Goal: Transaction & Acquisition: Purchase product/service

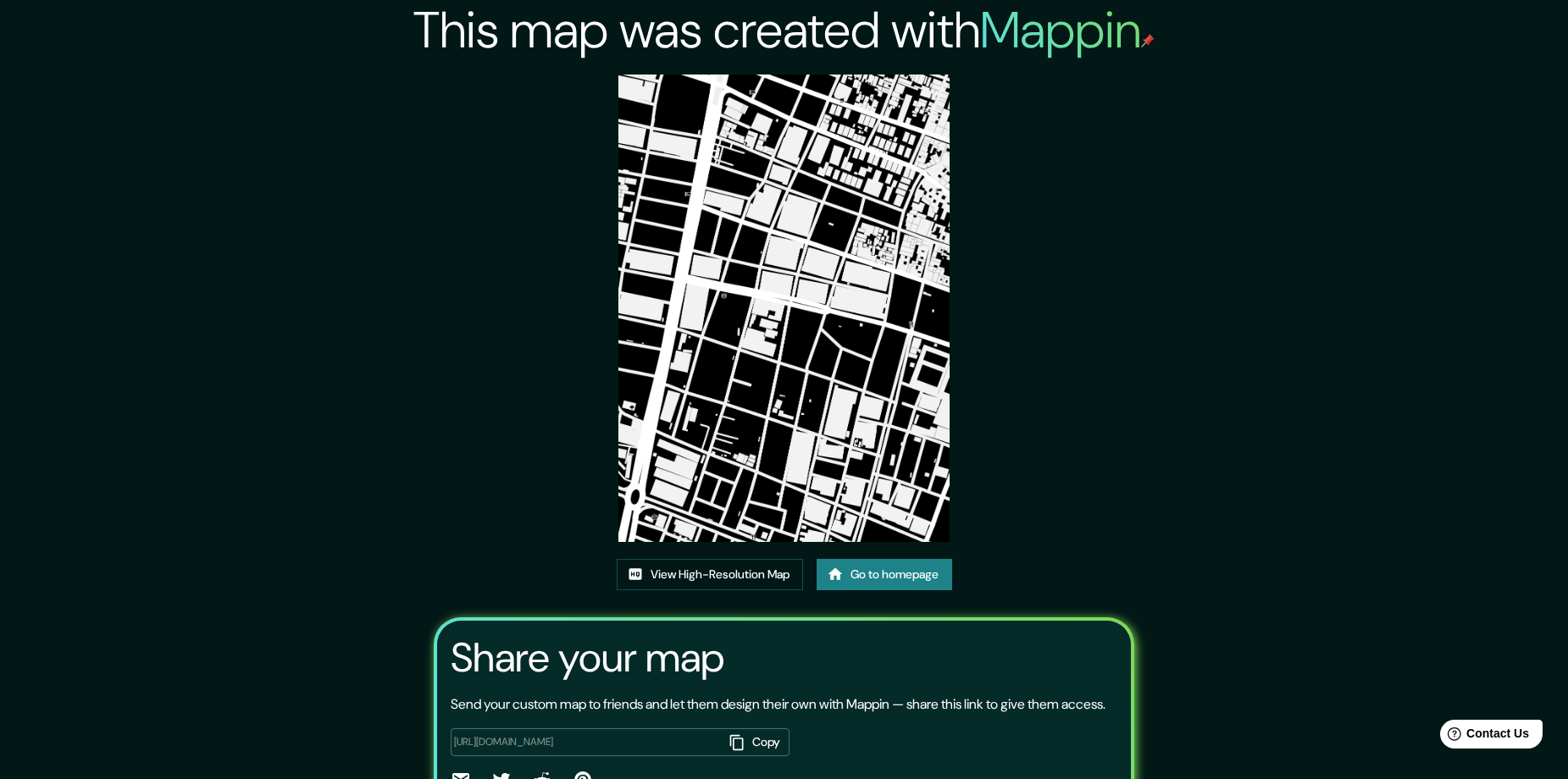
click at [893, 574] on link "Go to homepage" at bounding box center [884, 574] width 136 height 31
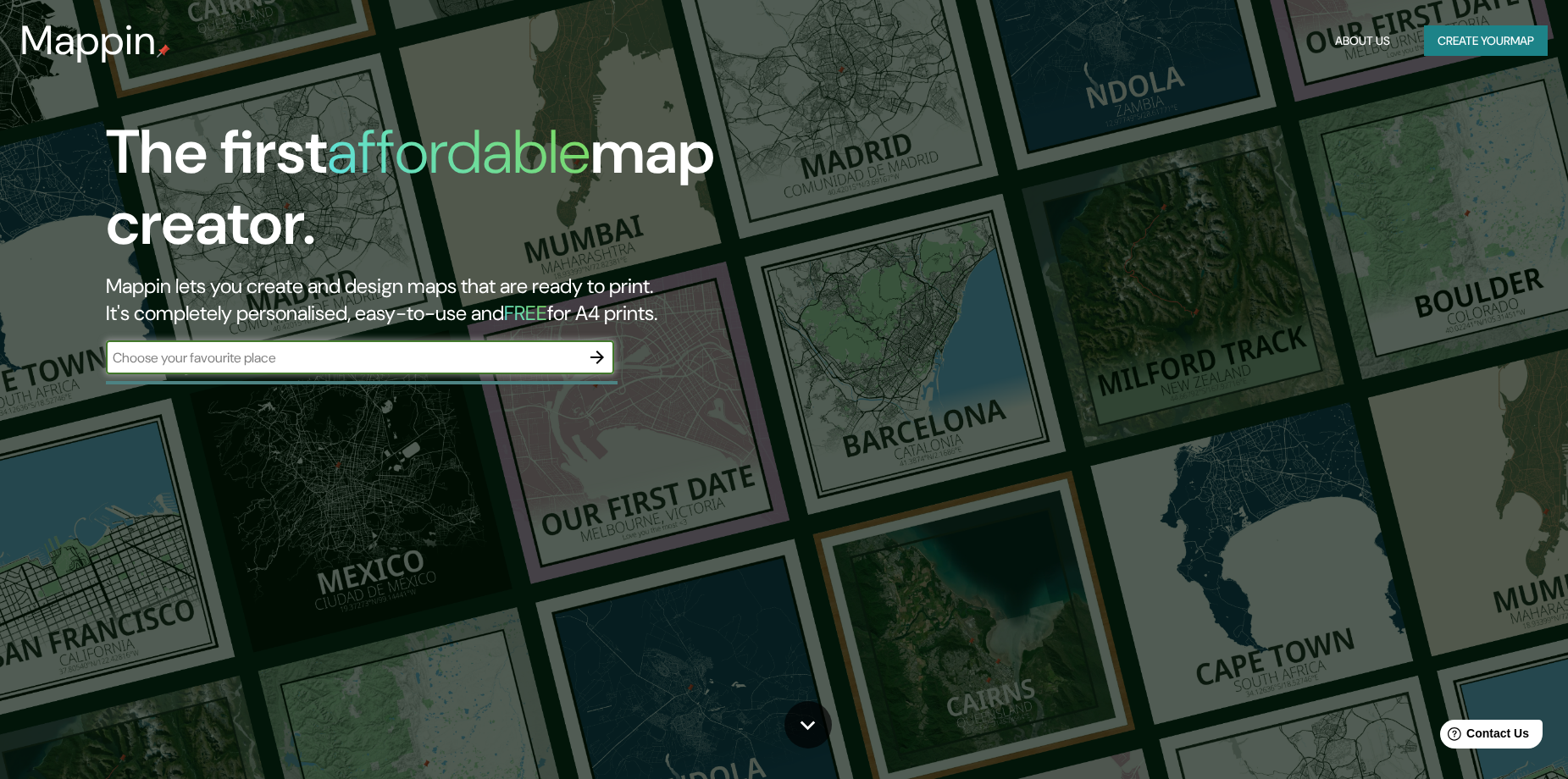
click at [553, 353] on input "text" at bounding box center [344, 358] width 475 height 20
type input "Popayán, [GEOGRAPHIC_DATA], [GEOGRAPHIC_DATA]"
click at [494, 362] on input "Popayán, [GEOGRAPHIC_DATA], [GEOGRAPHIC_DATA]" at bounding box center [344, 358] width 475 height 20
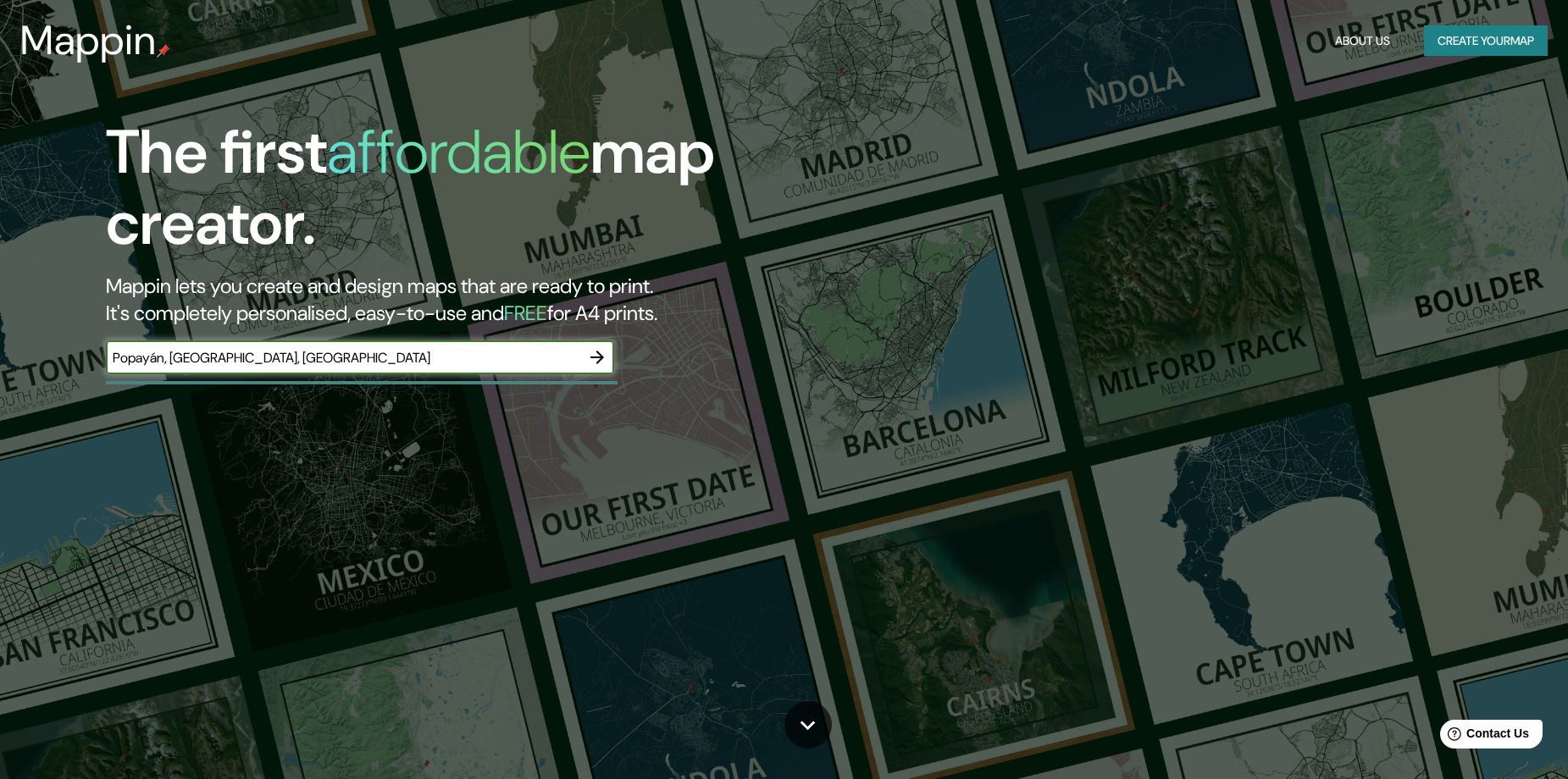
click at [606, 360] on icon "button" at bounding box center [596, 357] width 20 height 20
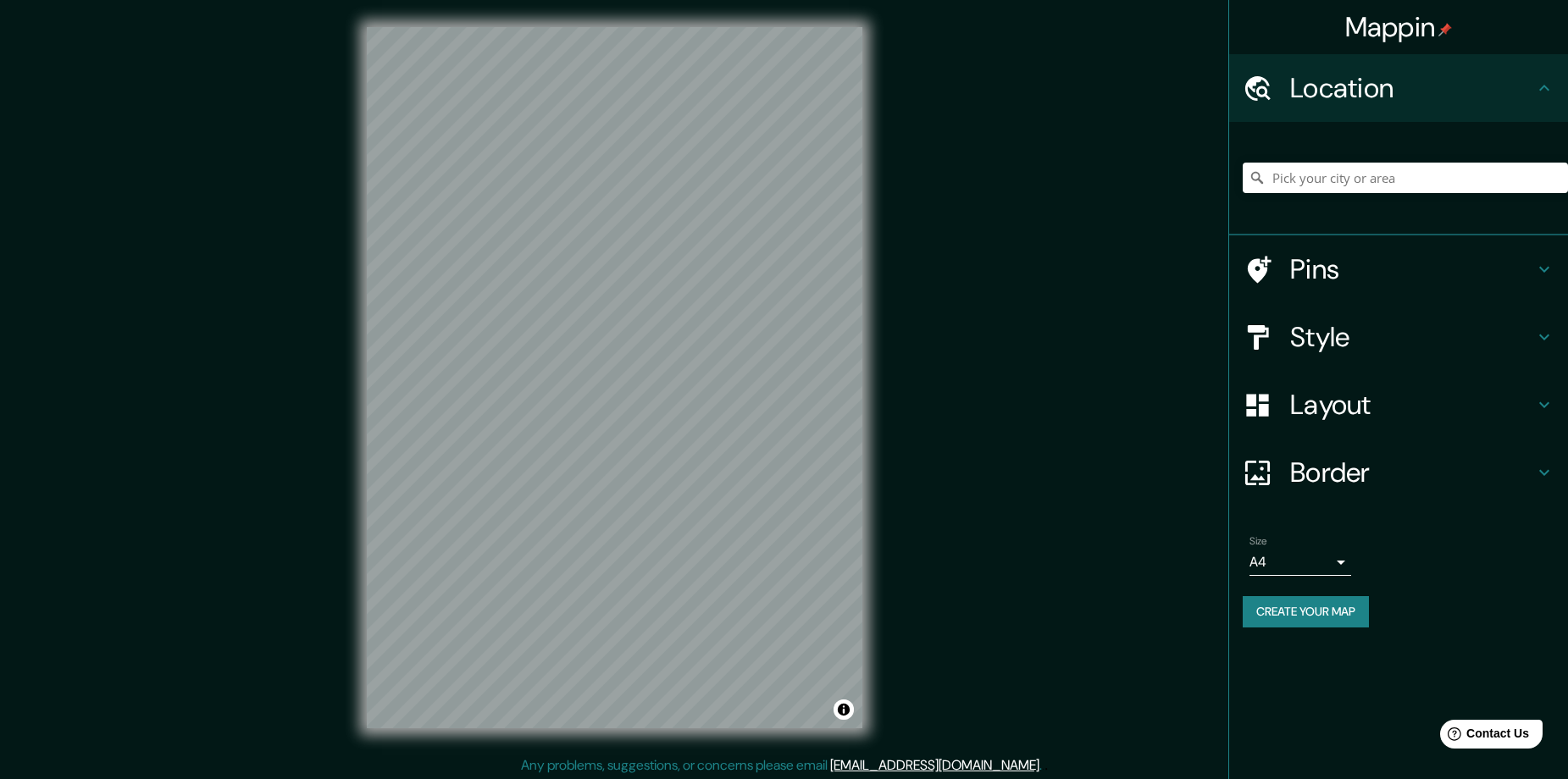
click at [1366, 314] on div "Style" at bounding box center [1398, 336] width 339 height 67
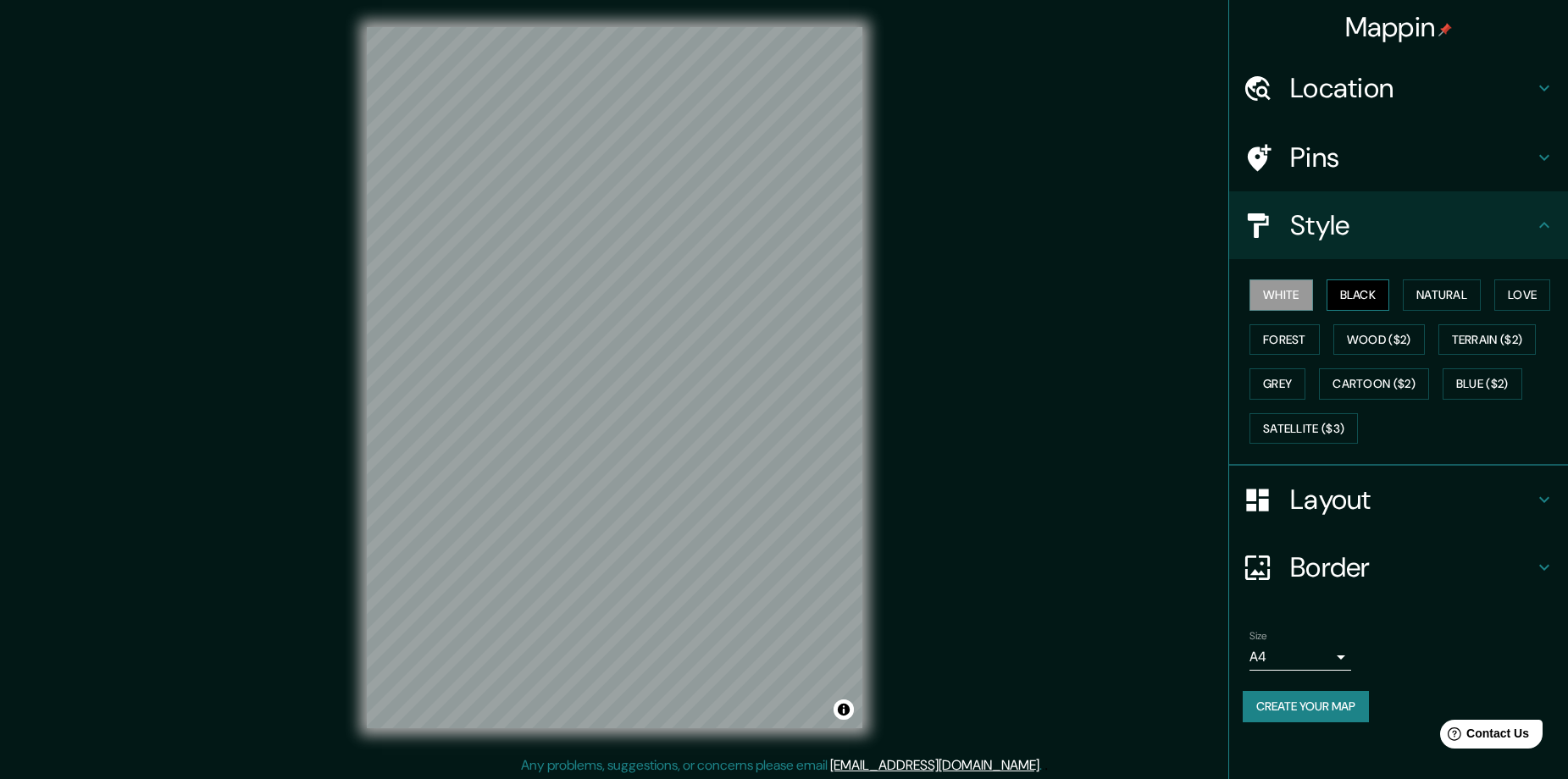
click at [1366, 297] on button "Black" at bounding box center [1357, 294] width 64 height 31
click at [1307, 101] on h4 "Location" at bounding box center [1411, 88] width 244 height 34
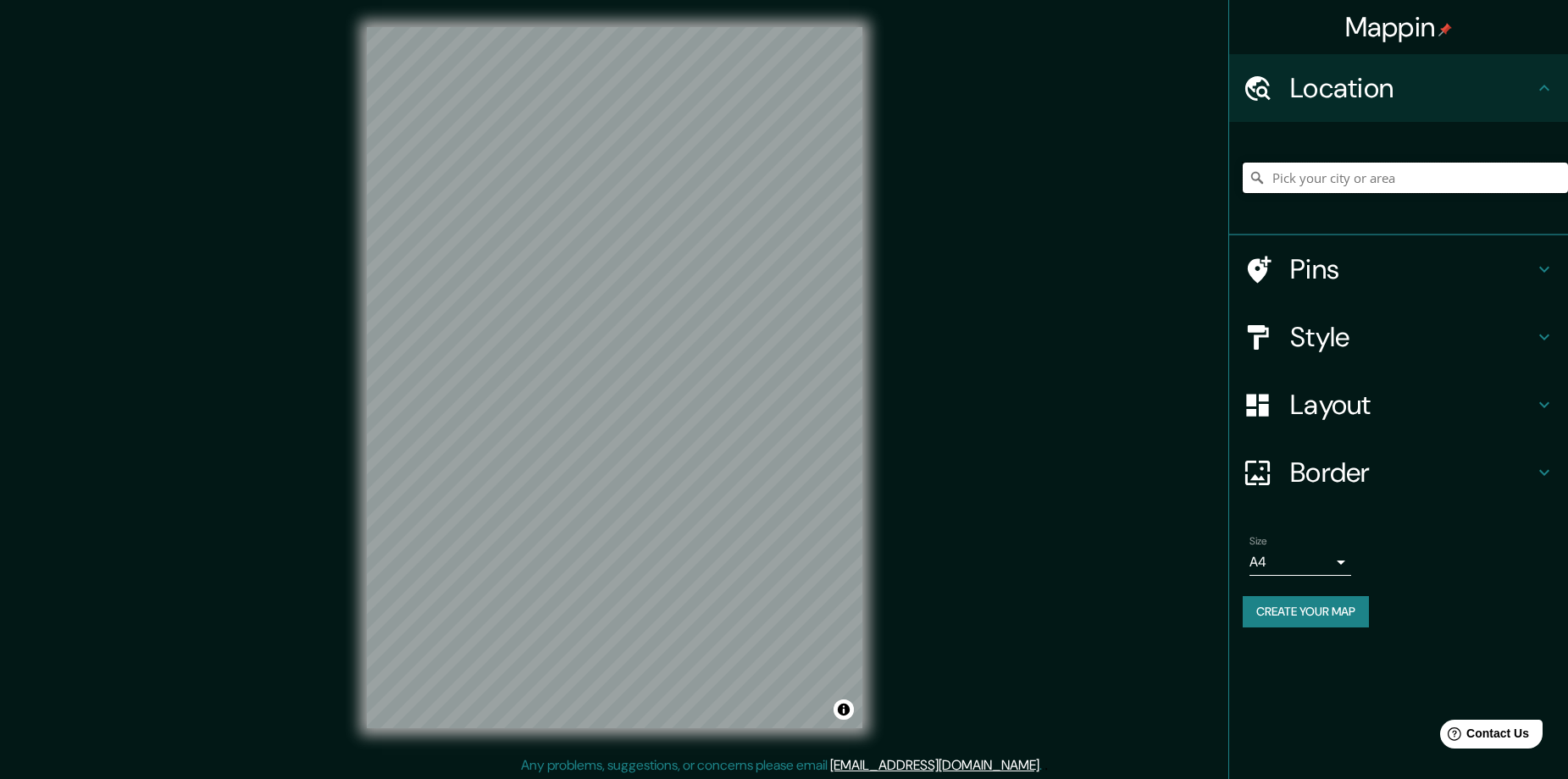
click at [1320, 178] on input "Pick your city or area" at bounding box center [1405, 177] width 326 height 30
paste input "Popayán, Cauca, Colombia"
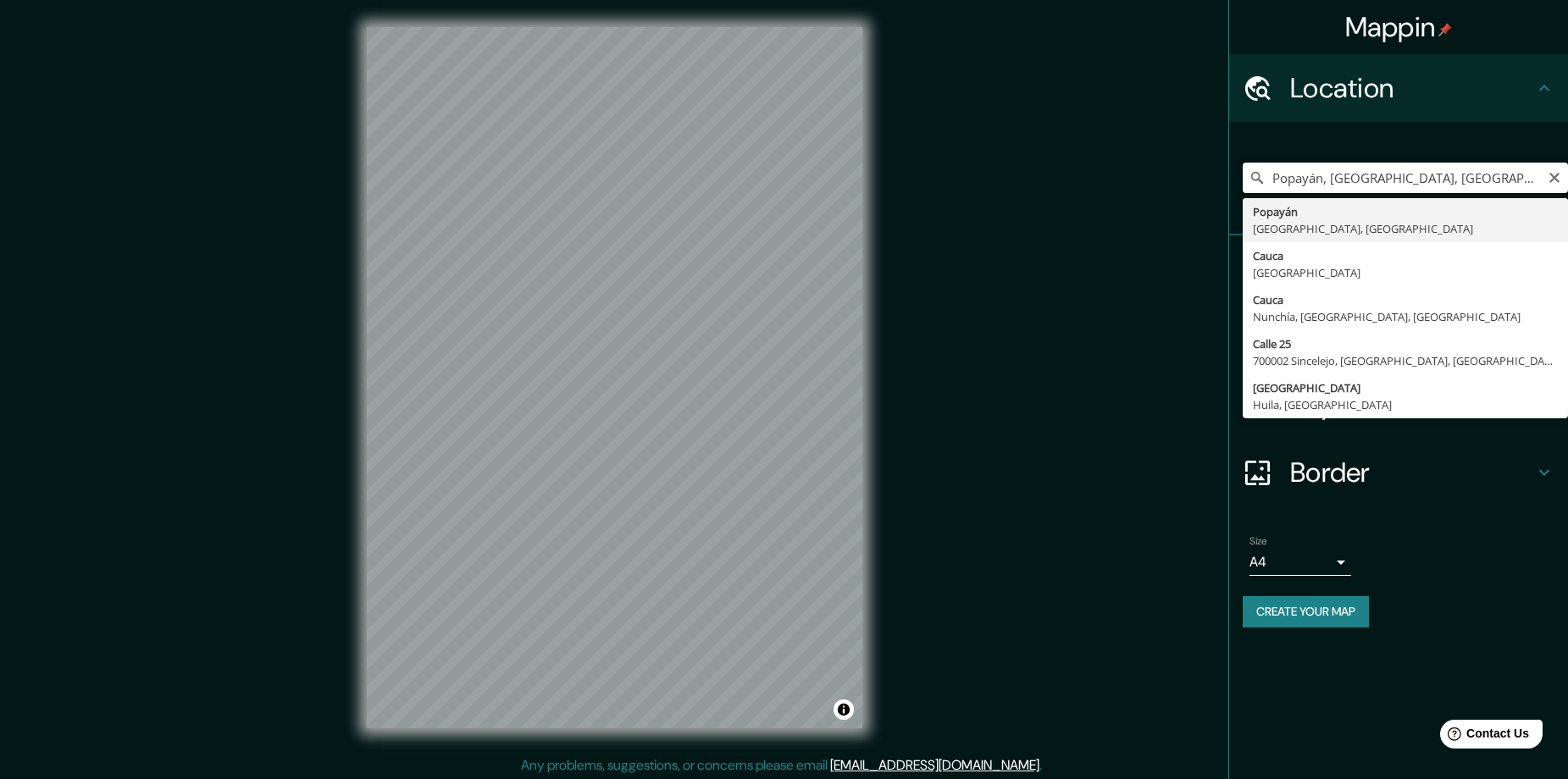
type input "Popayán, Cauca, Colombia"
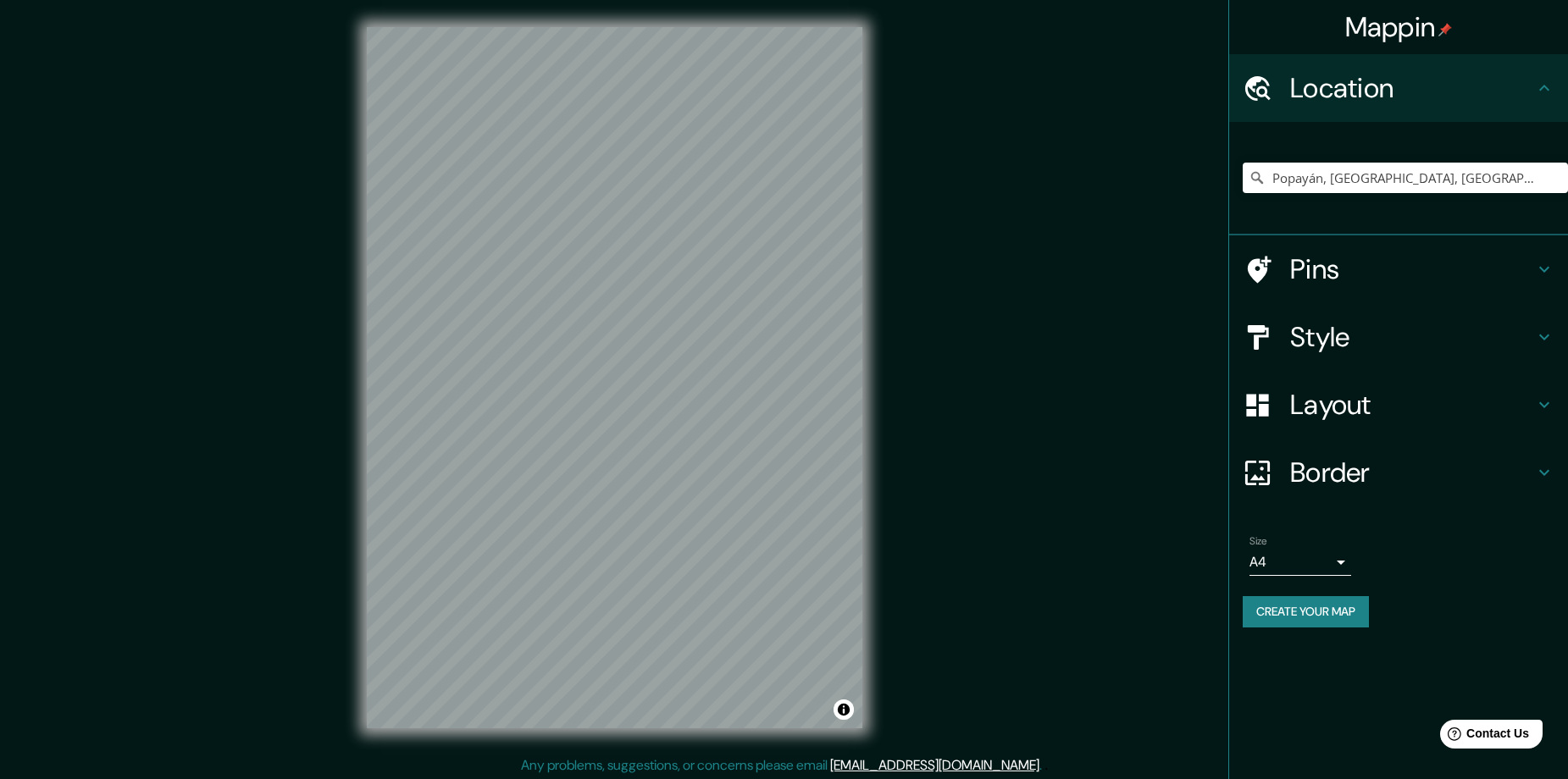
click at [1360, 260] on h4 "Pins" at bounding box center [1411, 269] width 244 height 34
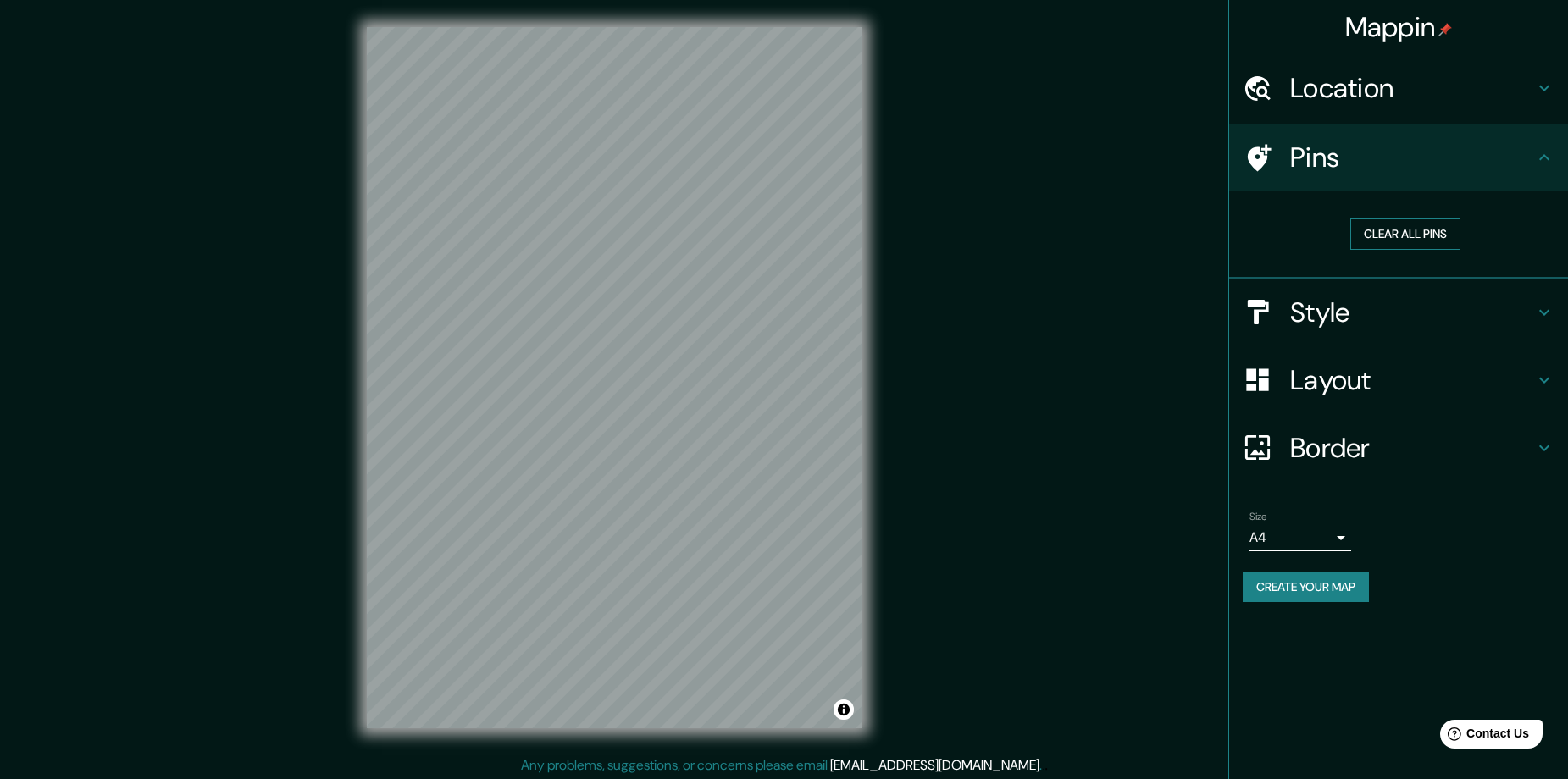
click at [1407, 241] on button "Clear all pins" at bounding box center [1405, 233] width 110 height 31
click at [1397, 224] on button "Clear all pins" at bounding box center [1405, 233] width 110 height 31
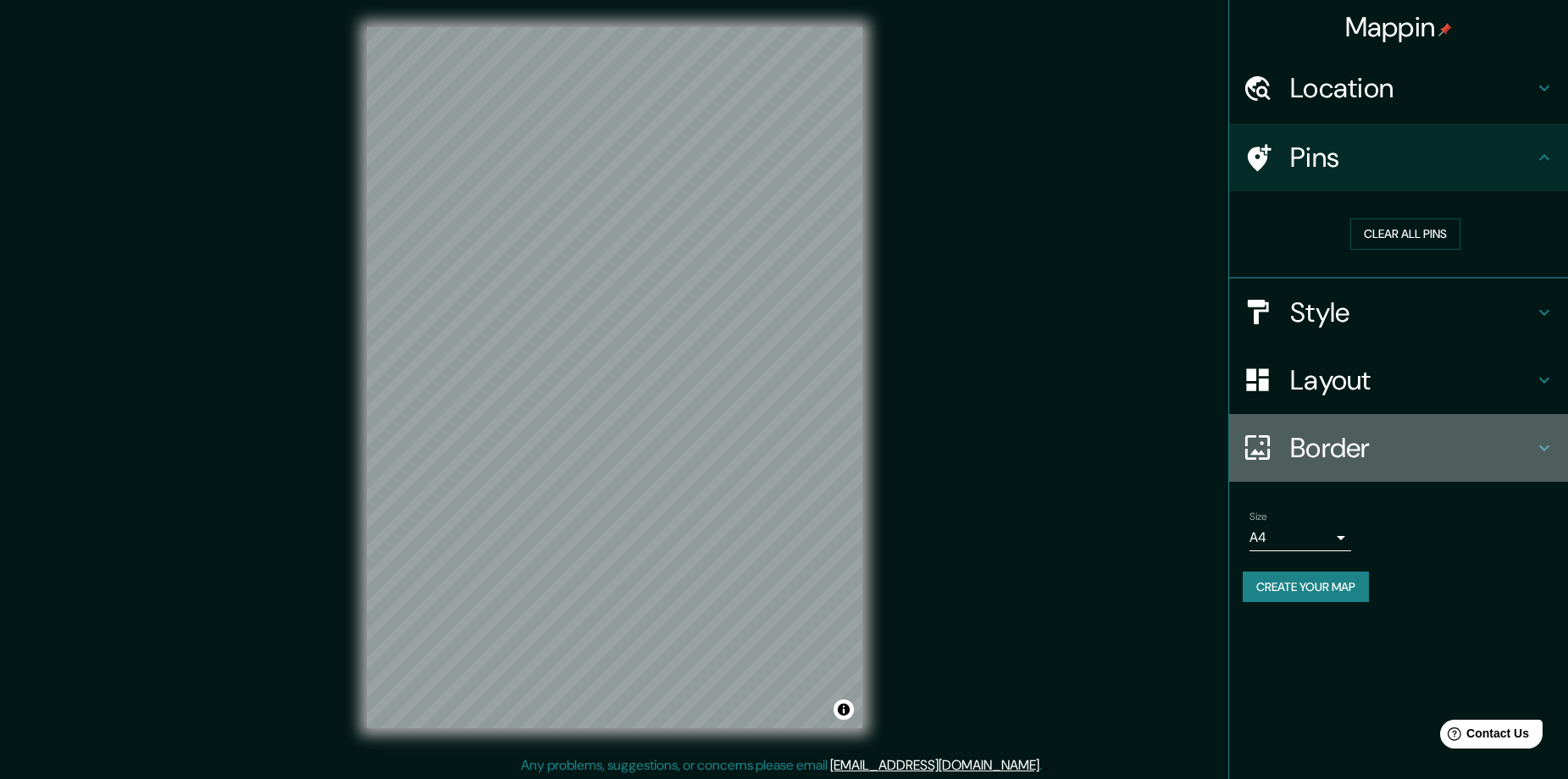
click at [1409, 438] on h4 "Border" at bounding box center [1411, 448] width 244 height 34
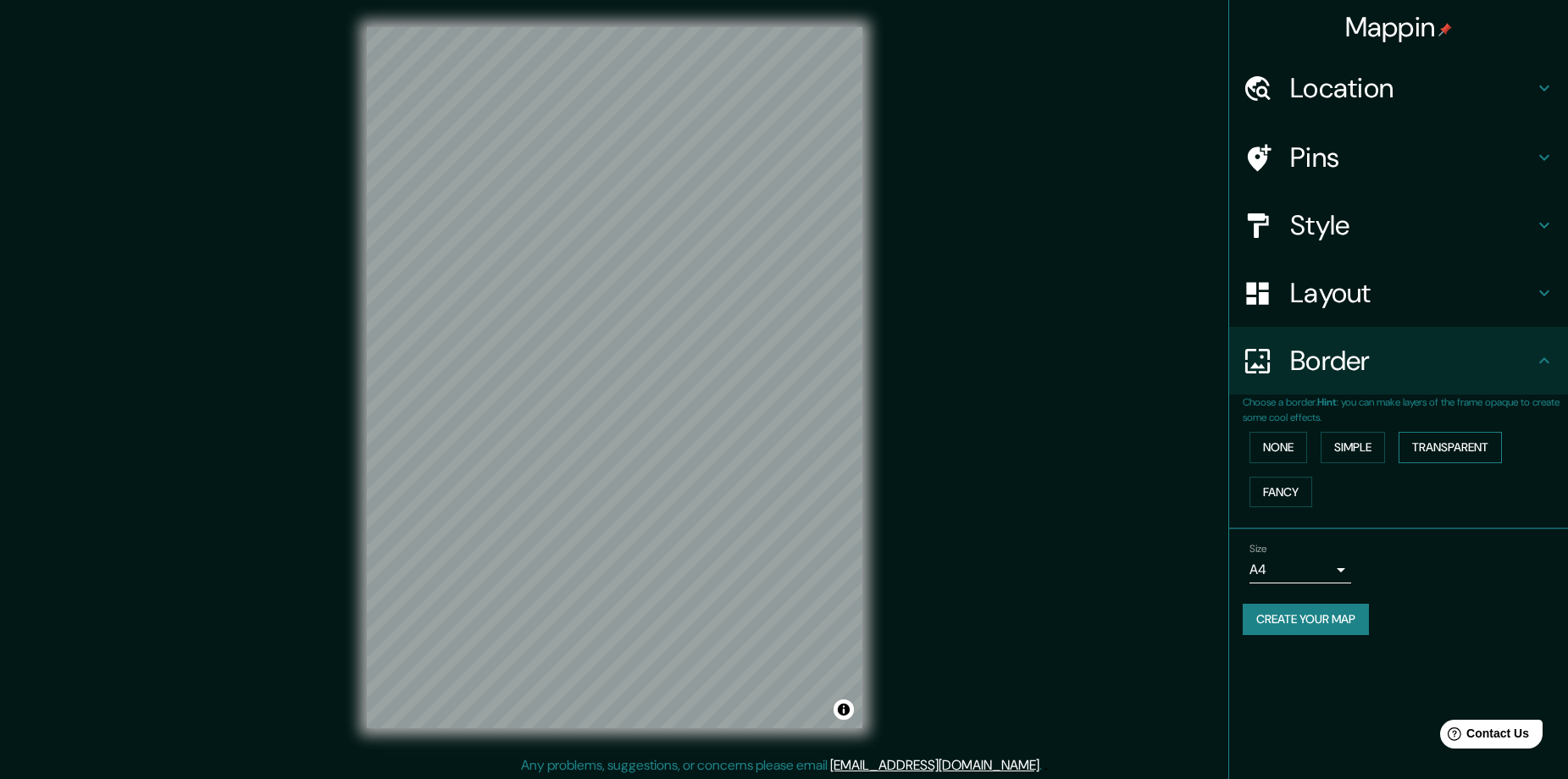
click at [1460, 452] on button "Transparent" at bounding box center [1449, 447] width 103 height 31
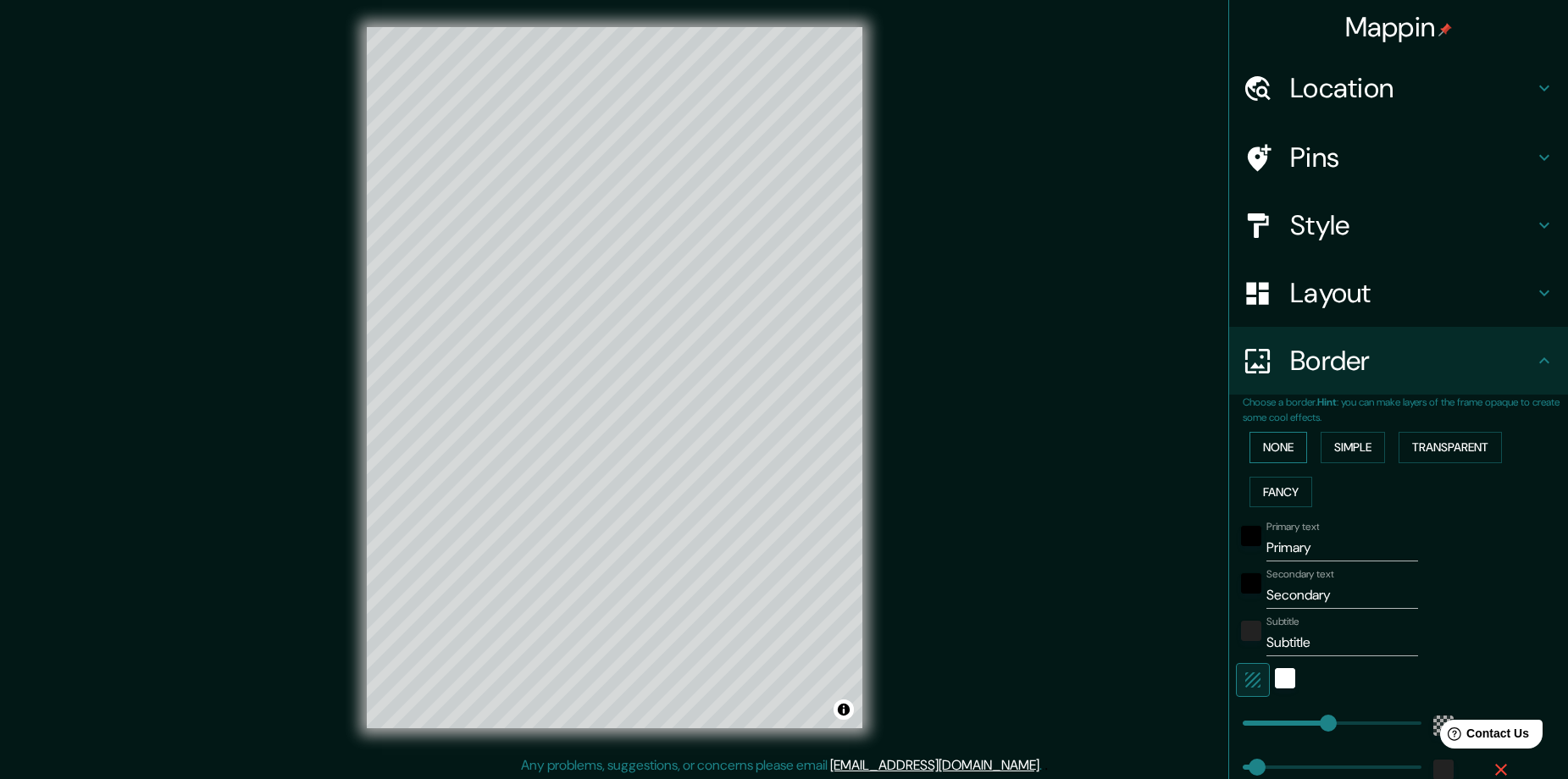
click at [1279, 444] on button "None" at bounding box center [1278, 447] width 58 height 31
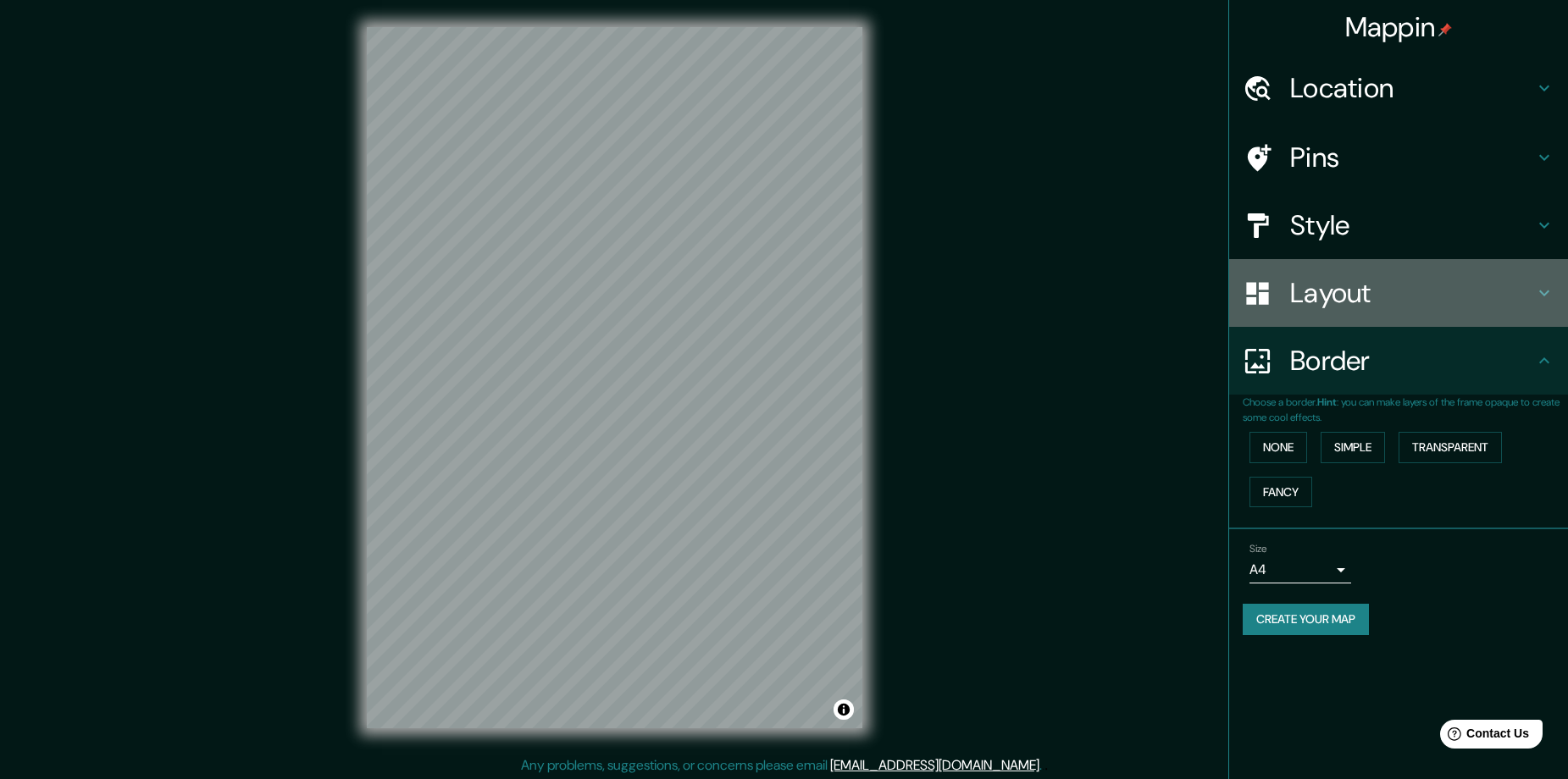
click at [1362, 301] on h4 "Layout" at bounding box center [1411, 293] width 244 height 34
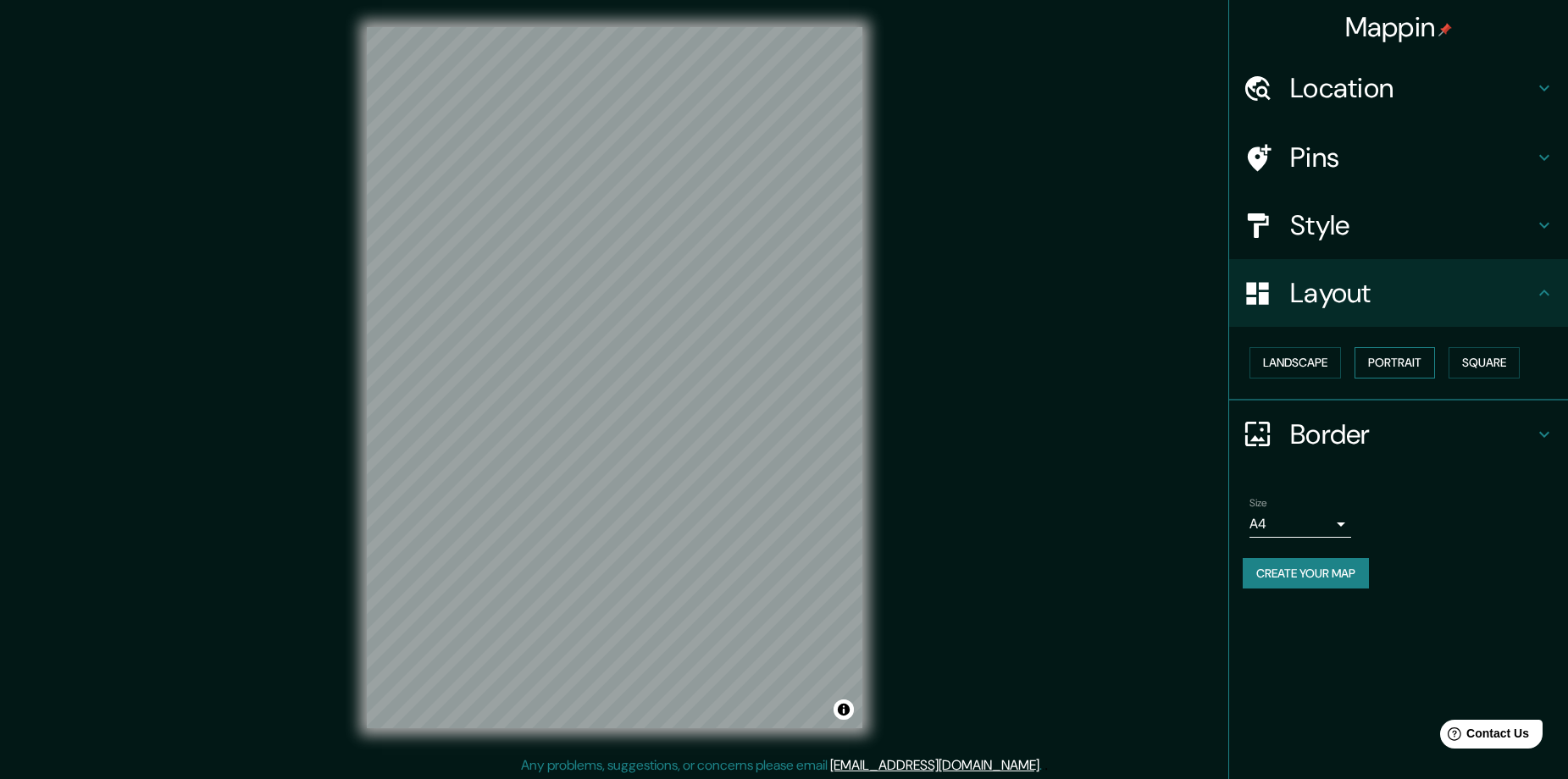
drag, startPoint x: 1477, startPoint y: 359, endPoint x: 1423, endPoint y: 359, distance: 54.0
click at [1478, 359] on button "Square" at bounding box center [1484, 362] width 71 height 31
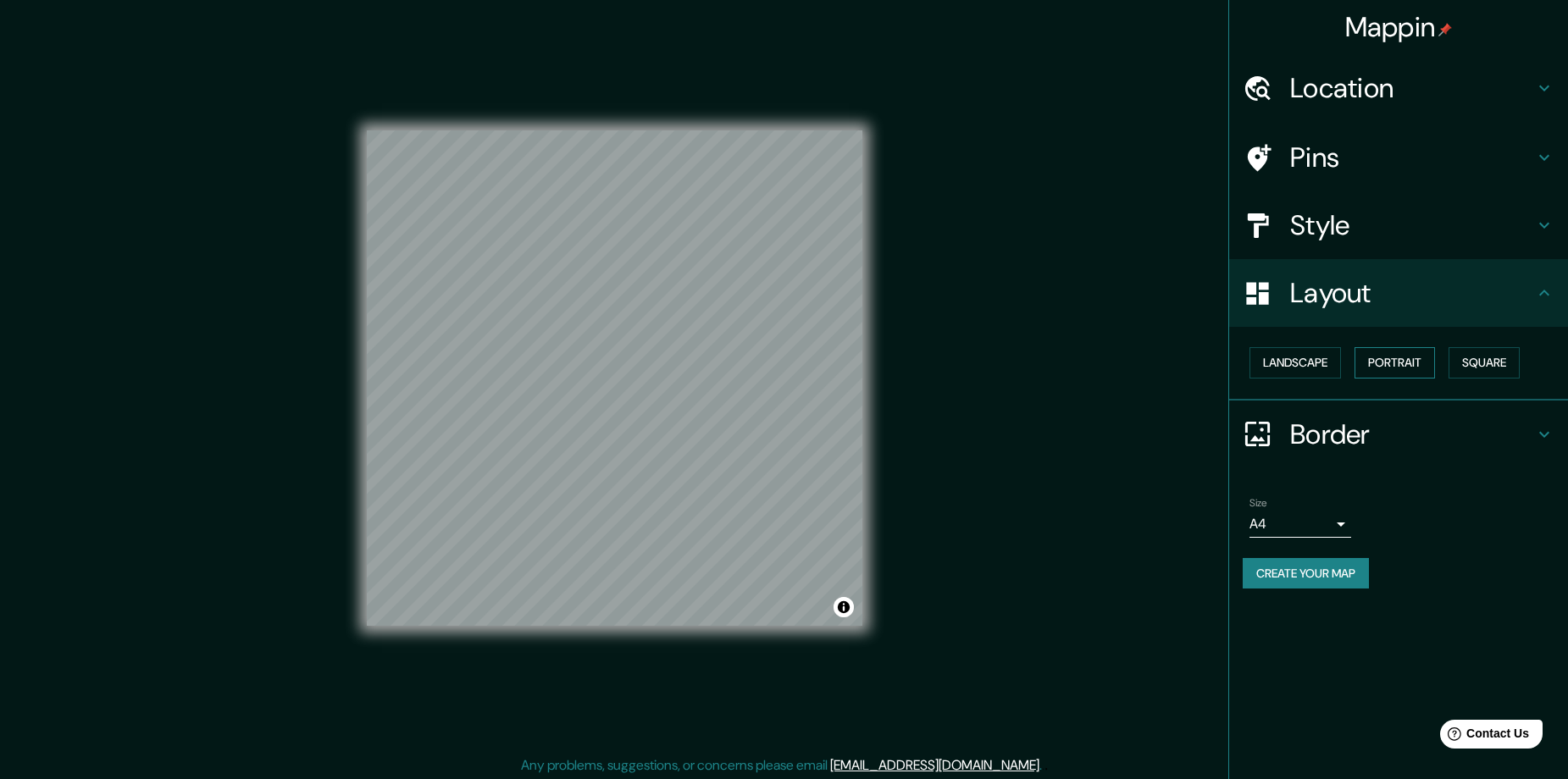
click at [1376, 359] on button "Portrait" at bounding box center [1394, 362] width 81 height 31
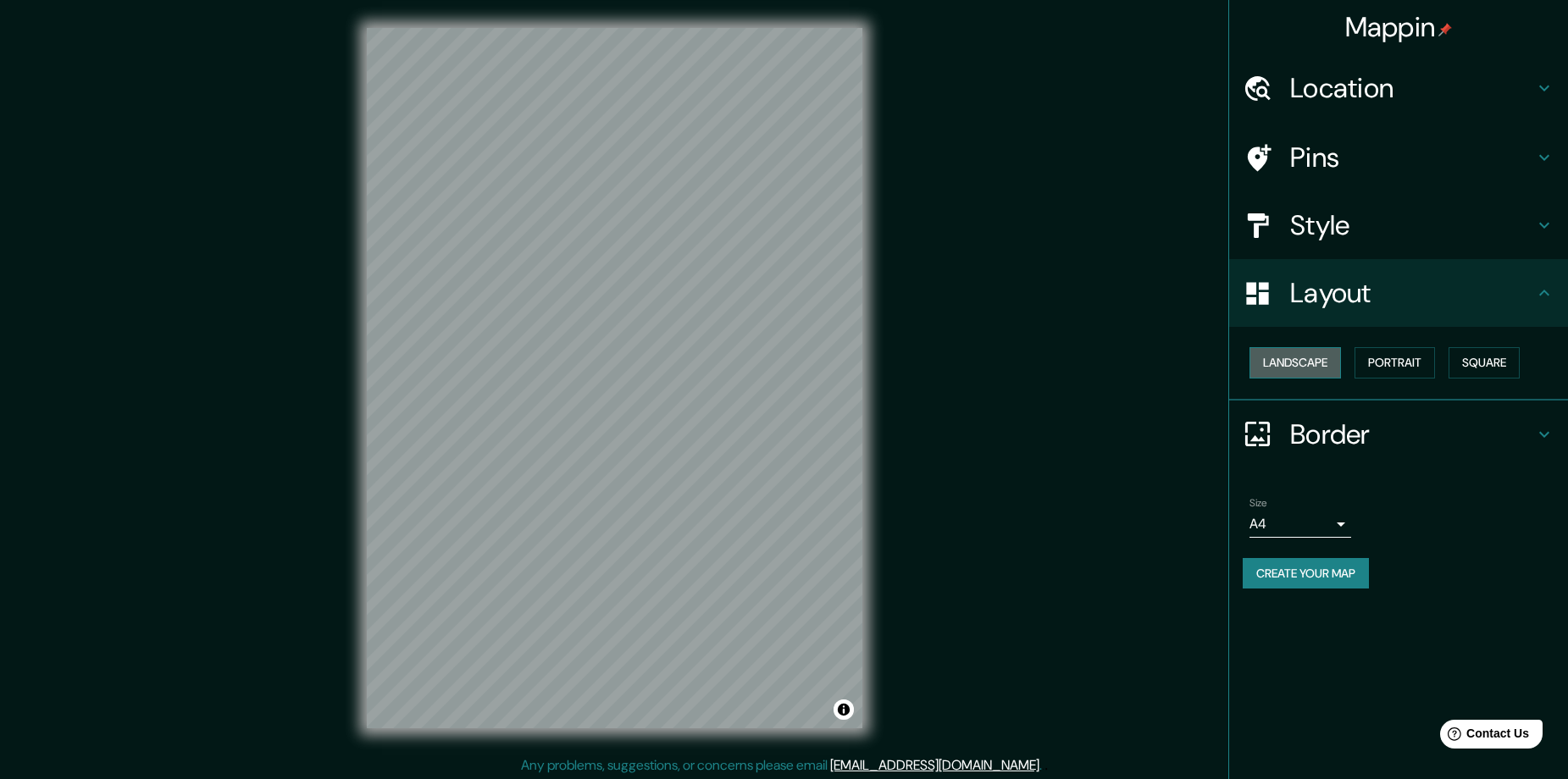
click at [1333, 360] on button "Landscape" at bounding box center [1295, 362] width 91 height 31
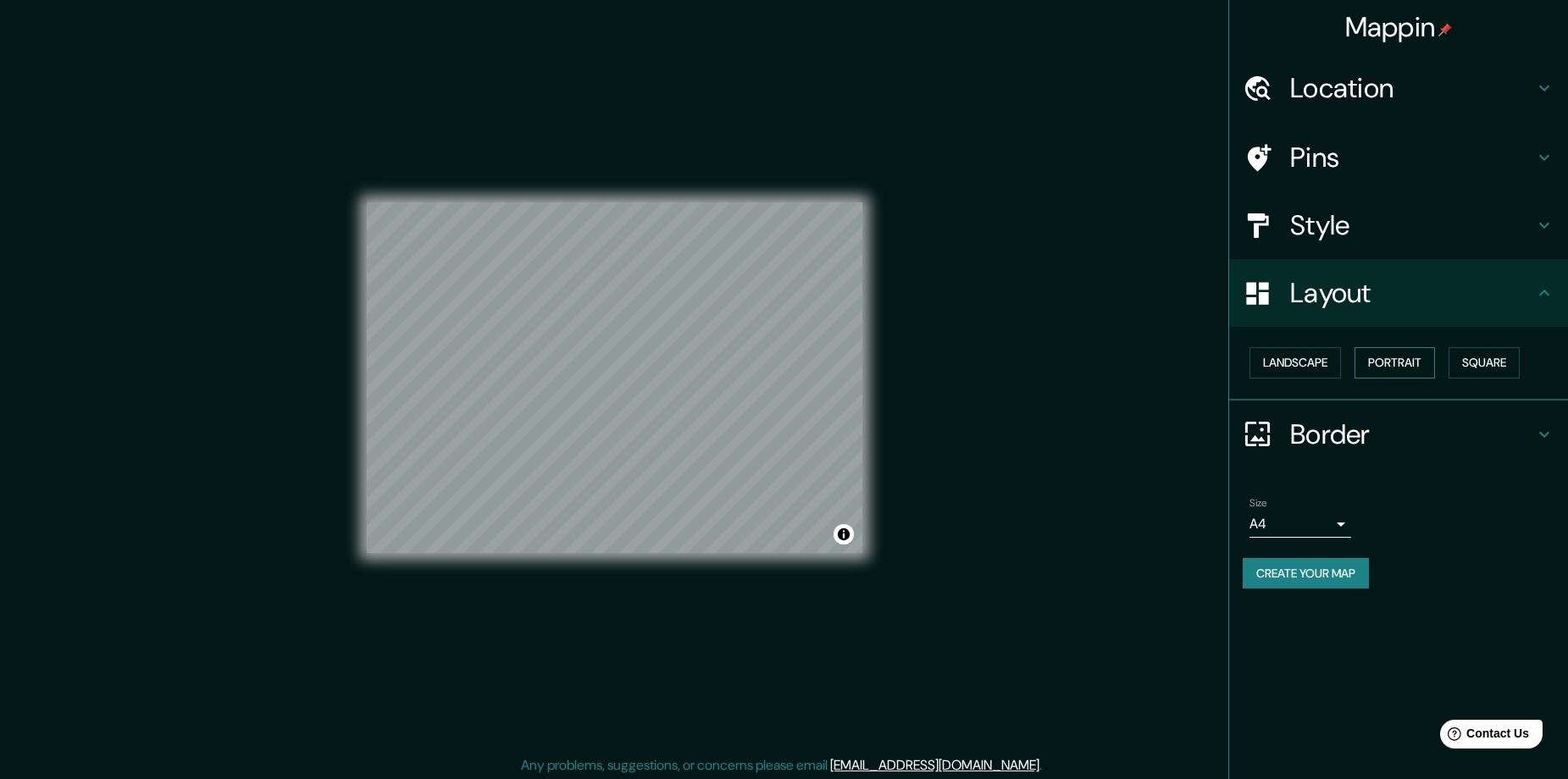
click at [1399, 362] on button "Portrait" at bounding box center [1394, 362] width 81 height 31
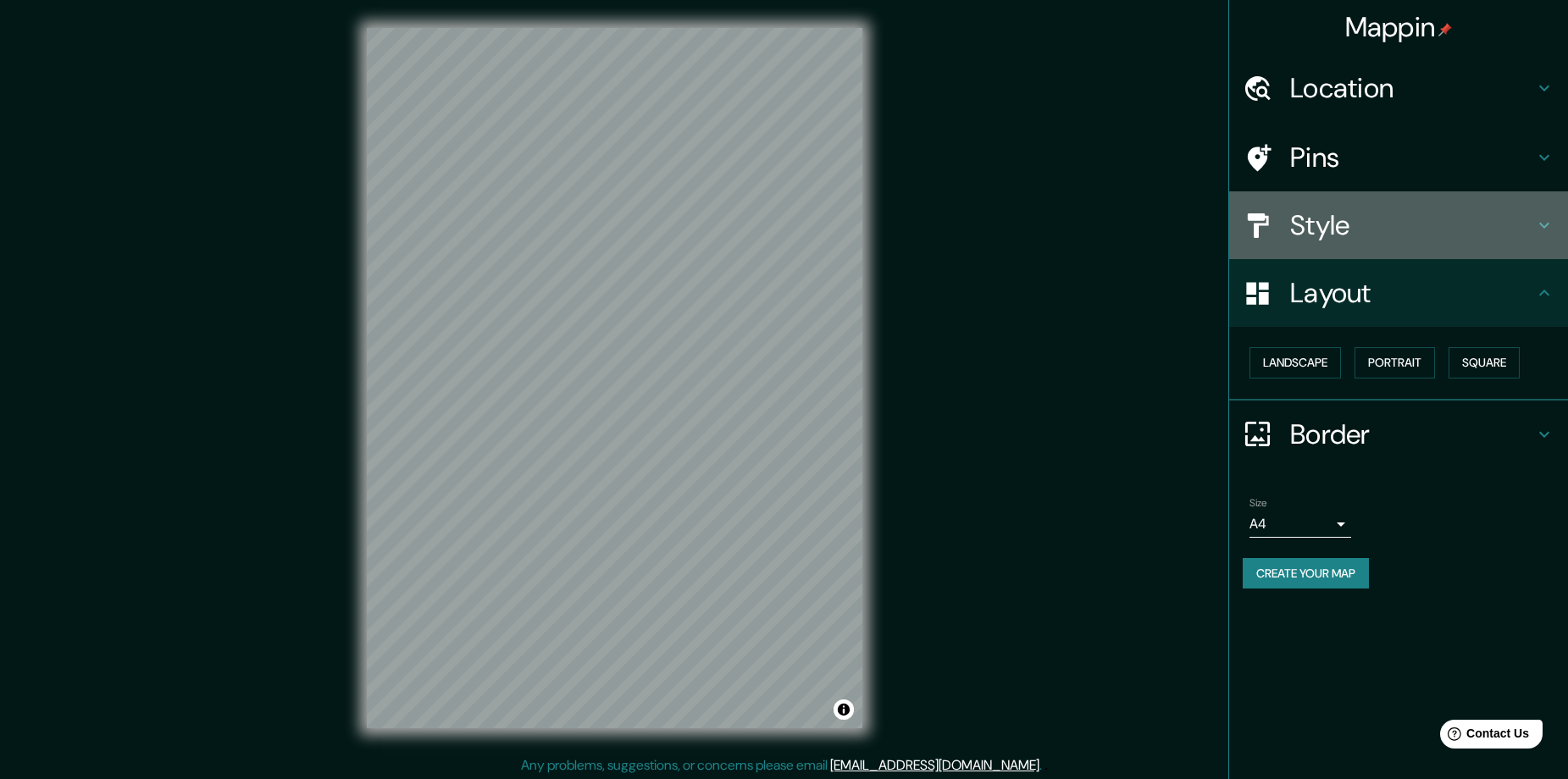
click at [1391, 221] on h4 "Style" at bounding box center [1411, 226] width 244 height 34
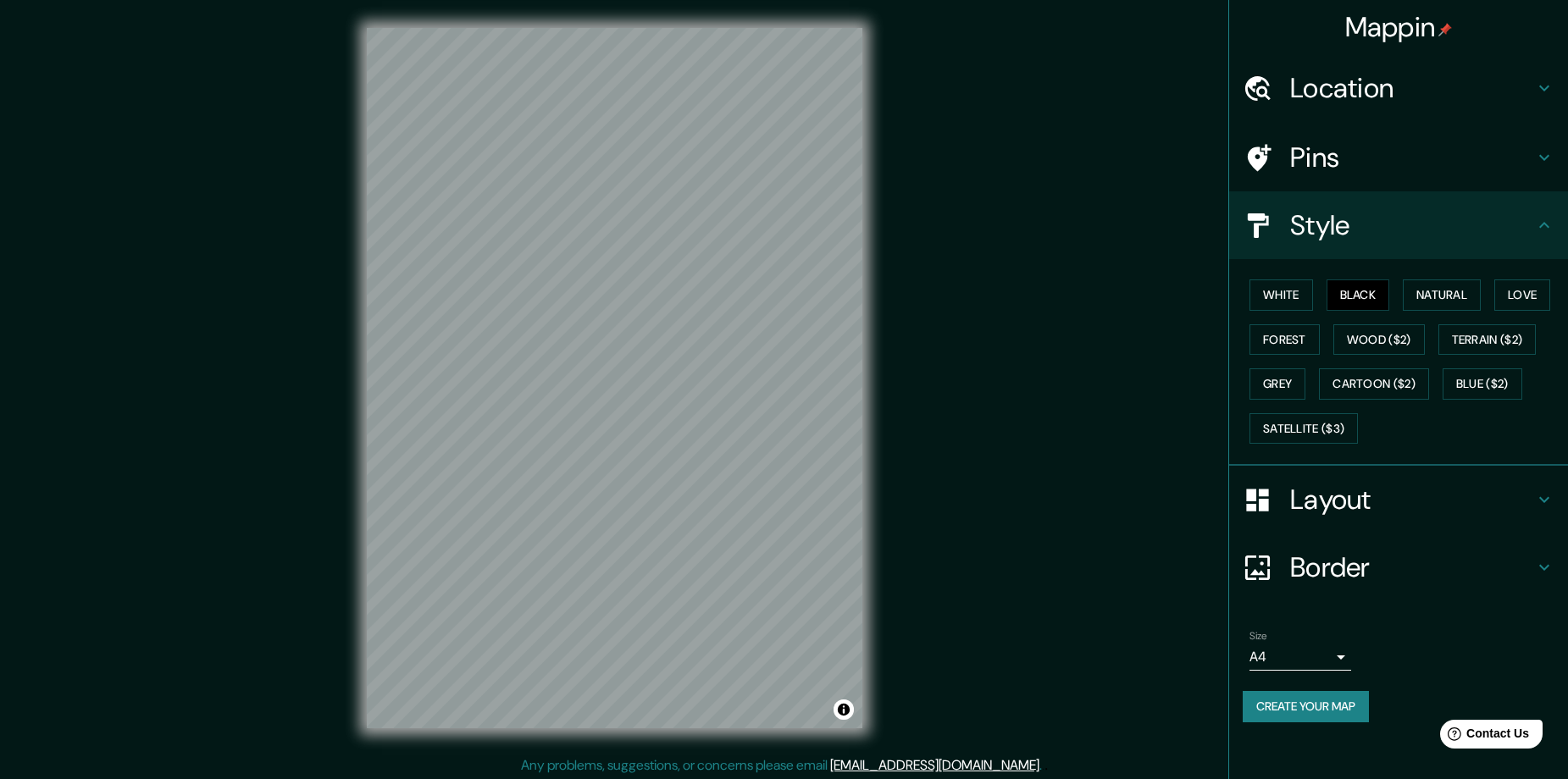
click at [1445, 138] on div "Pins" at bounding box center [1398, 157] width 339 height 67
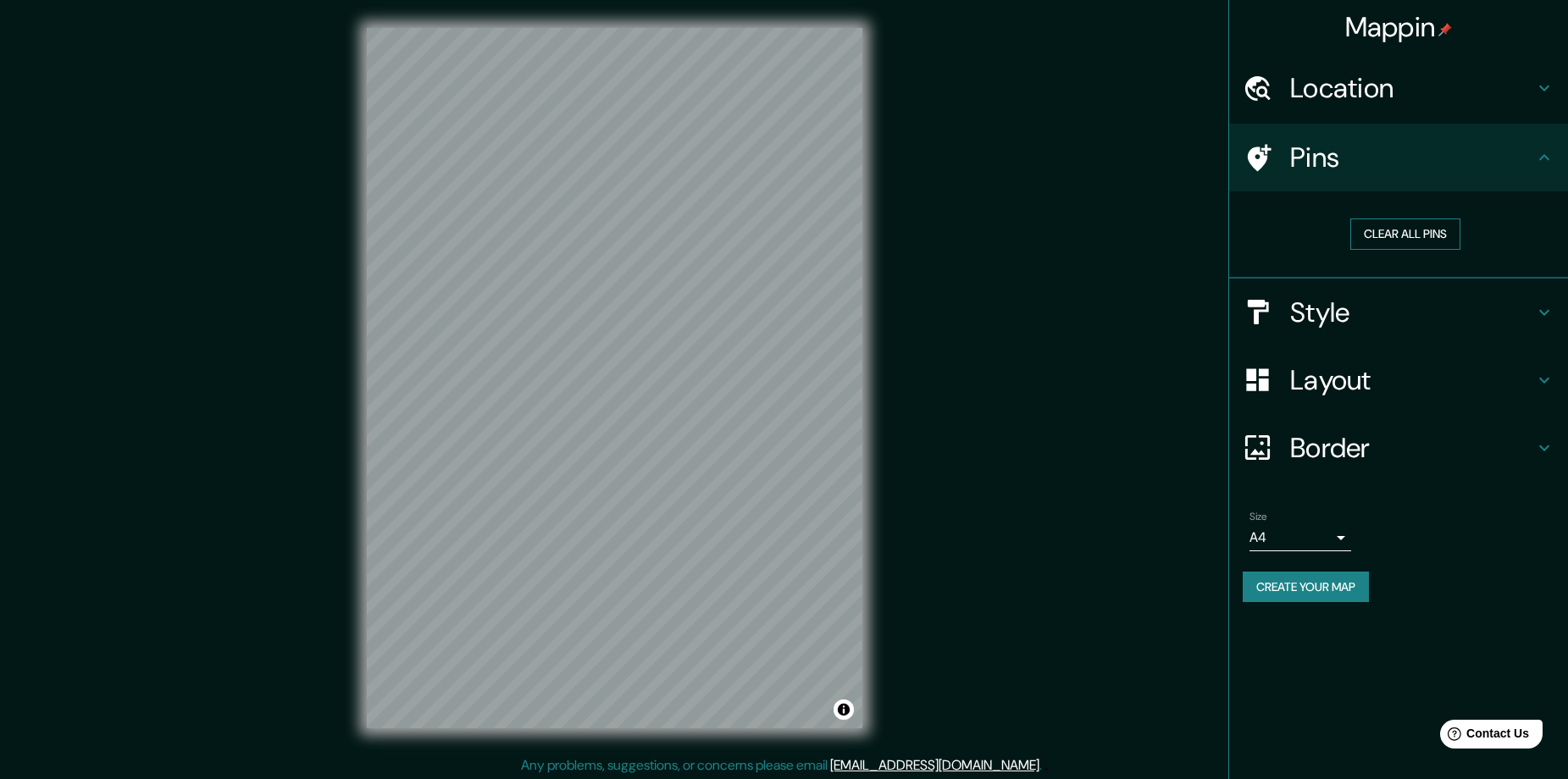
click at [1420, 235] on button "Clear all pins" at bounding box center [1405, 233] width 110 height 31
click at [1303, 587] on button "Create your map" at bounding box center [1305, 586] width 126 height 31
click at [1314, 600] on button "Create your map" at bounding box center [1305, 586] width 126 height 31
drag, startPoint x: 1324, startPoint y: 586, endPoint x: 1431, endPoint y: 614, distance: 110.6
click at [1431, 614] on div "Size A4 single Create your map" at bounding box center [1398, 560] width 311 height 113
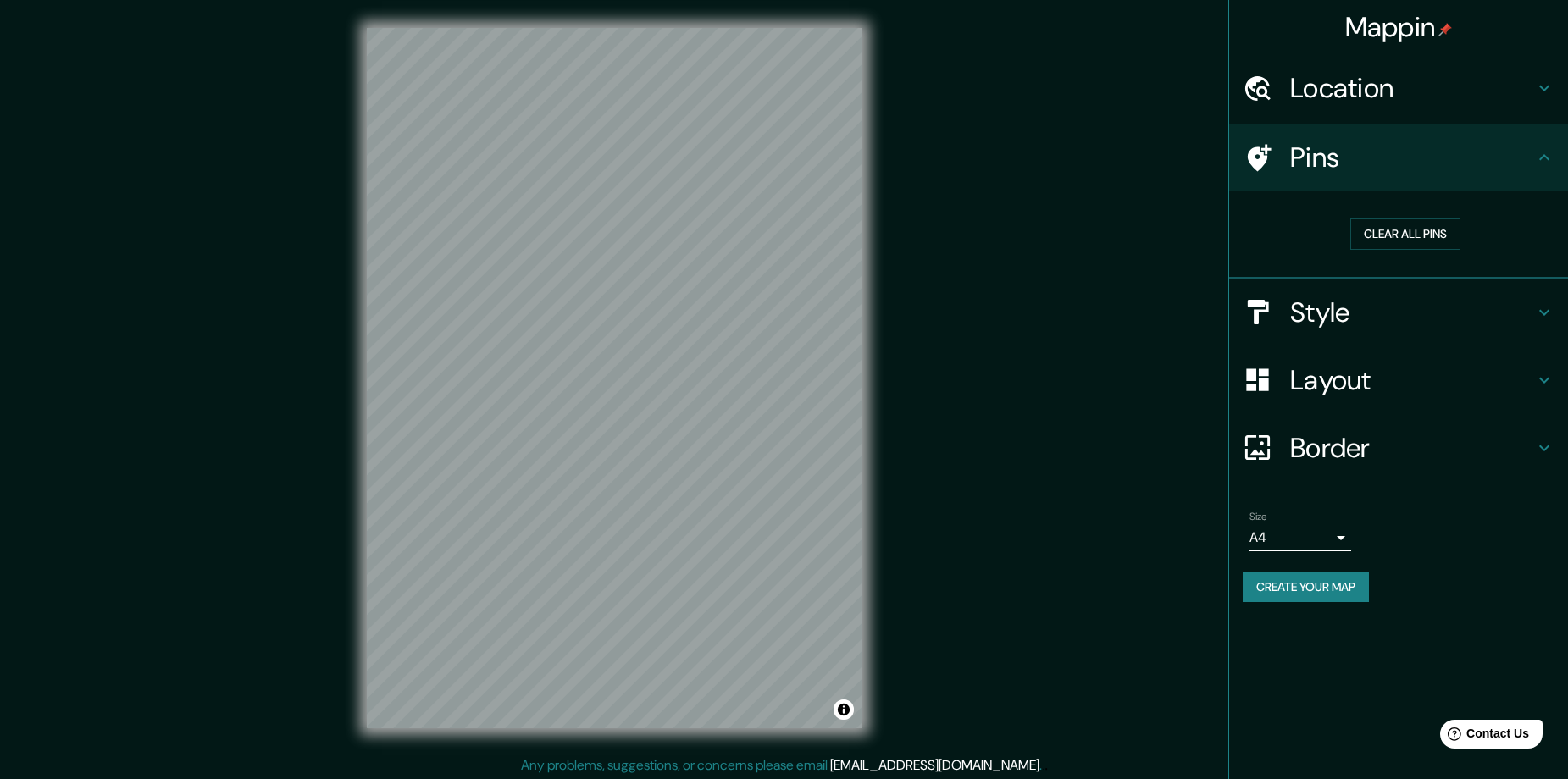
drag, startPoint x: 1366, startPoint y: 598, endPoint x: 1017, endPoint y: 246, distance: 495.7
click at [1017, 246] on div "Mappin Location Popayán, Cauca, Colombia Pins Clear all pins Style Layout Borde…" at bounding box center [784, 391] width 1568 height 783
click at [1282, 598] on button "Create your map" at bounding box center [1305, 586] width 126 height 31
click at [1282, 598] on div "Create your map" at bounding box center [1398, 586] width 311 height 31
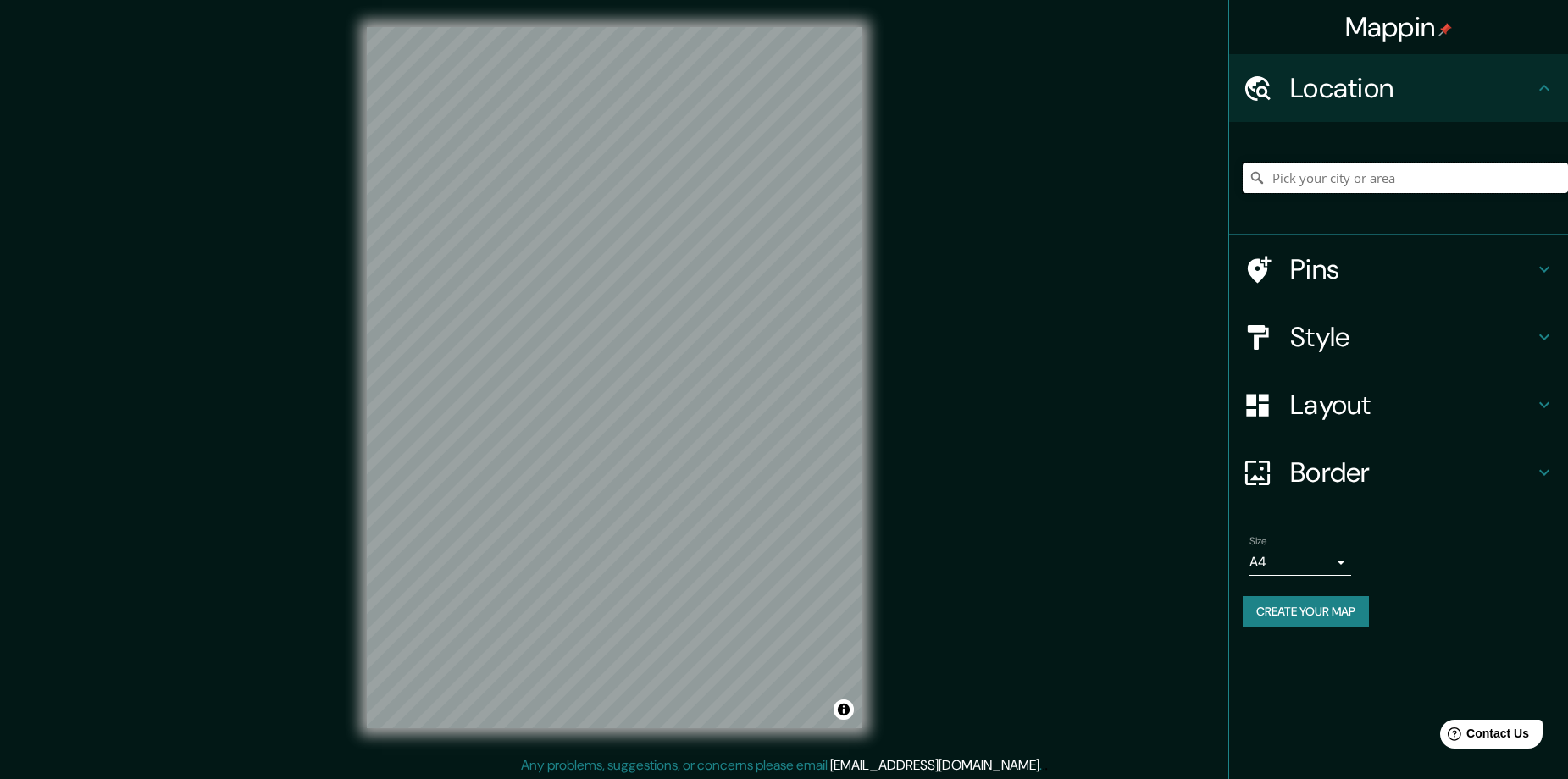
click at [1361, 183] on input "Pick your city or area" at bounding box center [1405, 177] width 326 height 30
paste input "Popayán, [GEOGRAPHIC_DATA], [GEOGRAPHIC_DATA]"
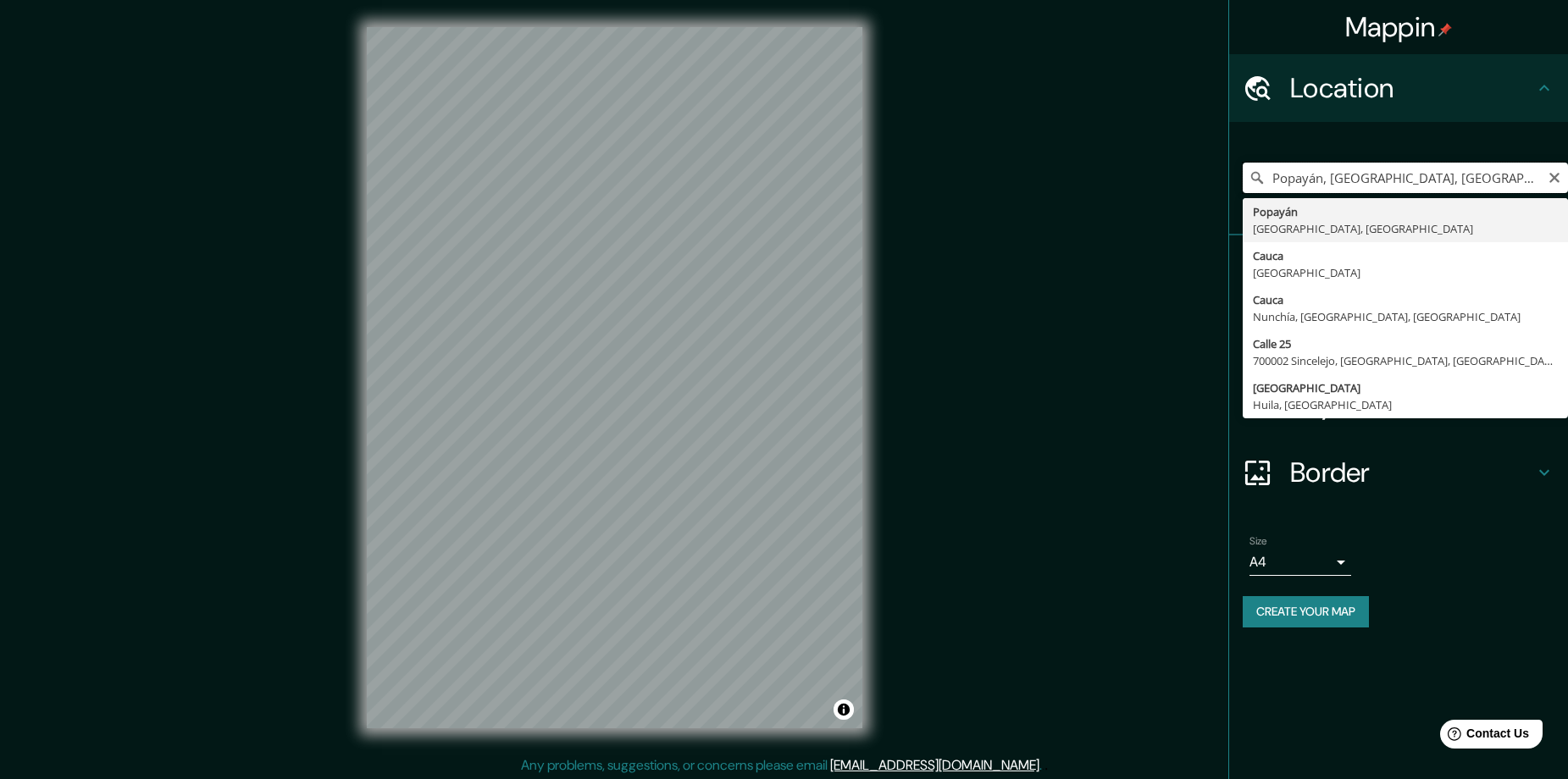
type input "Popayán, [GEOGRAPHIC_DATA], [GEOGRAPHIC_DATA]"
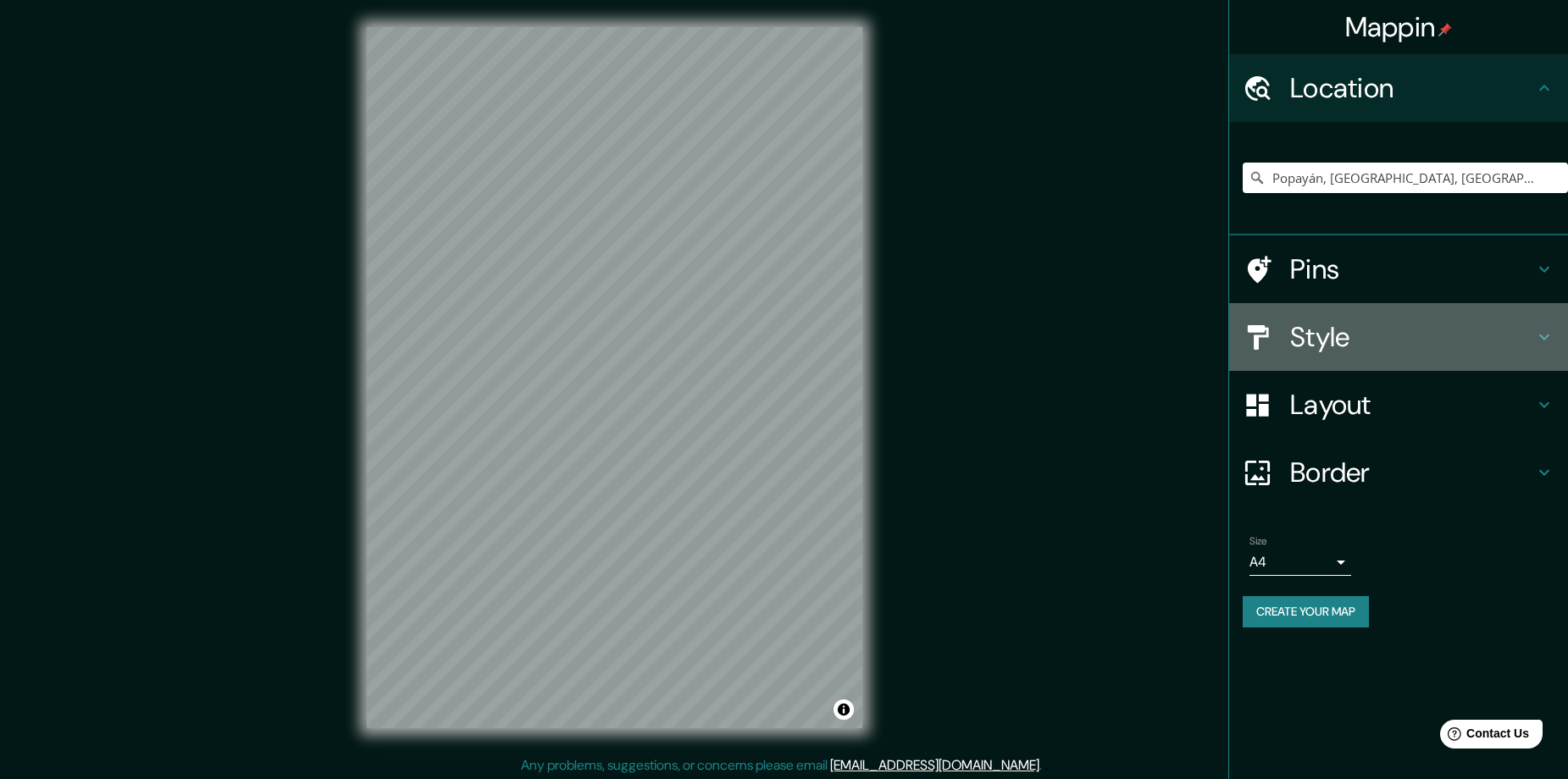
click at [1337, 334] on h4 "Style" at bounding box center [1411, 337] width 244 height 34
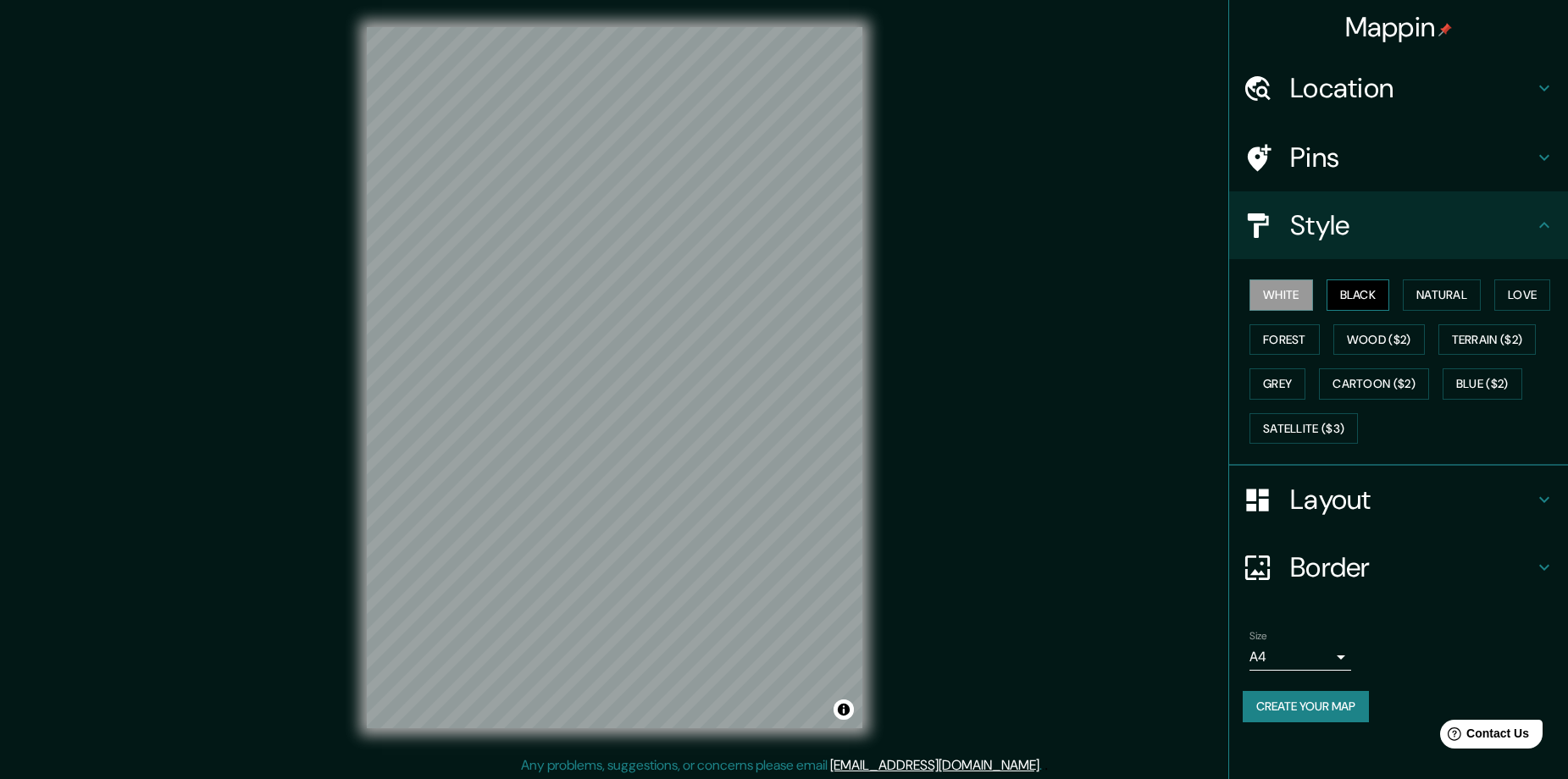
click at [1366, 299] on button "Black" at bounding box center [1357, 294] width 64 height 31
click at [1311, 211] on h4 "Style" at bounding box center [1411, 226] width 244 height 34
click at [1508, 175] on div "Pins" at bounding box center [1398, 157] width 339 height 67
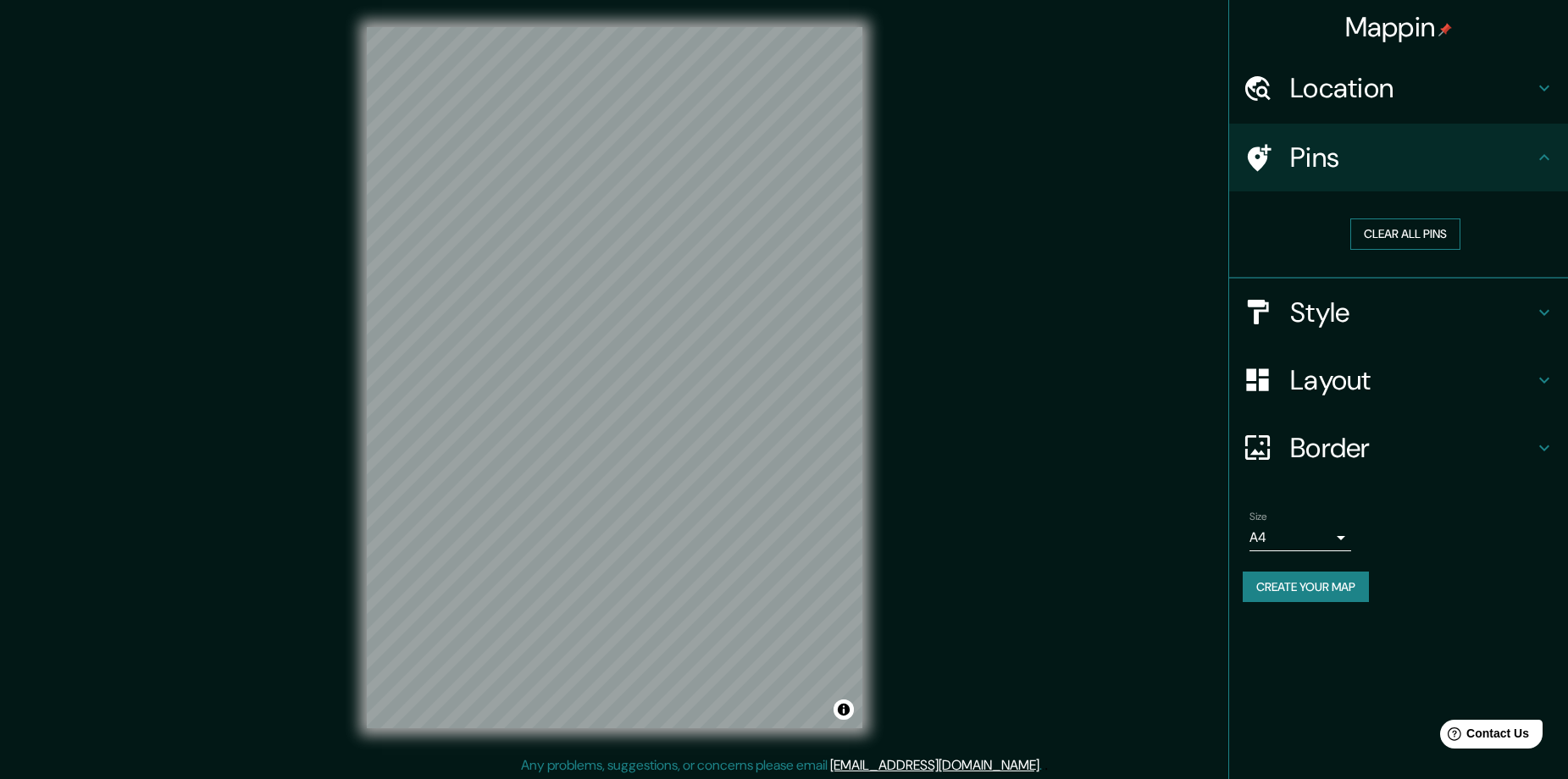
click at [1430, 239] on button "Clear all pins" at bounding box center [1405, 233] width 110 height 31
click at [1409, 232] on button "Clear all pins" at bounding box center [1405, 233] width 110 height 31
click at [1409, 223] on button "Clear all pins" at bounding box center [1405, 233] width 110 height 31
click at [1307, 579] on button "Create your map" at bounding box center [1305, 586] width 126 height 31
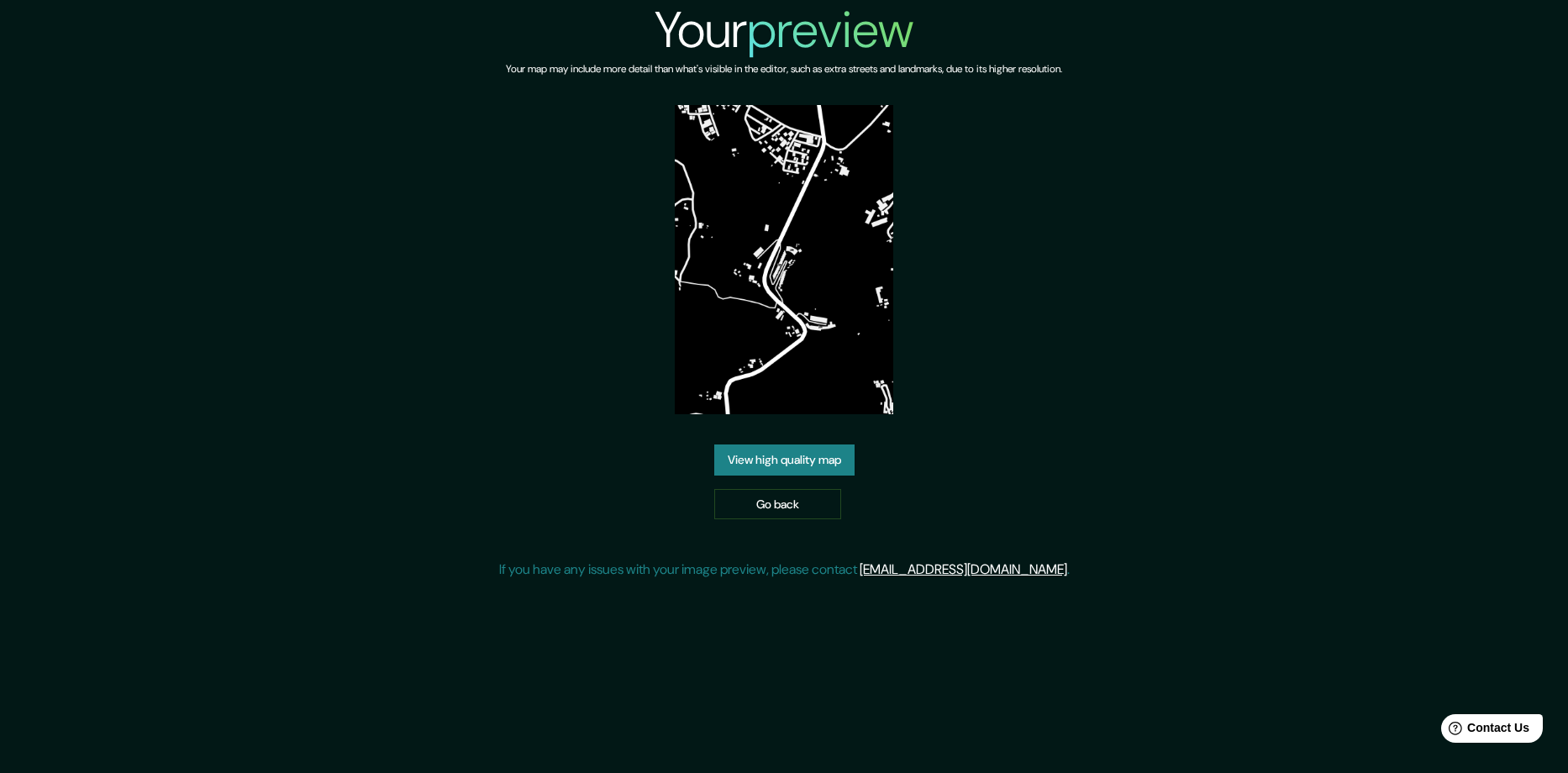
click at [777, 457] on link "View high quality map" at bounding box center [784, 459] width 140 height 31
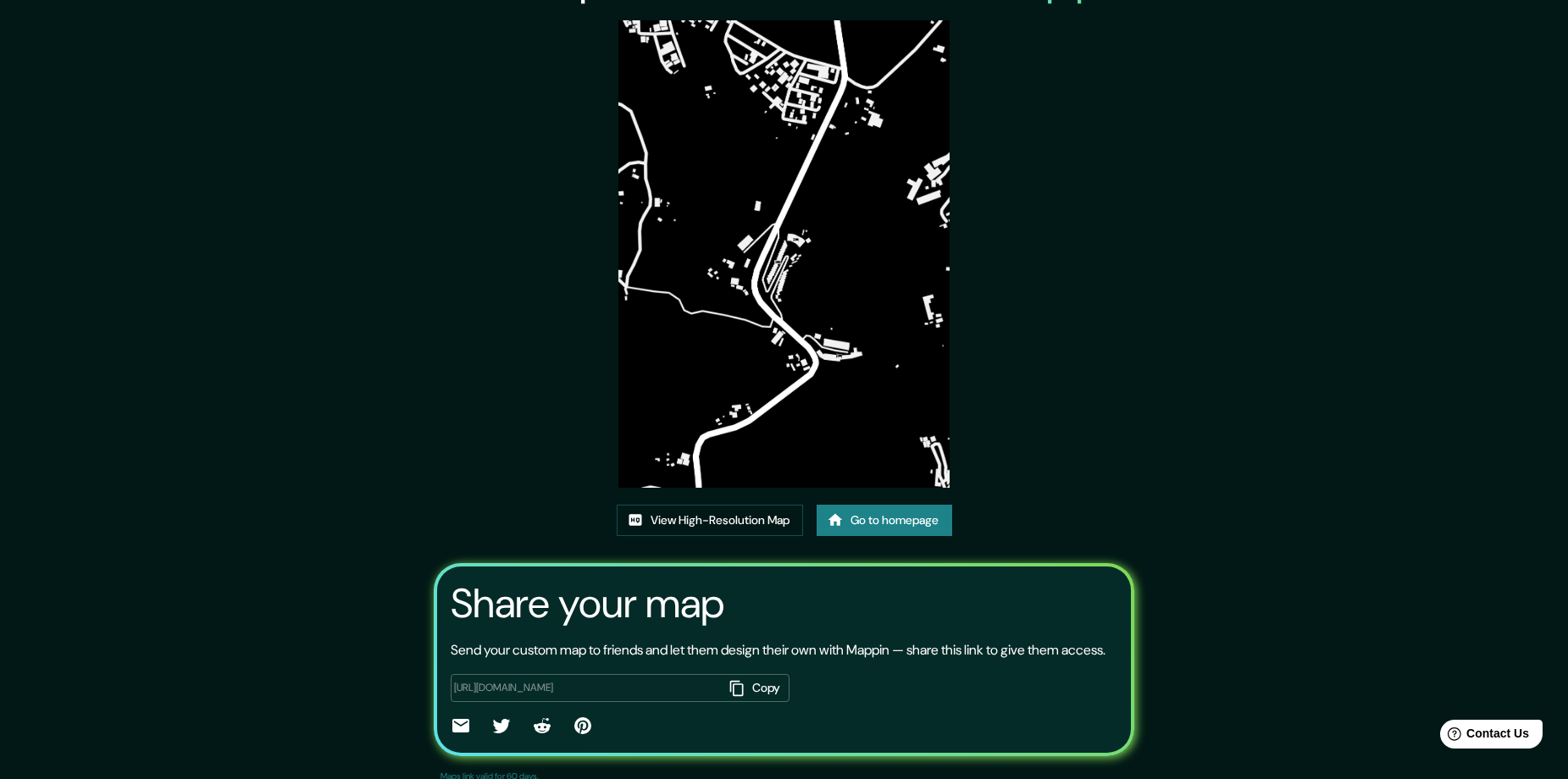
scroll to position [84, 0]
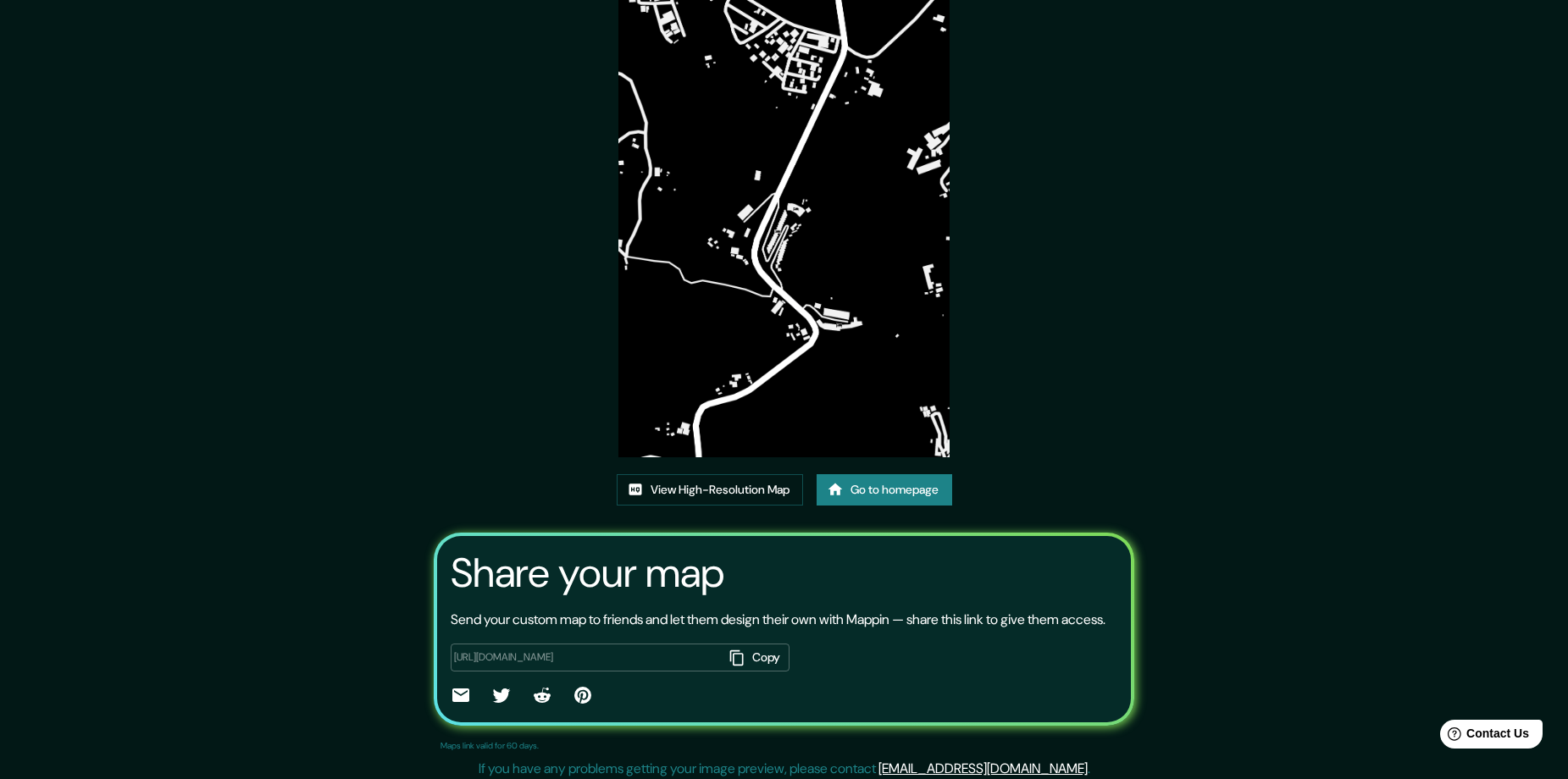
click at [752, 509] on div "View High-Resolution Map Go to homepage" at bounding box center [784, 496] width 335 height 45
click at [759, 496] on link "View High-Resolution Map" at bounding box center [710, 490] width 186 height 31
click at [849, 493] on link "Go to homepage" at bounding box center [884, 490] width 136 height 31
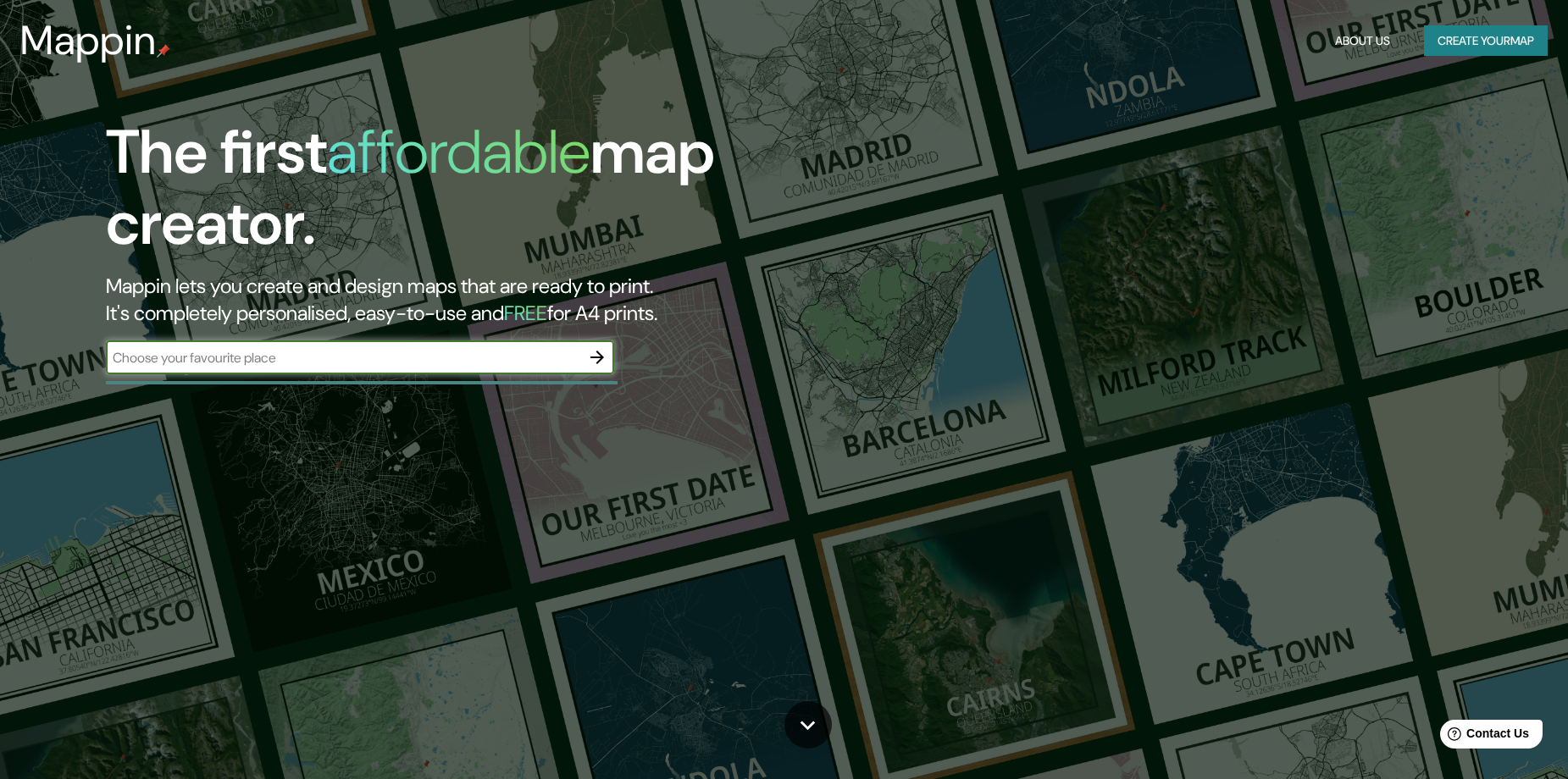
click at [560, 348] on input "text" at bounding box center [344, 358] width 475 height 20
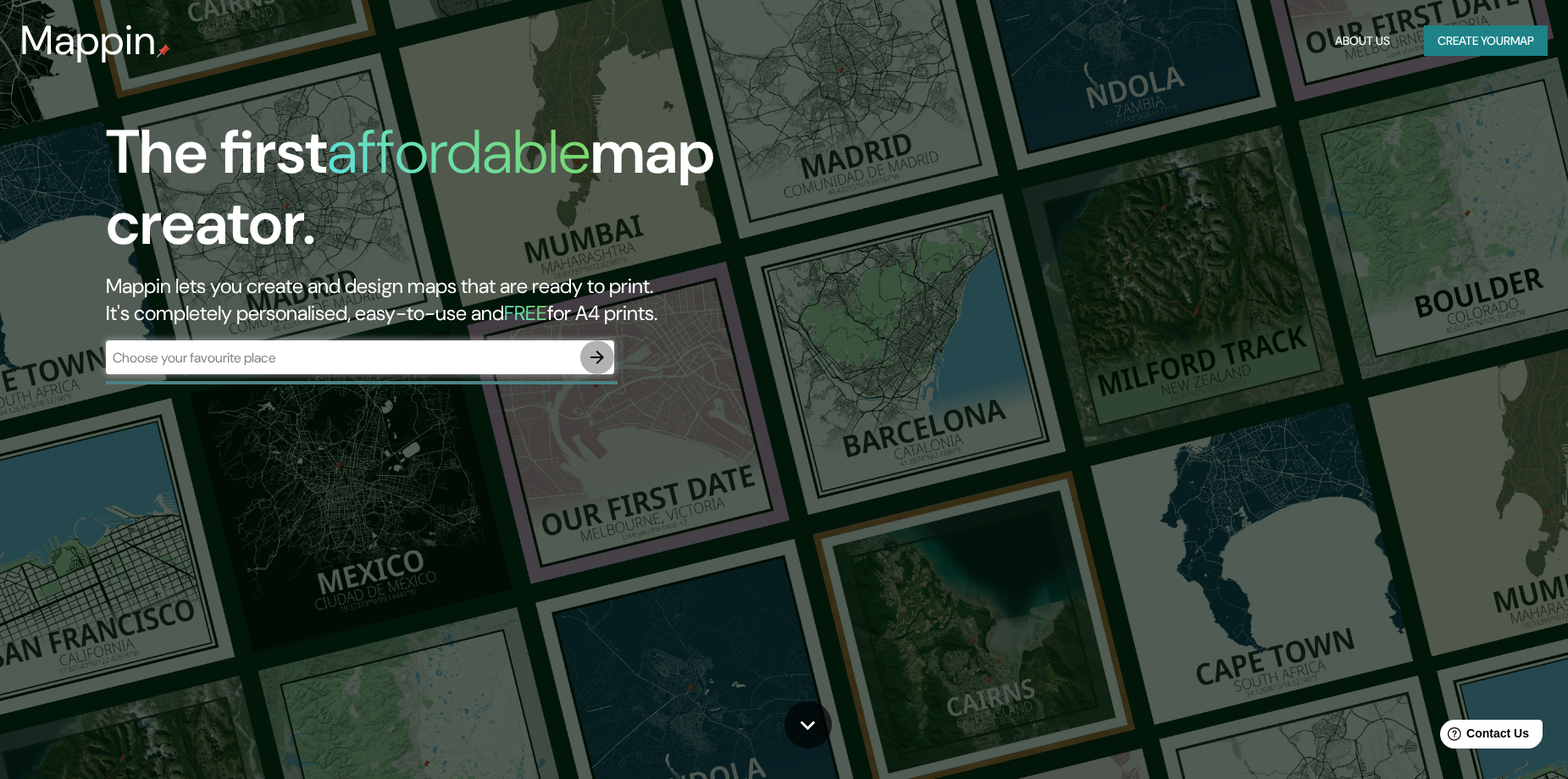
click at [595, 366] on icon "button" at bounding box center [596, 357] width 20 height 20
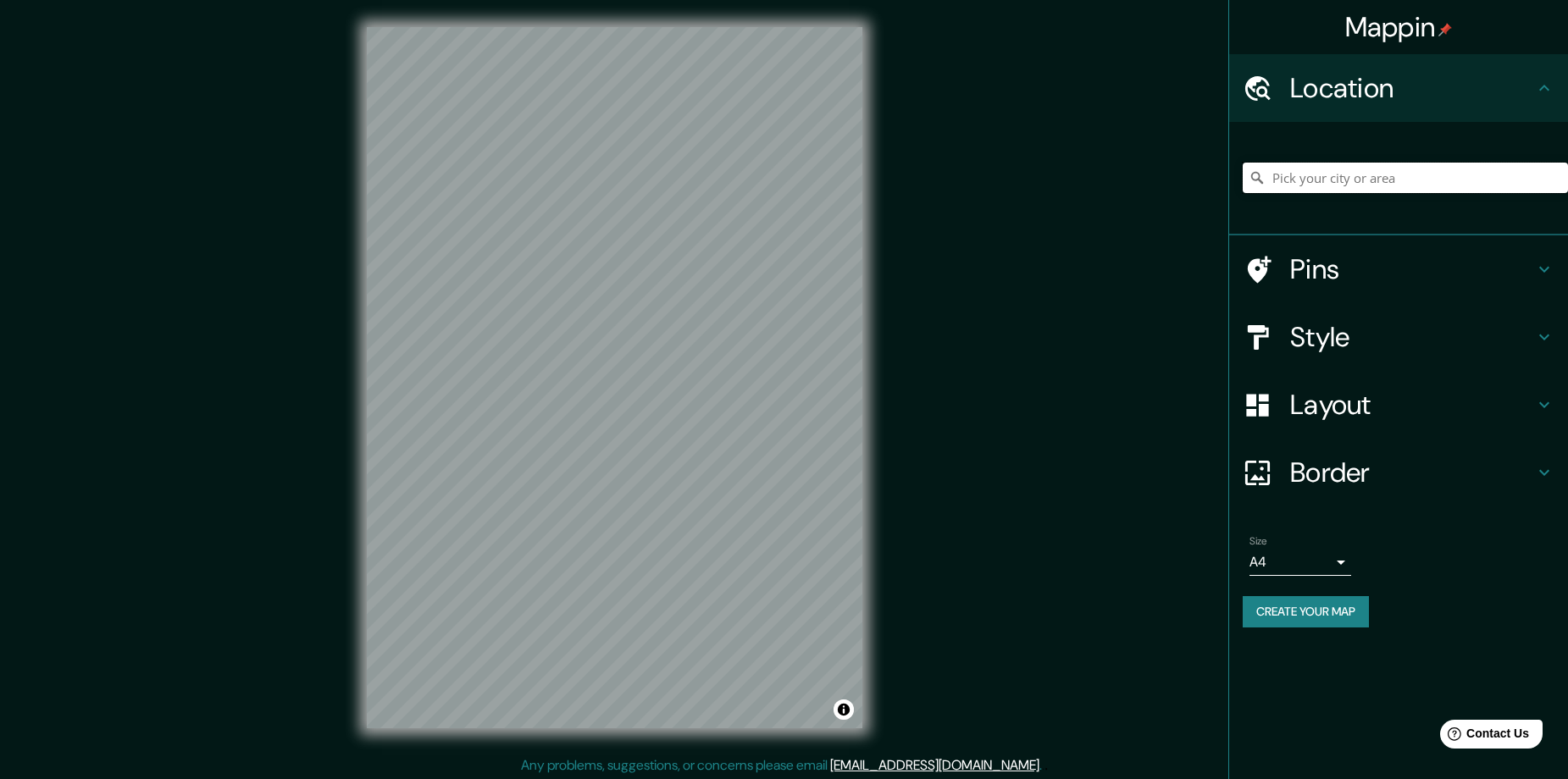
click at [1409, 181] on input "Pick your city or area" at bounding box center [1405, 177] width 326 height 30
paste input "Popayán, Cauca, Colombia"
type input "Popayán, Cauca, Colombia"
click at [1372, 285] on h4 "Pins" at bounding box center [1411, 269] width 244 height 34
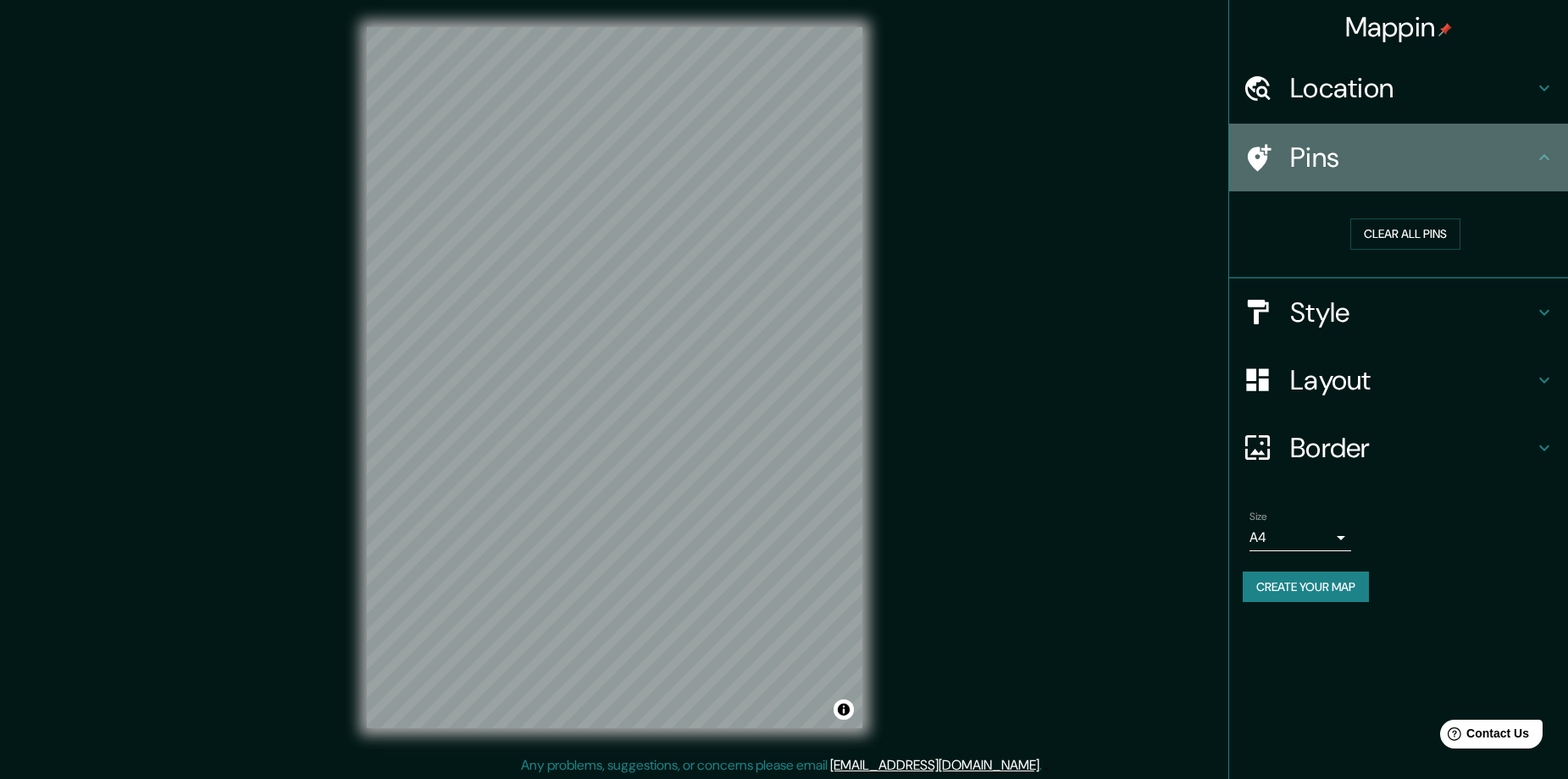
click at [1506, 156] on h4 "Pins" at bounding box center [1411, 158] width 244 height 34
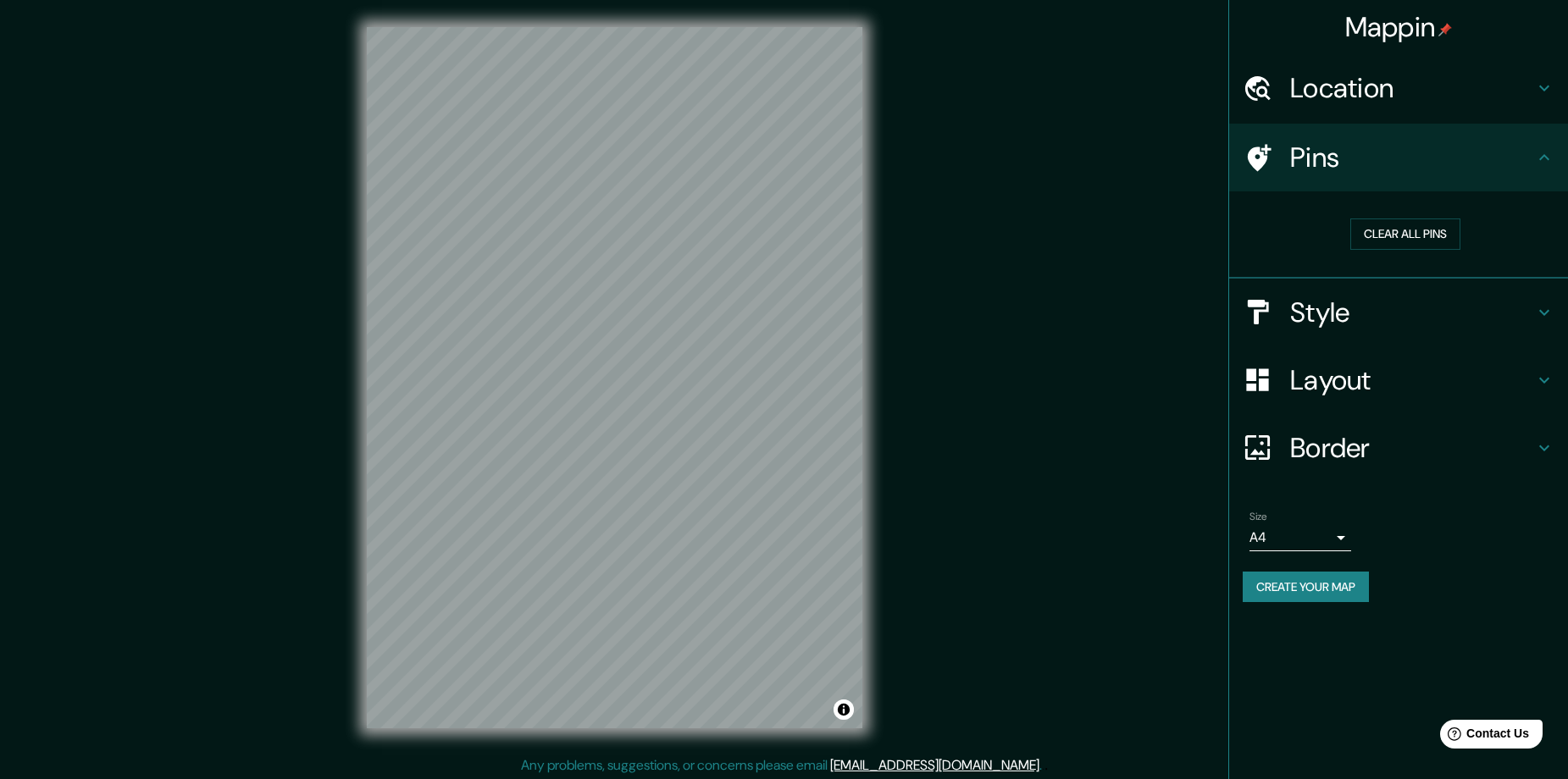
click at [1419, 319] on h4 "Style" at bounding box center [1411, 312] width 244 height 34
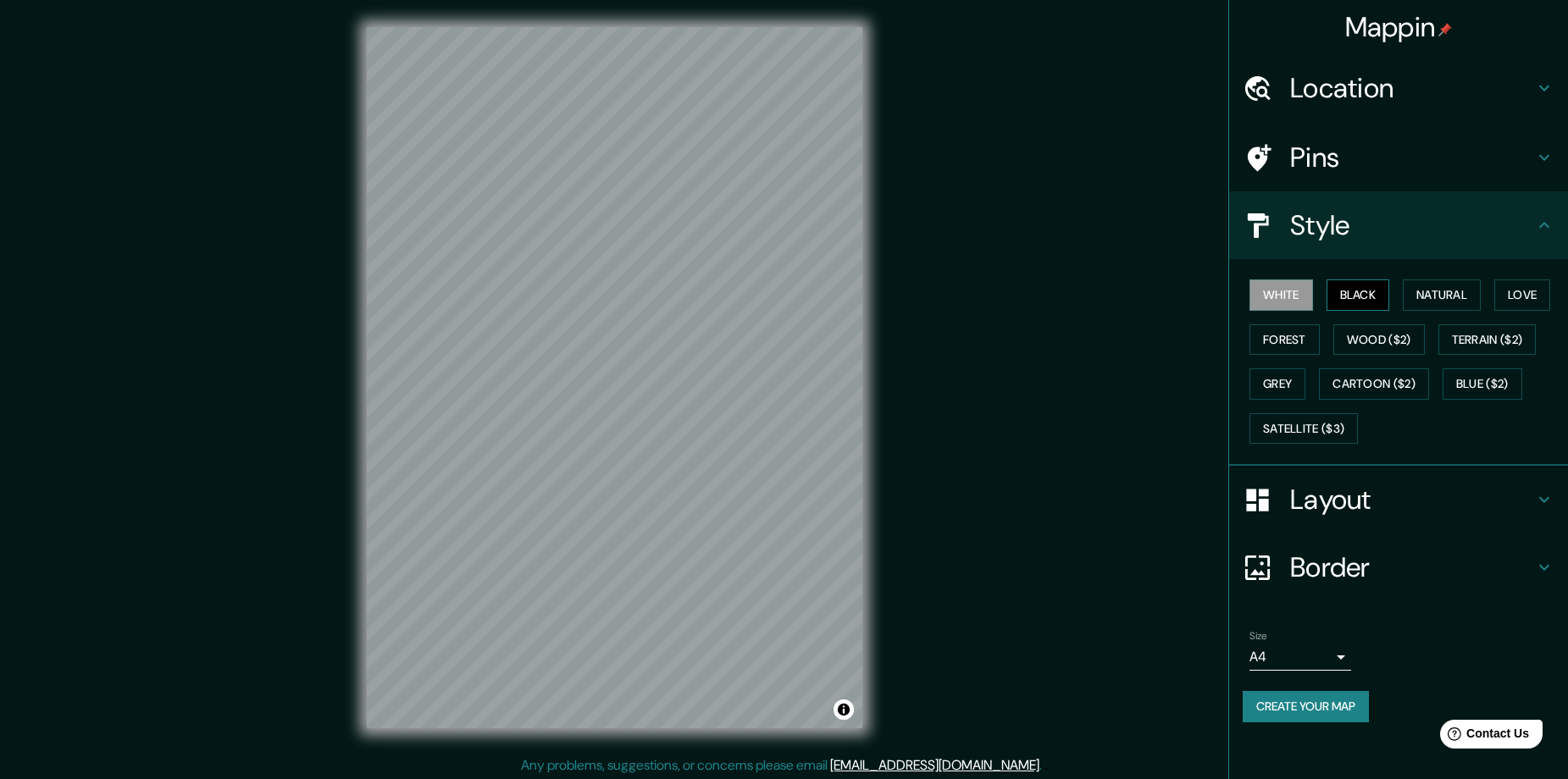
click at [1372, 298] on button "Black" at bounding box center [1357, 294] width 64 height 31
click at [1413, 200] on div "Style" at bounding box center [1398, 225] width 339 height 67
click at [1412, 161] on h4 "Pins" at bounding box center [1411, 158] width 244 height 34
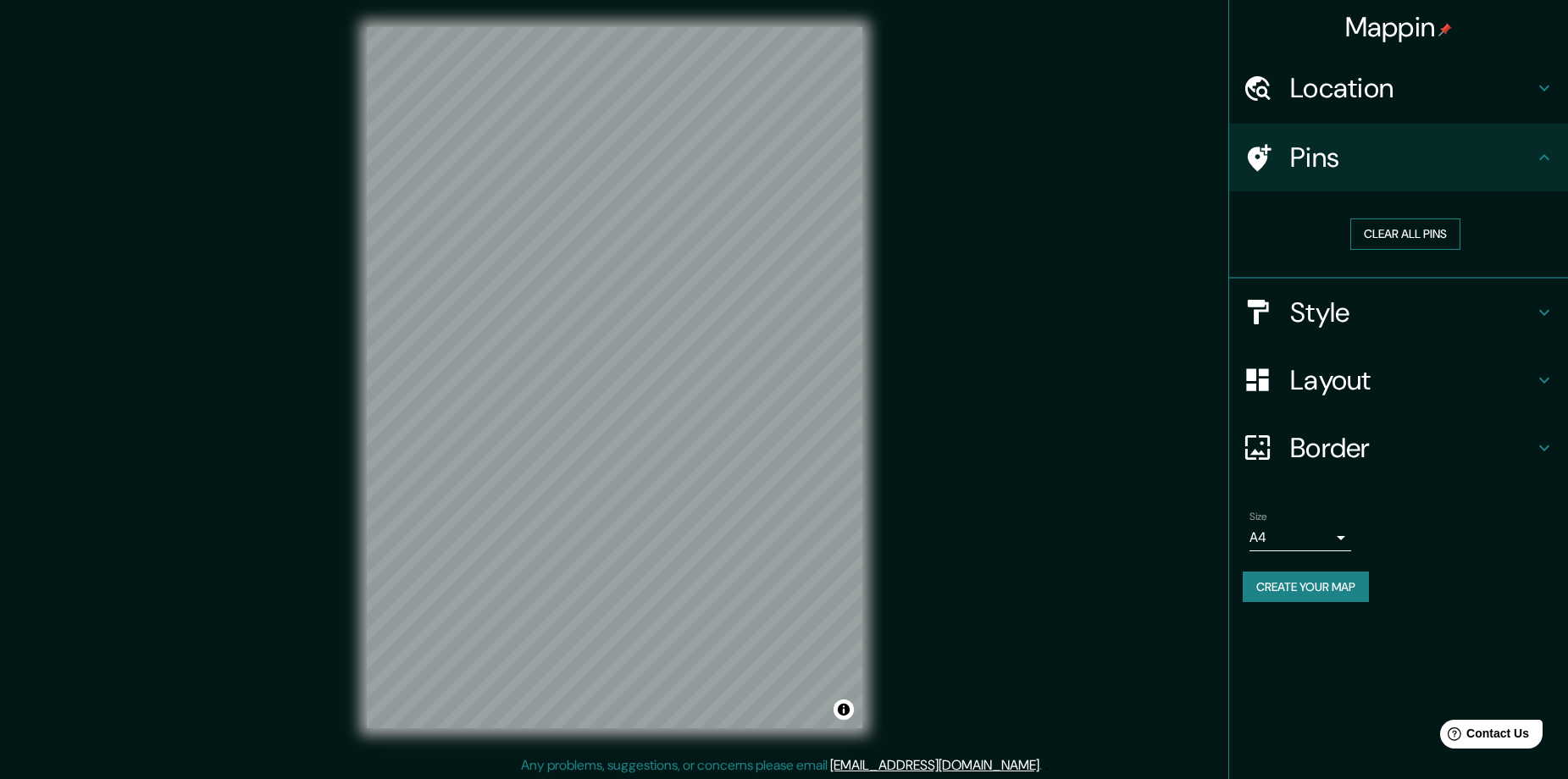
click at [1399, 239] on button "Clear all pins" at bounding box center [1405, 233] width 110 height 31
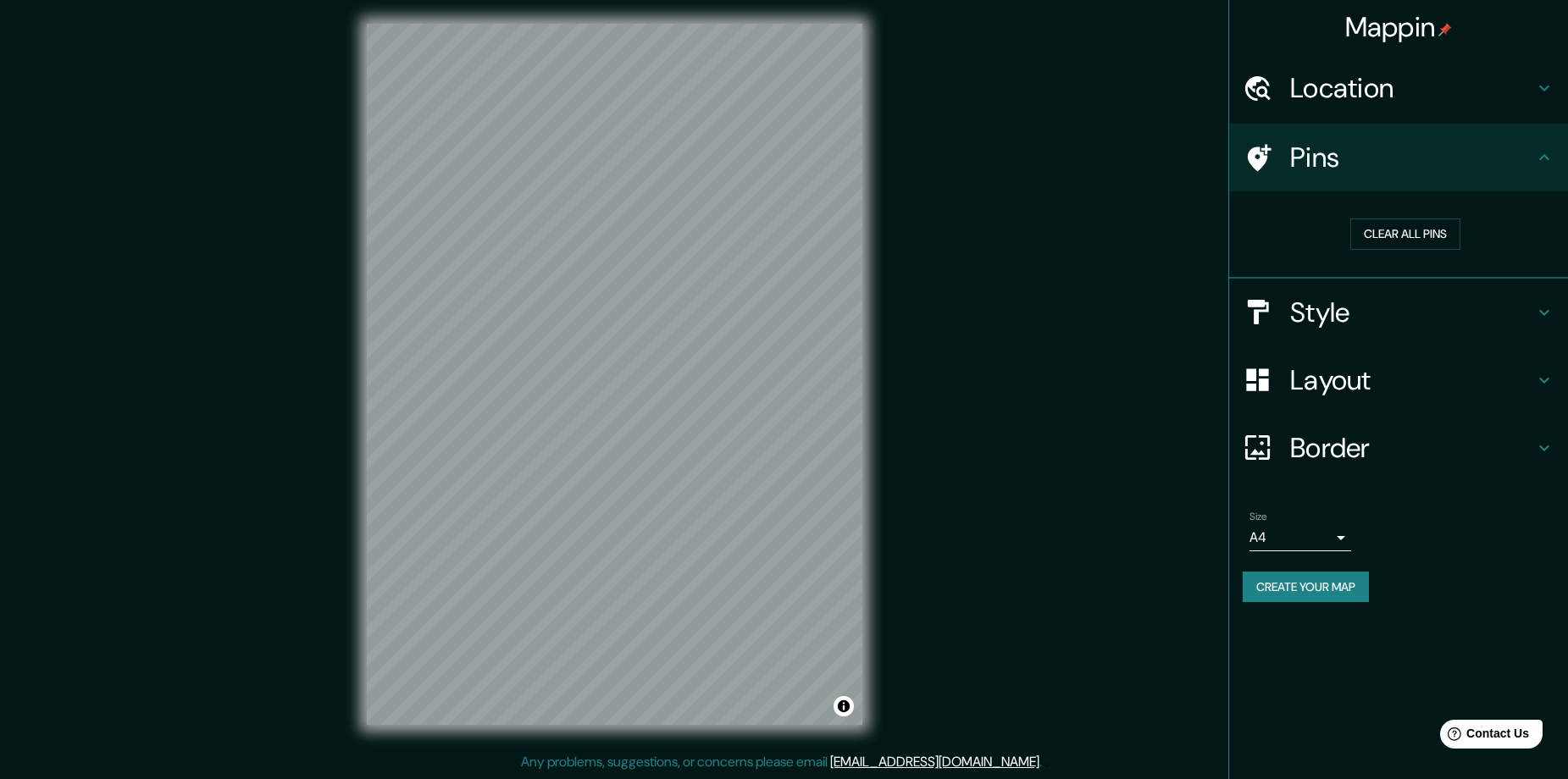
drag, startPoint x: 1283, startPoint y: 601, endPoint x: 1267, endPoint y: 593, distance: 17.9
click at [1267, 593] on button "Create your map" at bounding box center [1305, 586] width 126 height 31
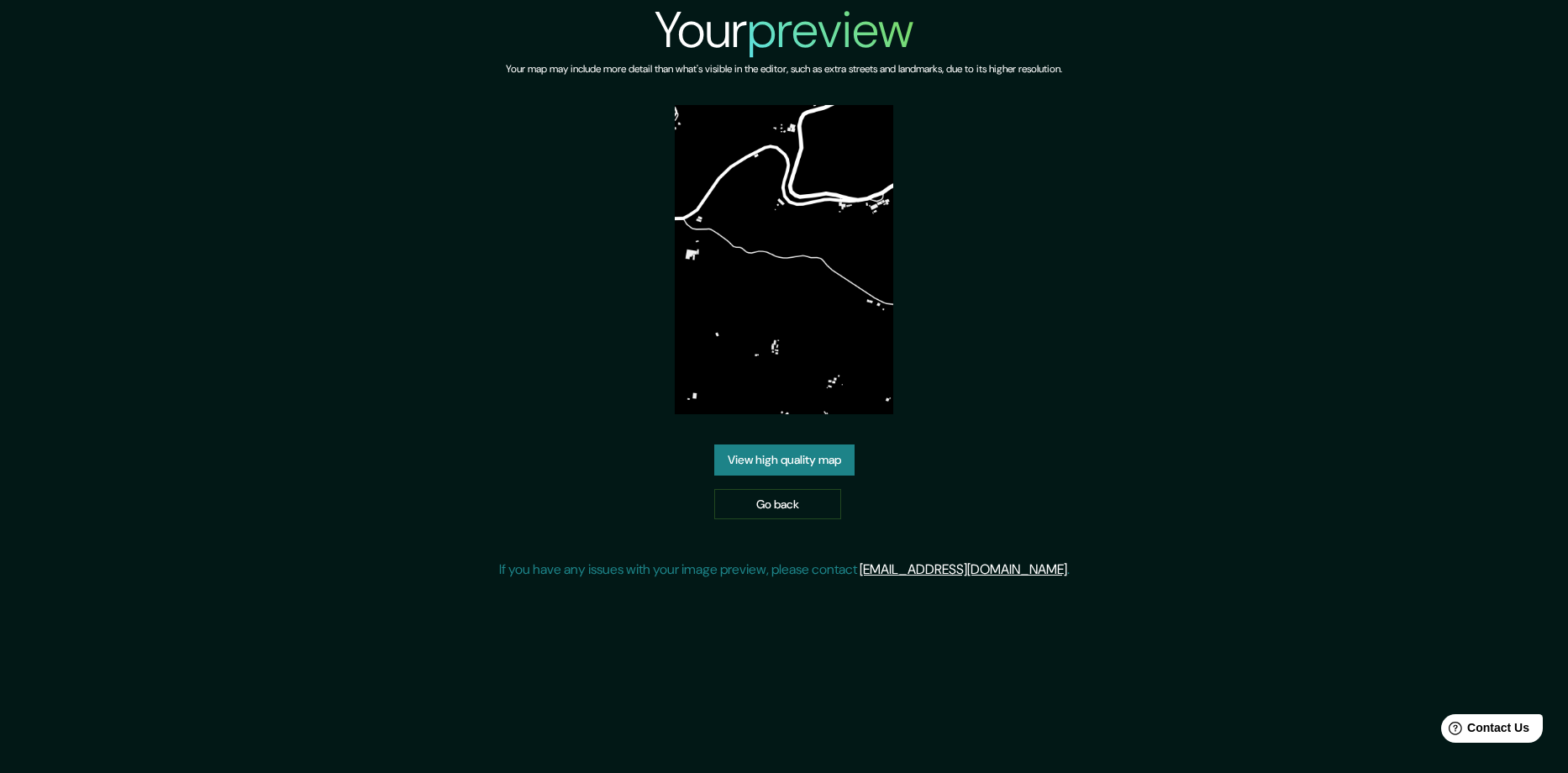
click at [768, 459] on link "View high quality map" at bounding box center [784, 459] width 140 height 31
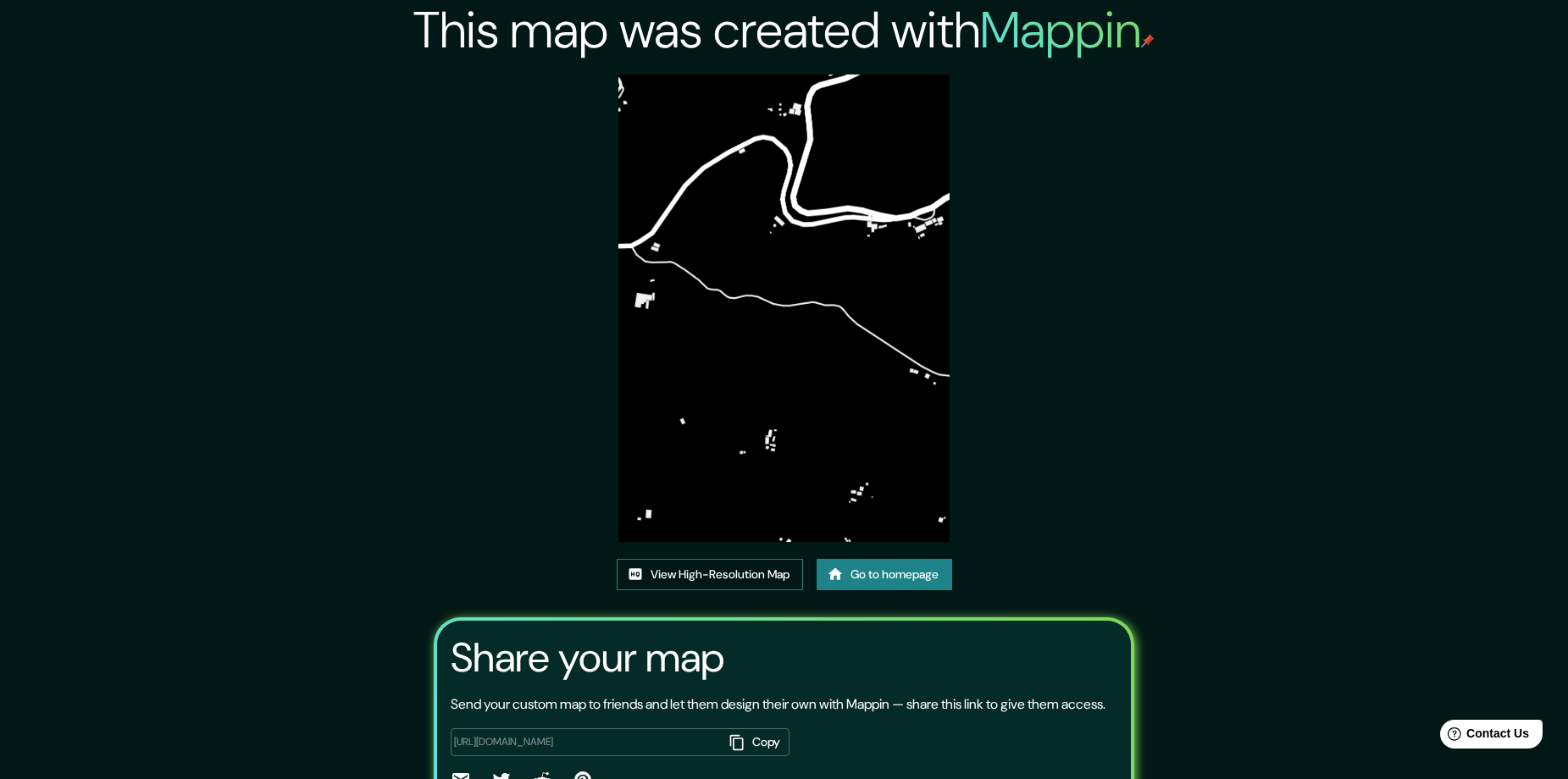
click at [783, 572] on link "View High-Resolution Map" at bounding box center [710, 574] width 186 height 31
click at [773, 579] on link "View High-Resolution Map" at bounding box center [710, 574] width 186 height 31
click at [889, 564] on link "Go to homepage" at bounding box center [884, 574] width 136 height 31
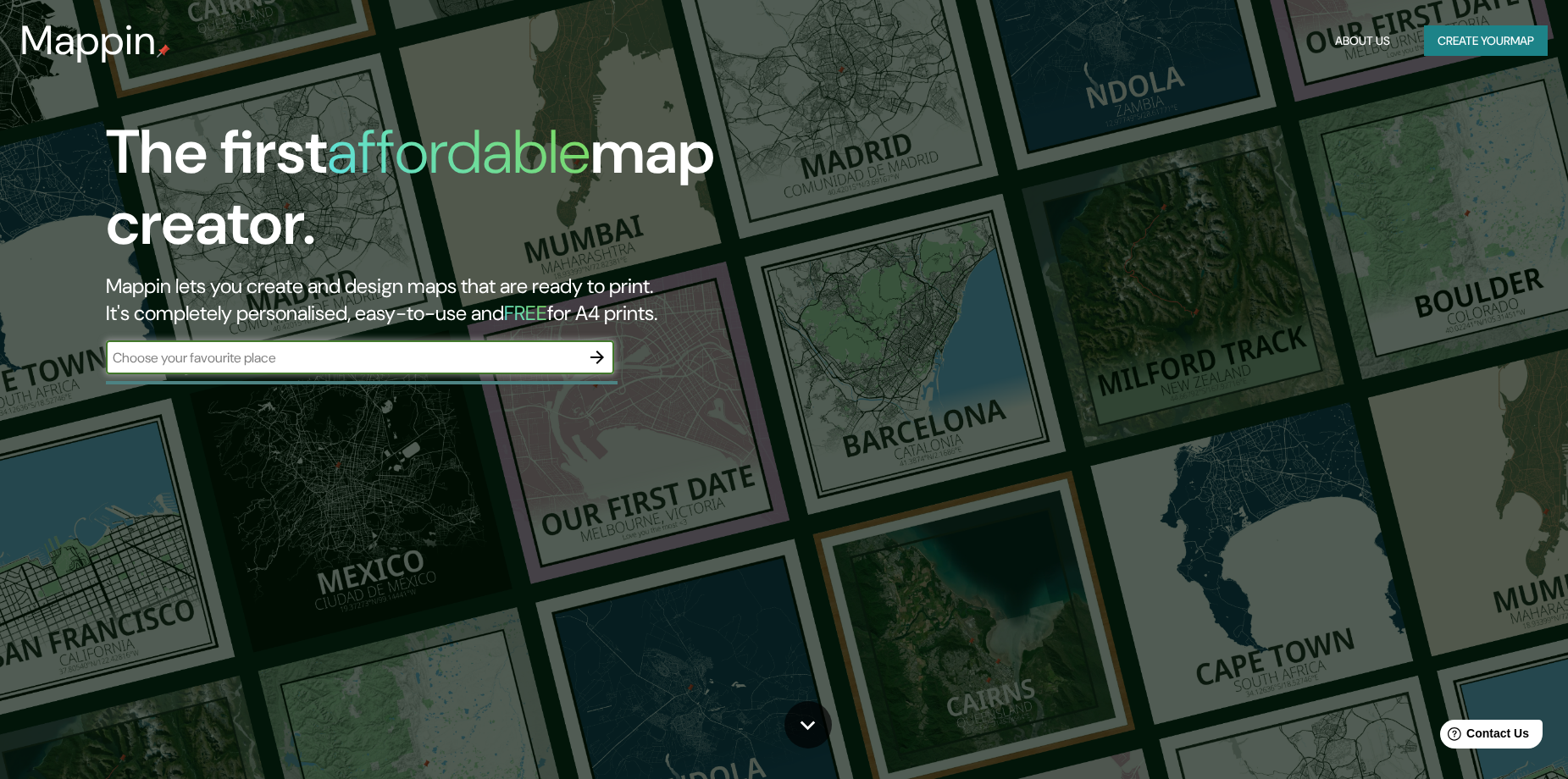
click at [594, 361] on icon "button" at bounding box center [596, 357] width 20 height 20
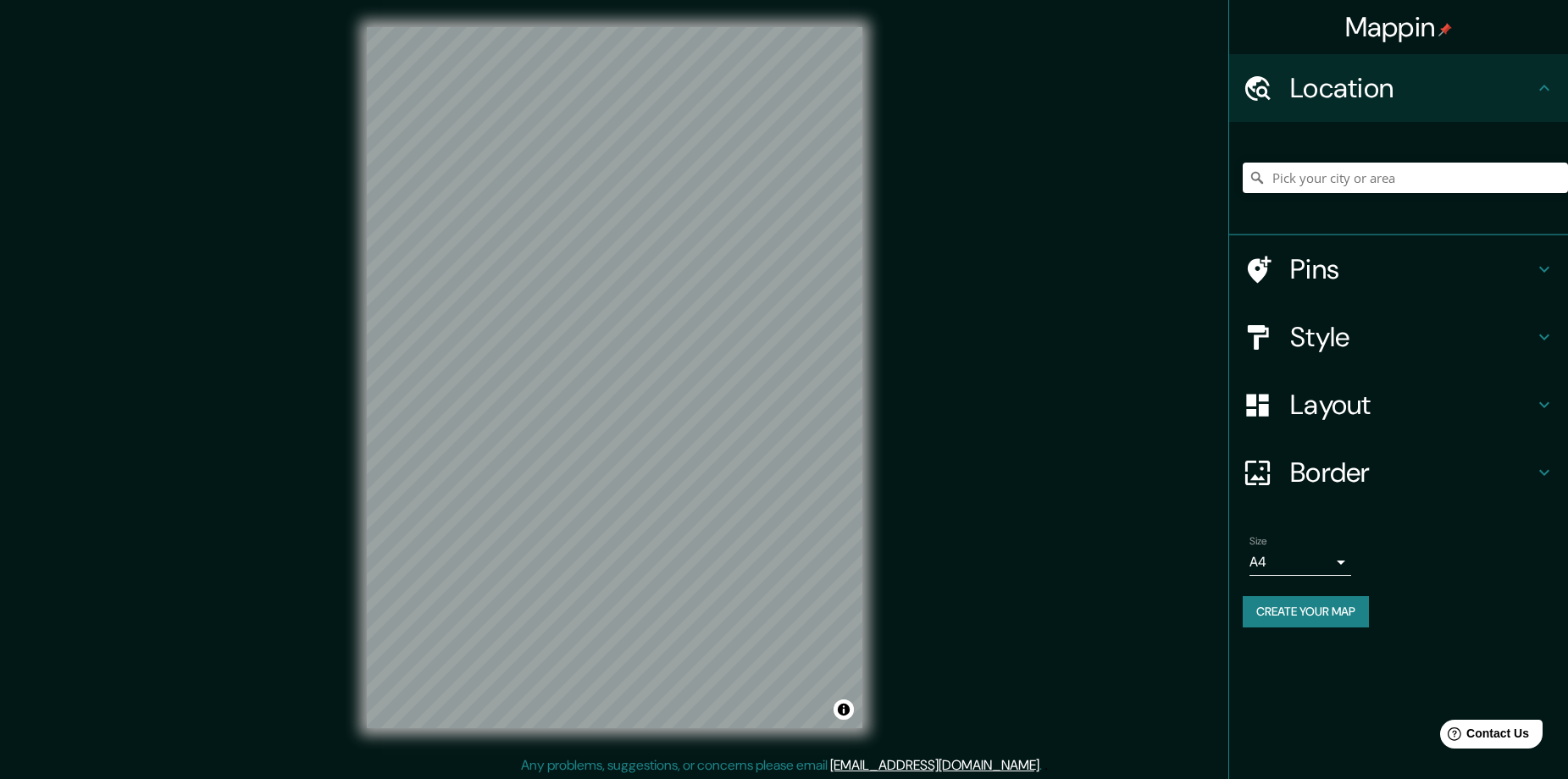
click at [1384, 196] on div at bounding box center [1405, 177] width 326 height 84
click at [1379, 186] on input "Pick your city or area" at bounding box center [1405, 177] width 326 height 30
paste input "Popayán, [GEOGRAPHIC_DATA], [GEOGRAPHIC_DATA]"
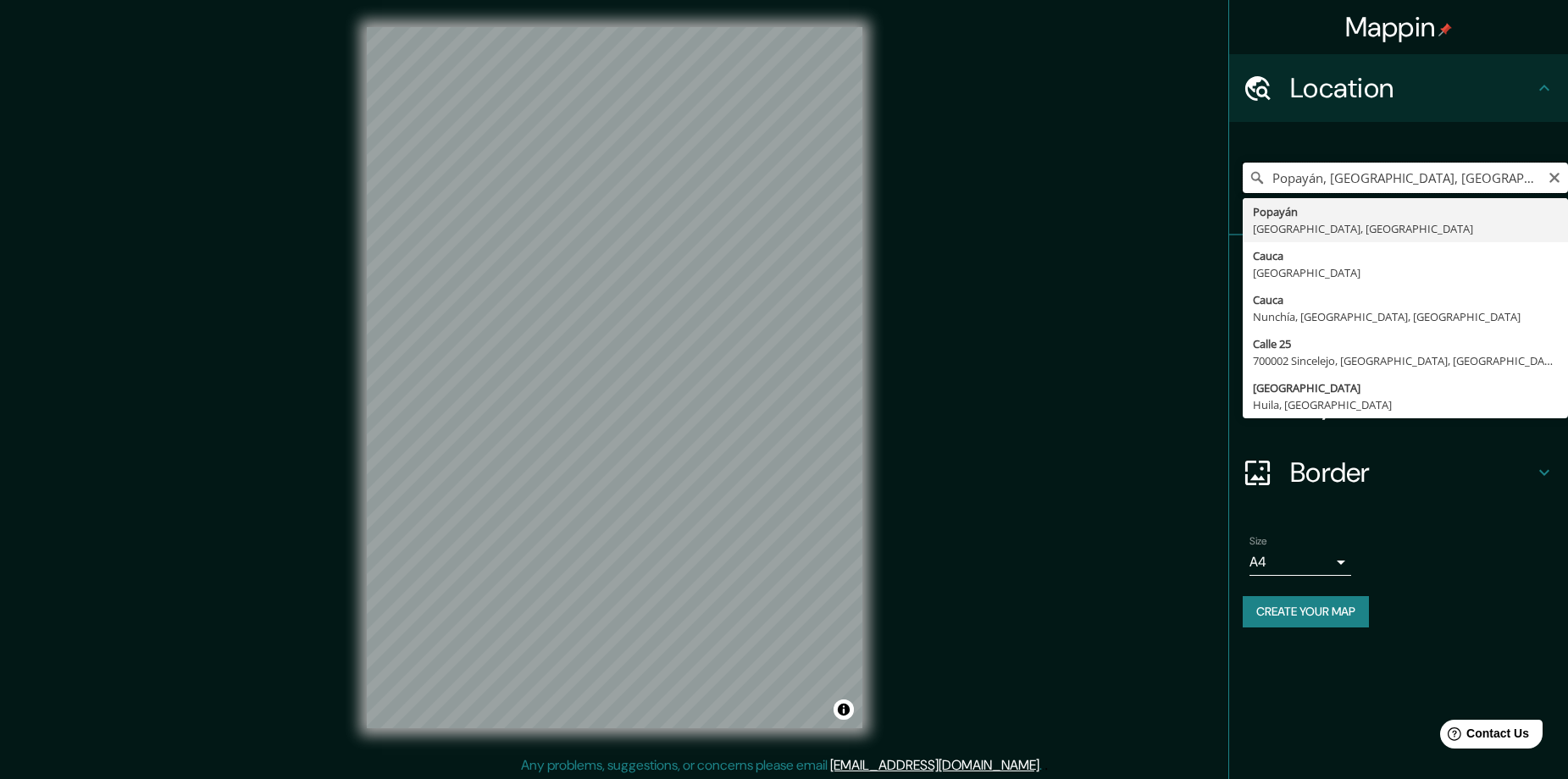
type input "Popayán, [GEOGRAPHIC_DATA], [GEOGRAPHIC_DATA]"
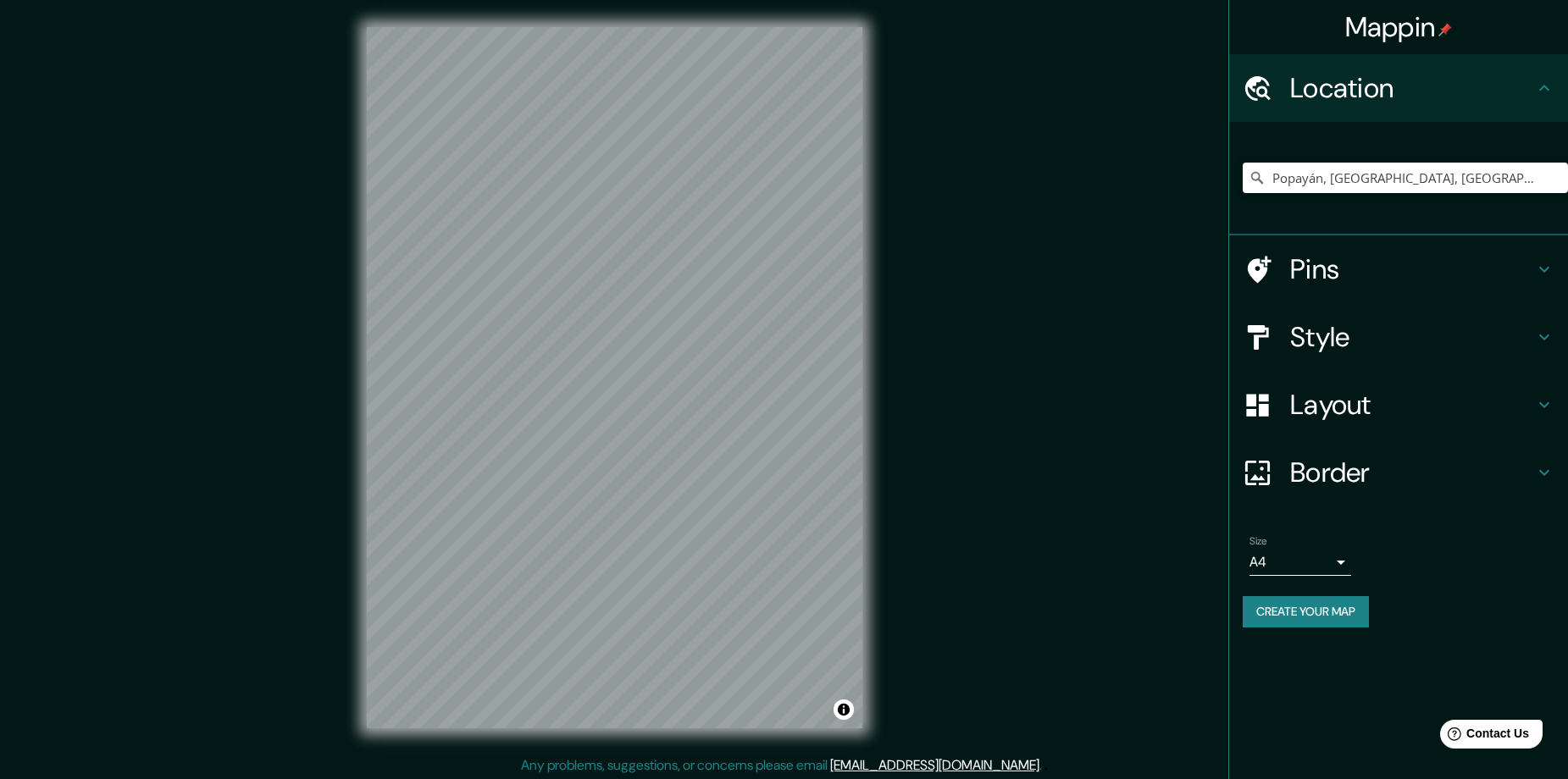
click at [1342, 342] on h4 "Style" at bounding box center [1411, 337] width 244 height 34
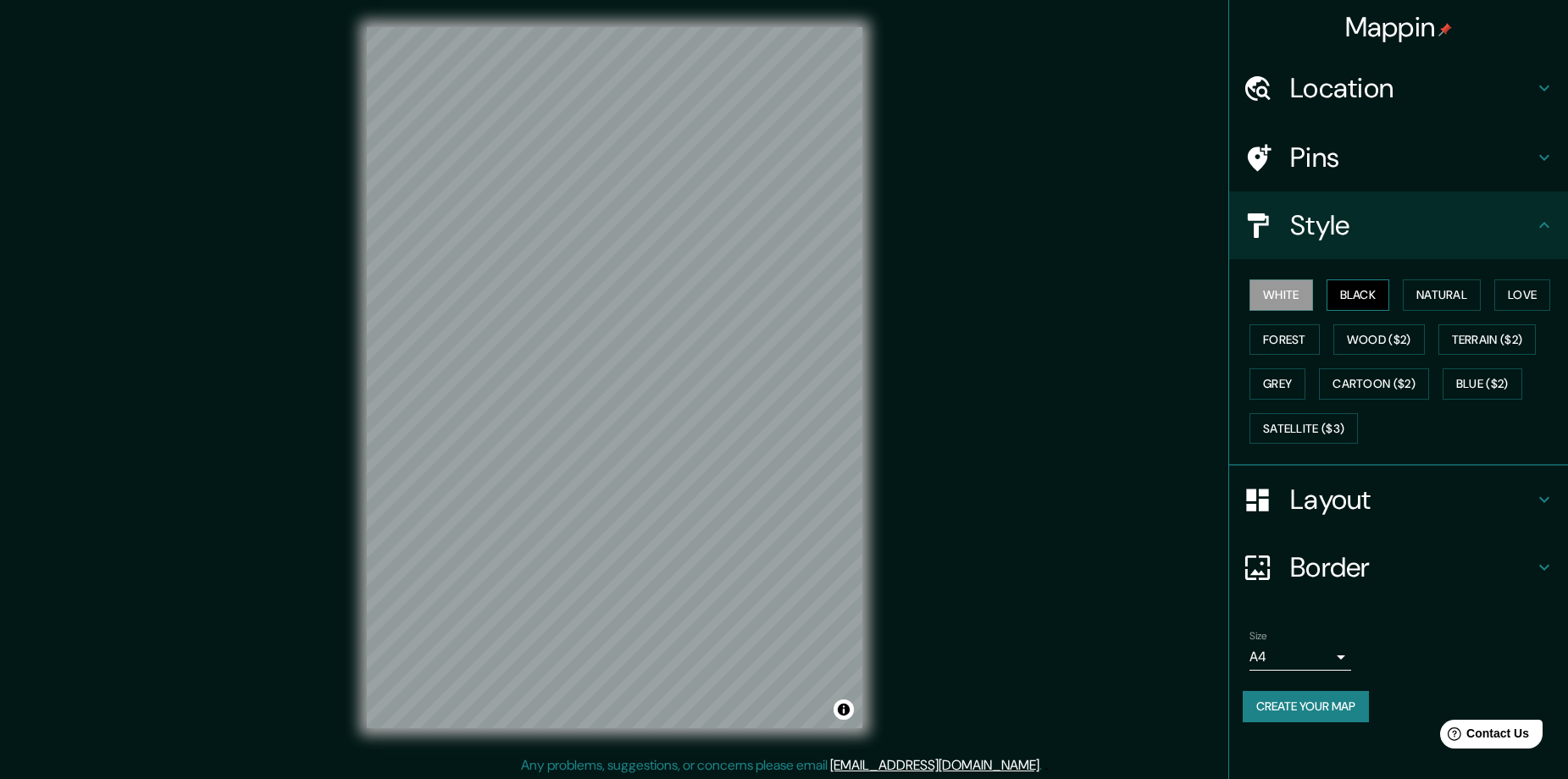
click at [1353, 286] on button "Black" at bounding box center [1357, 294] width 64 height 31
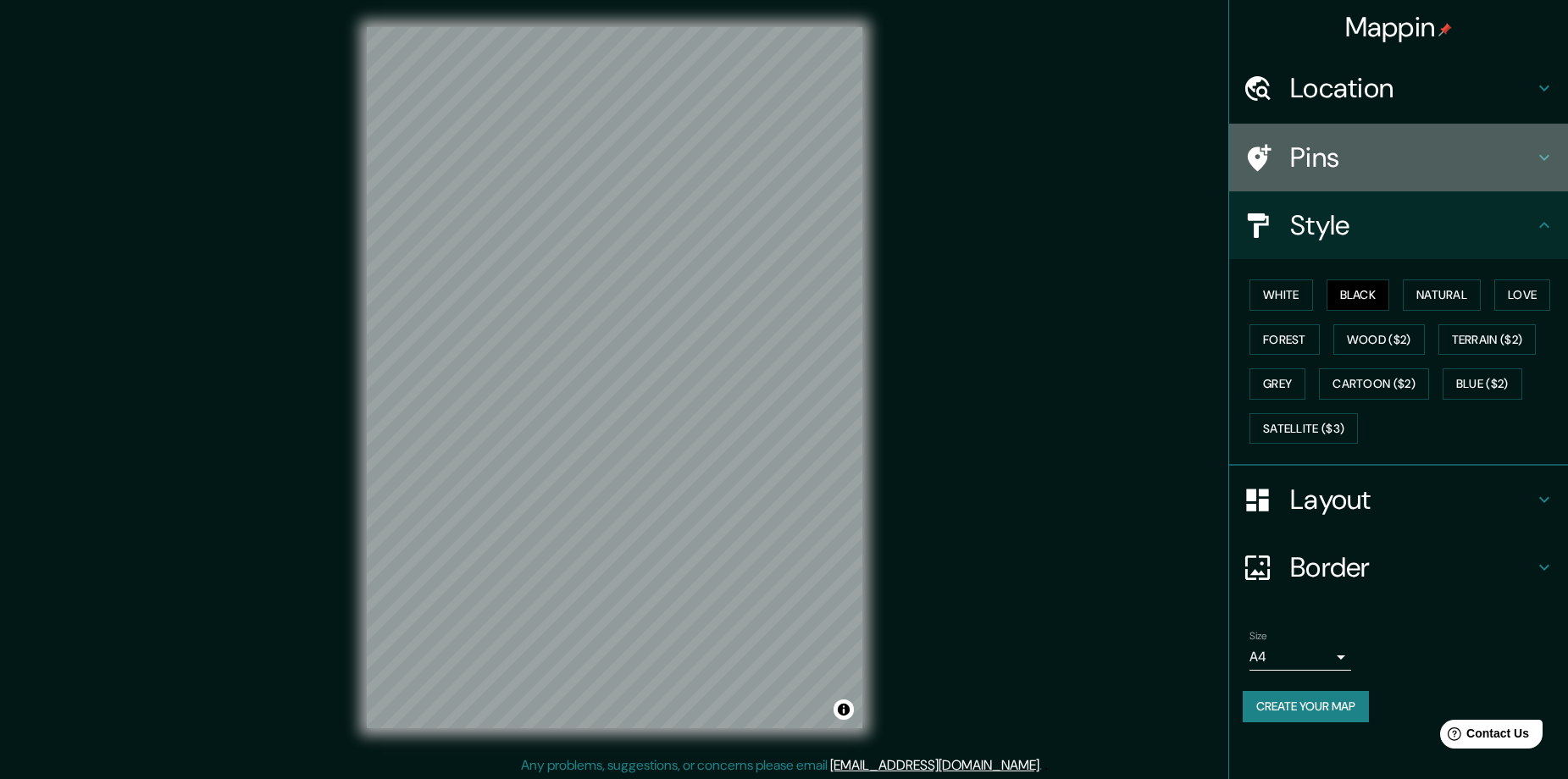
click at [1366, 171] on h4 "Pins" at bounding box center [1411, 158] width 244 height 34
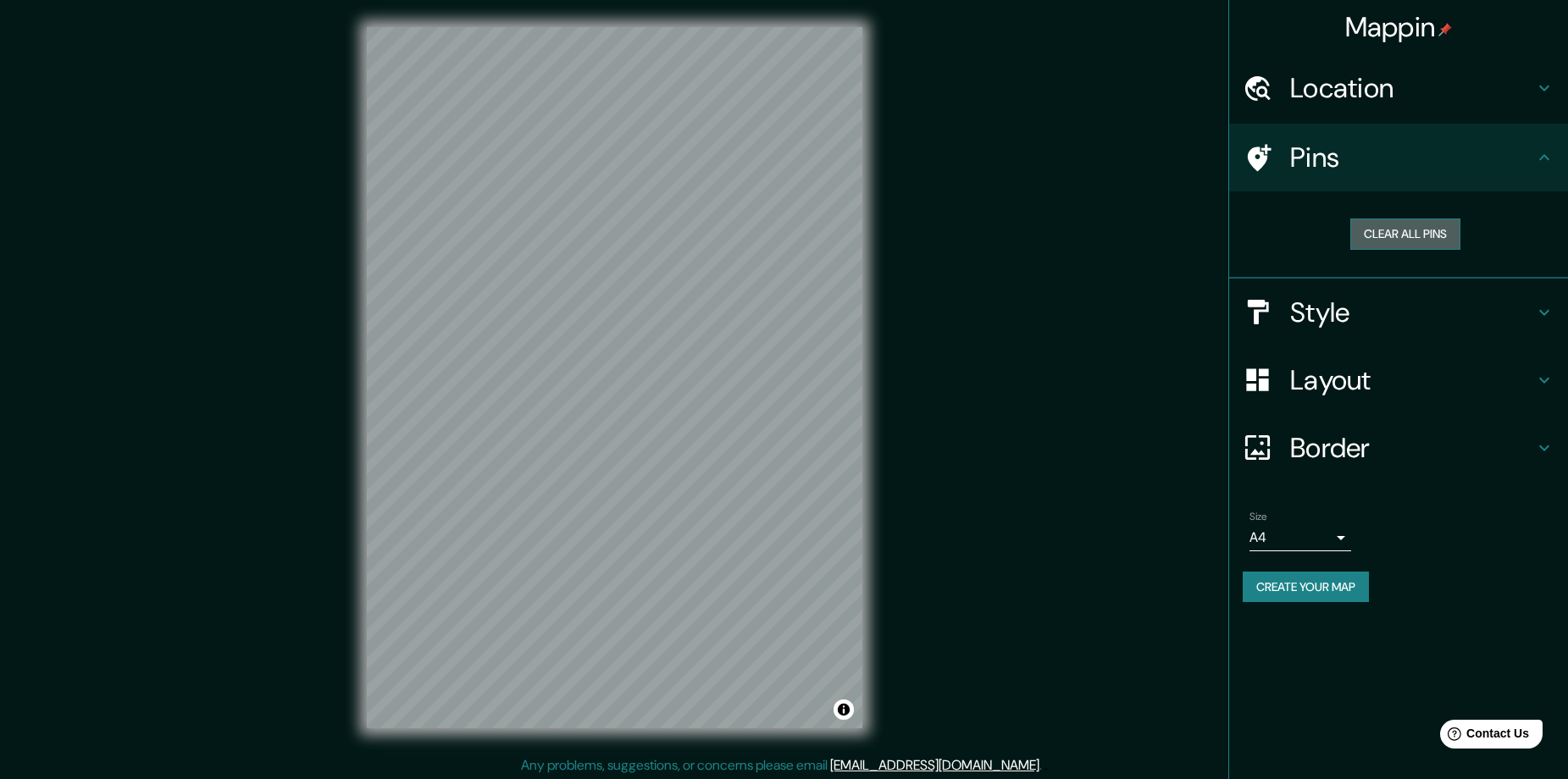
click at [1401, 248] on button "Clear all pins" at bounding box center [1405, 233] width 110 height 31
click at [1390, 152] on h4 "Pins" at bounding box center [1411, 158] width 244 height 34
click at [569, 728] on div "© Mapbox © OpenStreetMap Improve this map" at bounding box center [614, 378] width 550 height 755
click at [1319, 596] on button "Create your map" at bounding box center [1305, 586] width 126 height 31
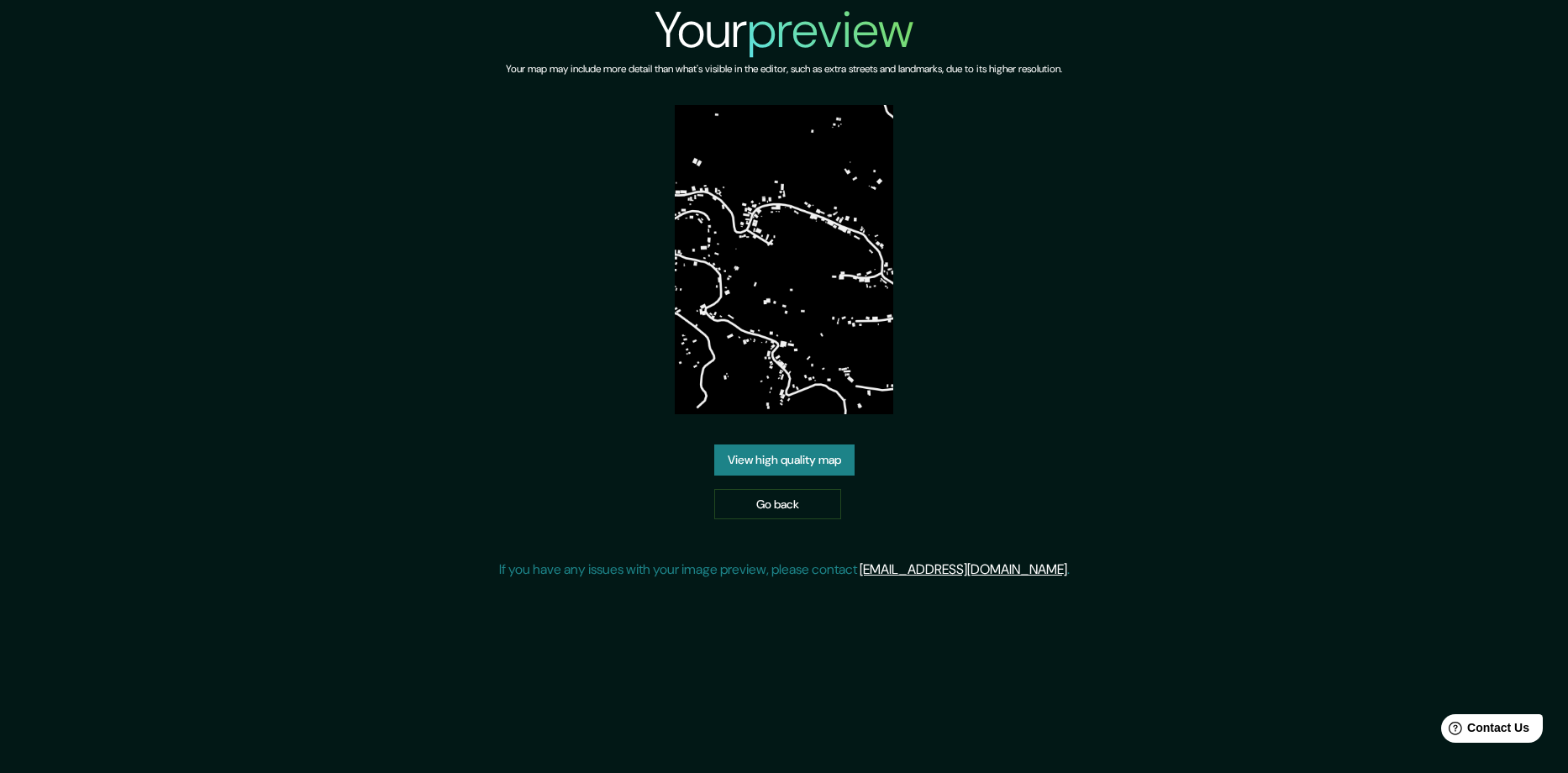
click at [804, 465] on link "View high quality map" at bounding box center [784, 459] width 140 height 31
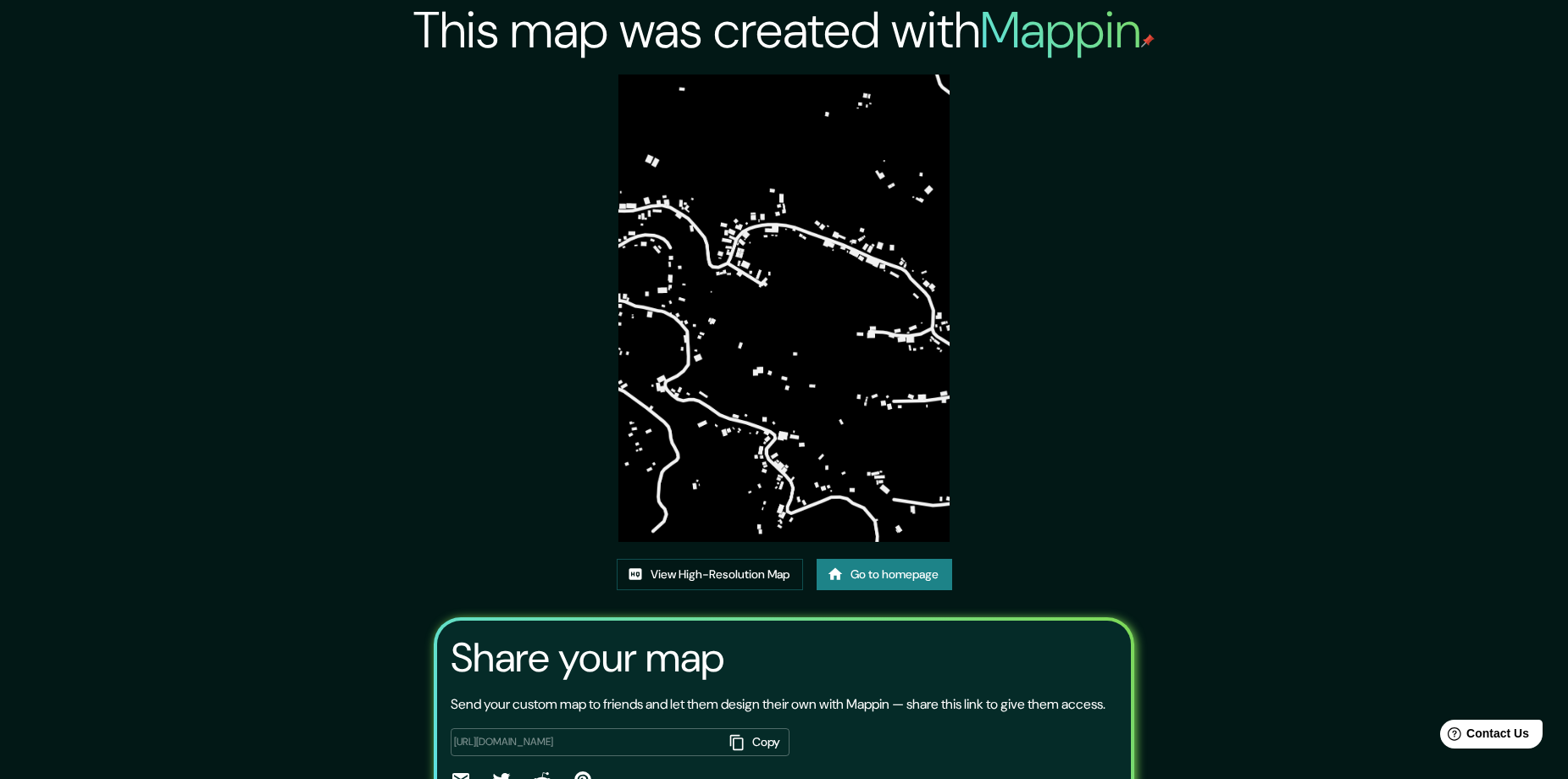
scroll to position [91, 0]
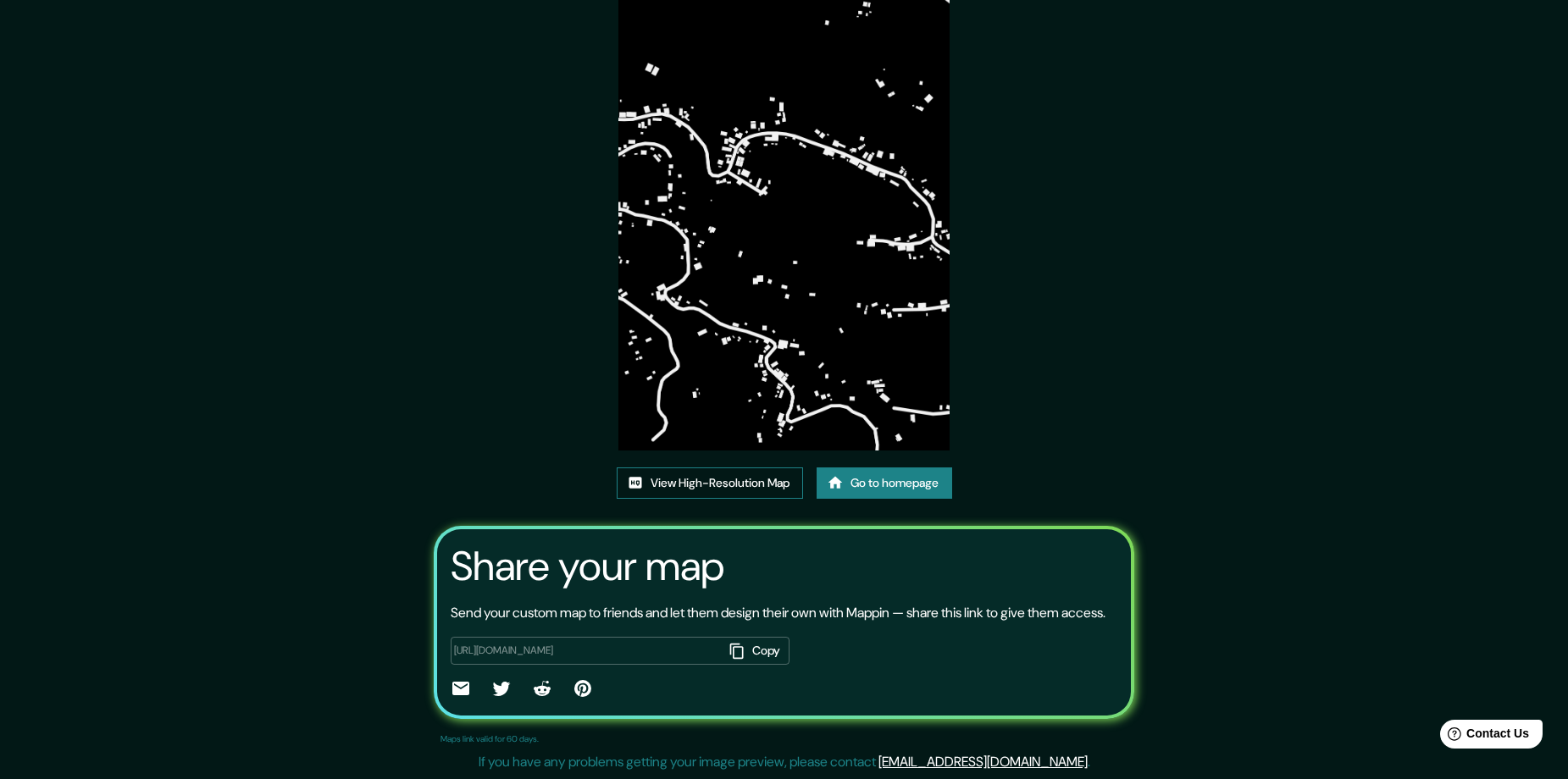
click at [773, 486] on link "View High-Resolution Map" at bounding box center [710, 483] width 186 height 31
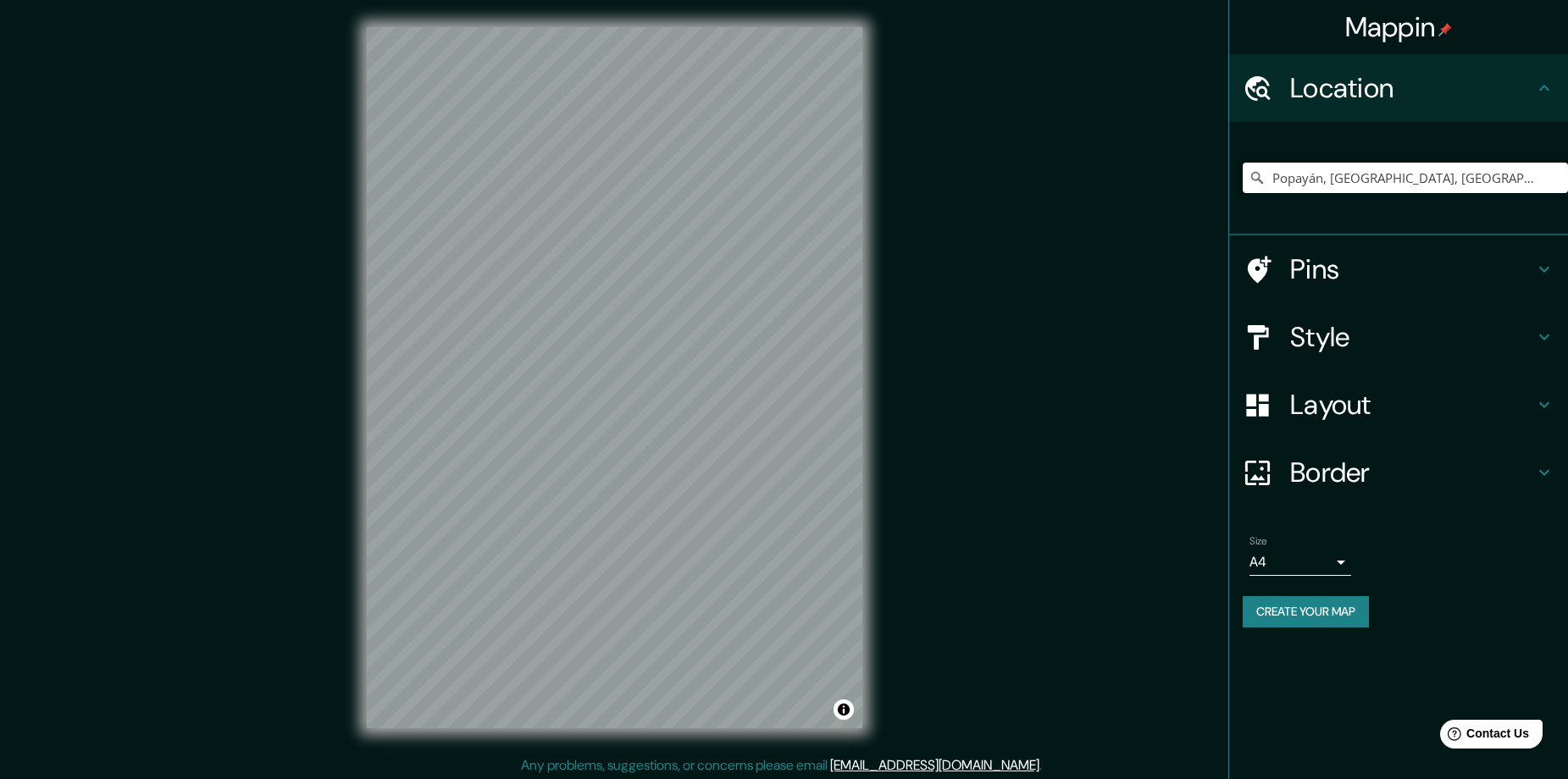
click at [1299, 187] on input "Popayán, [GEOGRAPHIC_DATA], [GEOGRAPHIC_DATA]" at bounding box center [1405, 177] width 326 height 30
click at [1432, 179] on input "Popayán, [GEOGRAPHIC_DATA], [GEOGRAPHIC_DATA]" at bounding box center [1405, 177] width 326 height 30
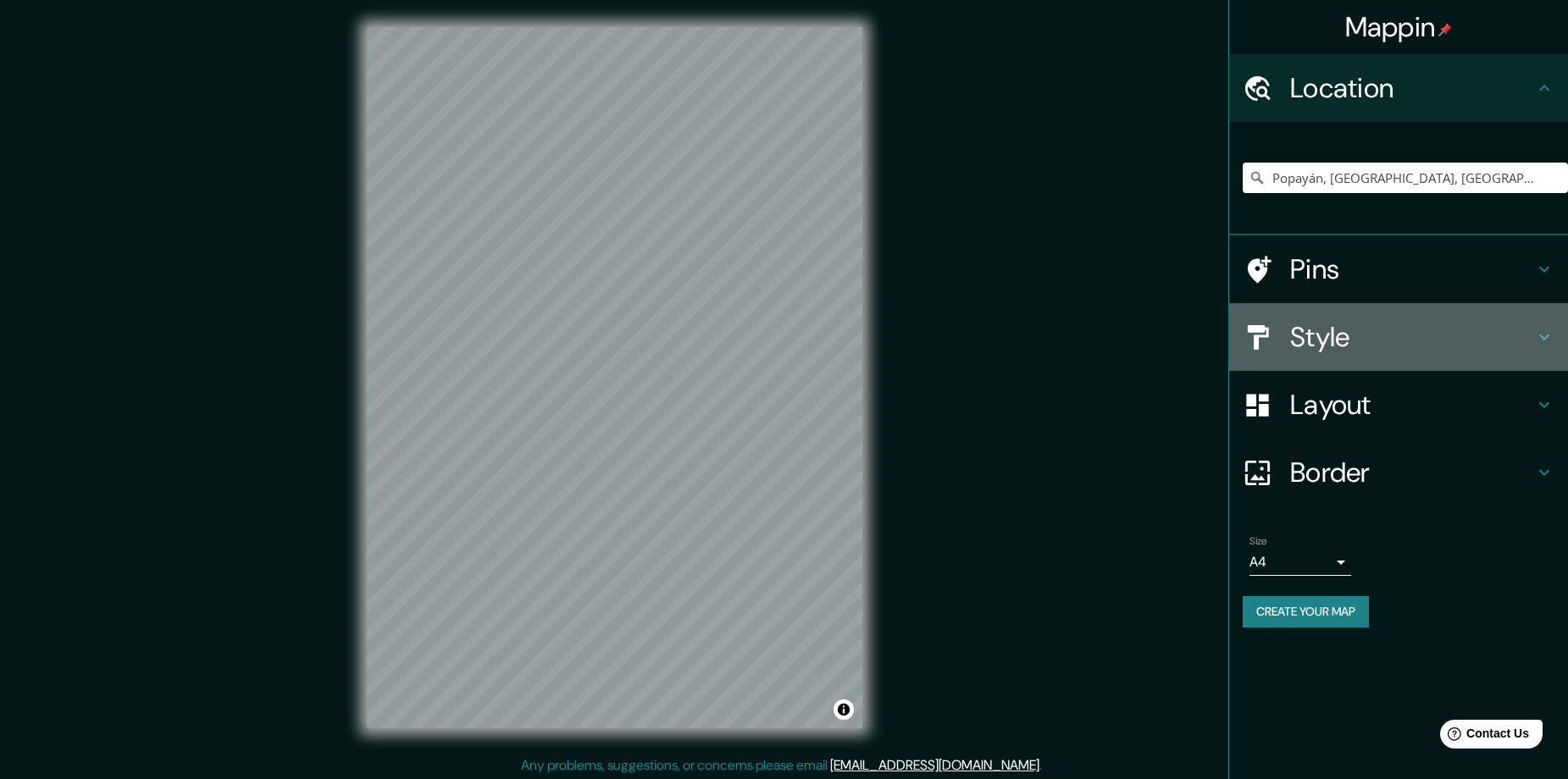
click at [1354, 331] on h4 "Style" at bounding box center [1411, 337] width 244 height 34
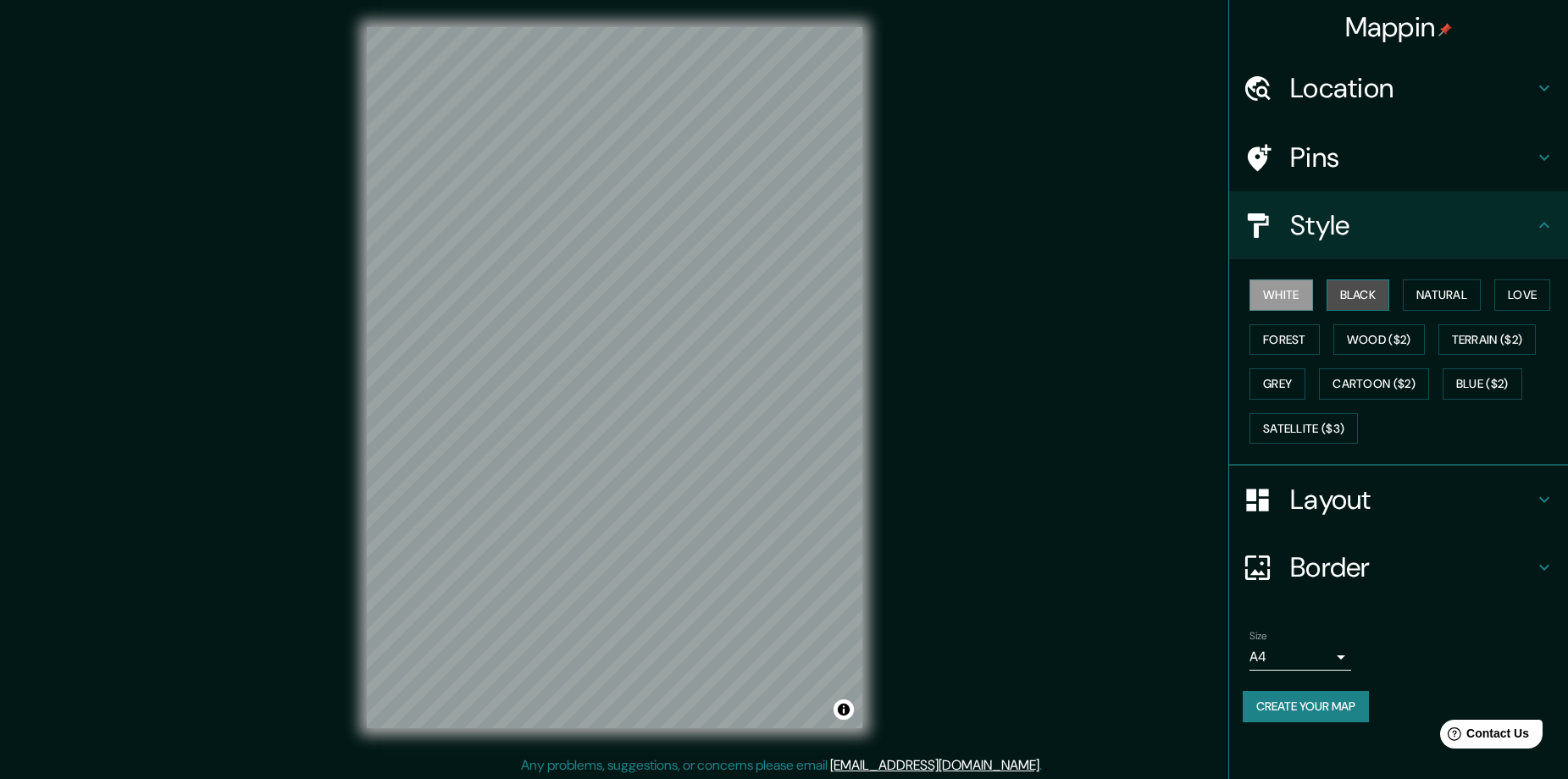
click at [1367, 291] on button "Black" at bounding box center [1357, 294] width 64 height 31
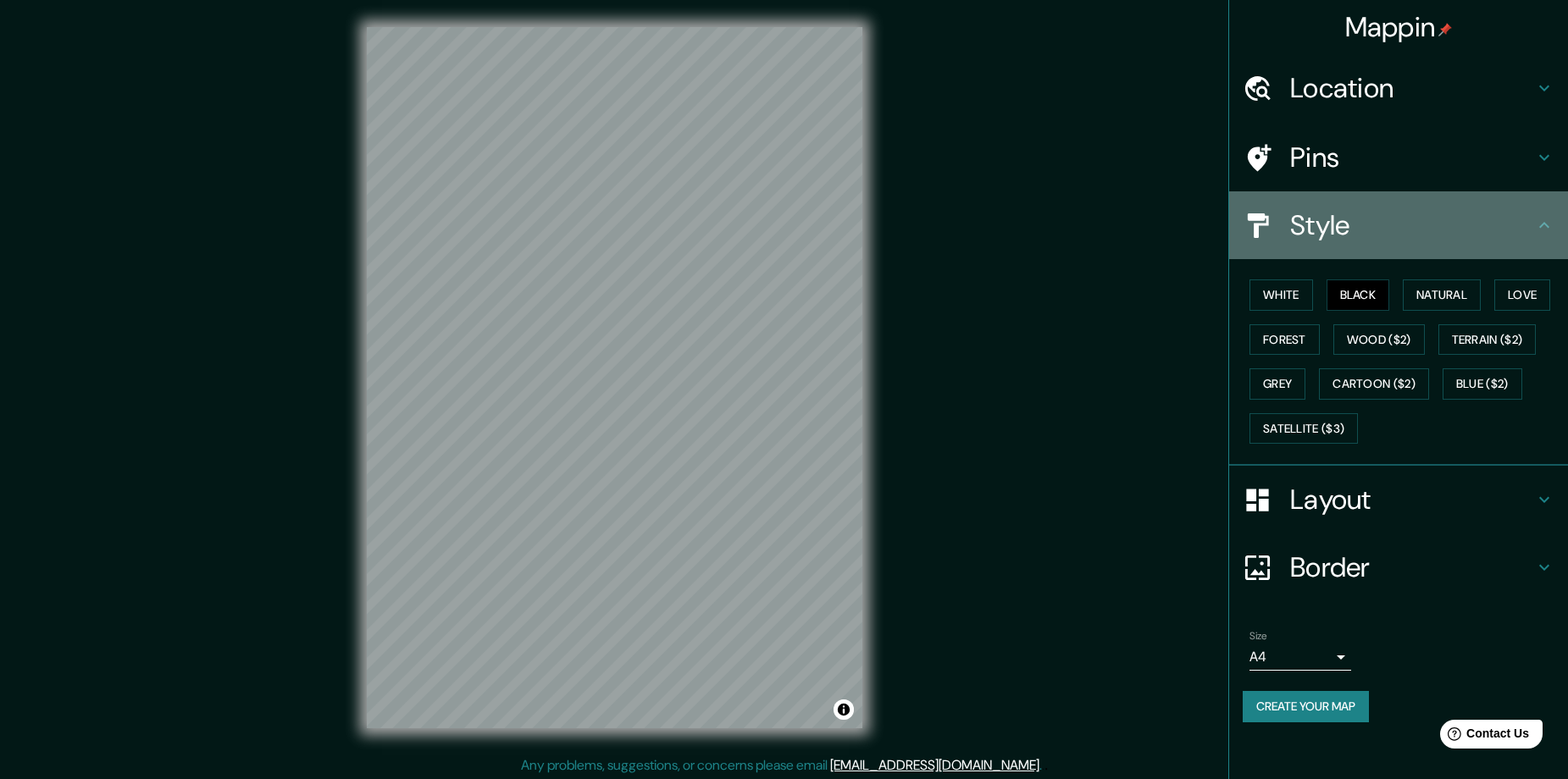
drag, startPoint x: 1396, startPoint y: 221, endPoint x: 1360, endPoint y: 209, distance: 37.9
click at [1396, 218] on h4 "Style" at bounding box center [1411, 226] width 244 height 34
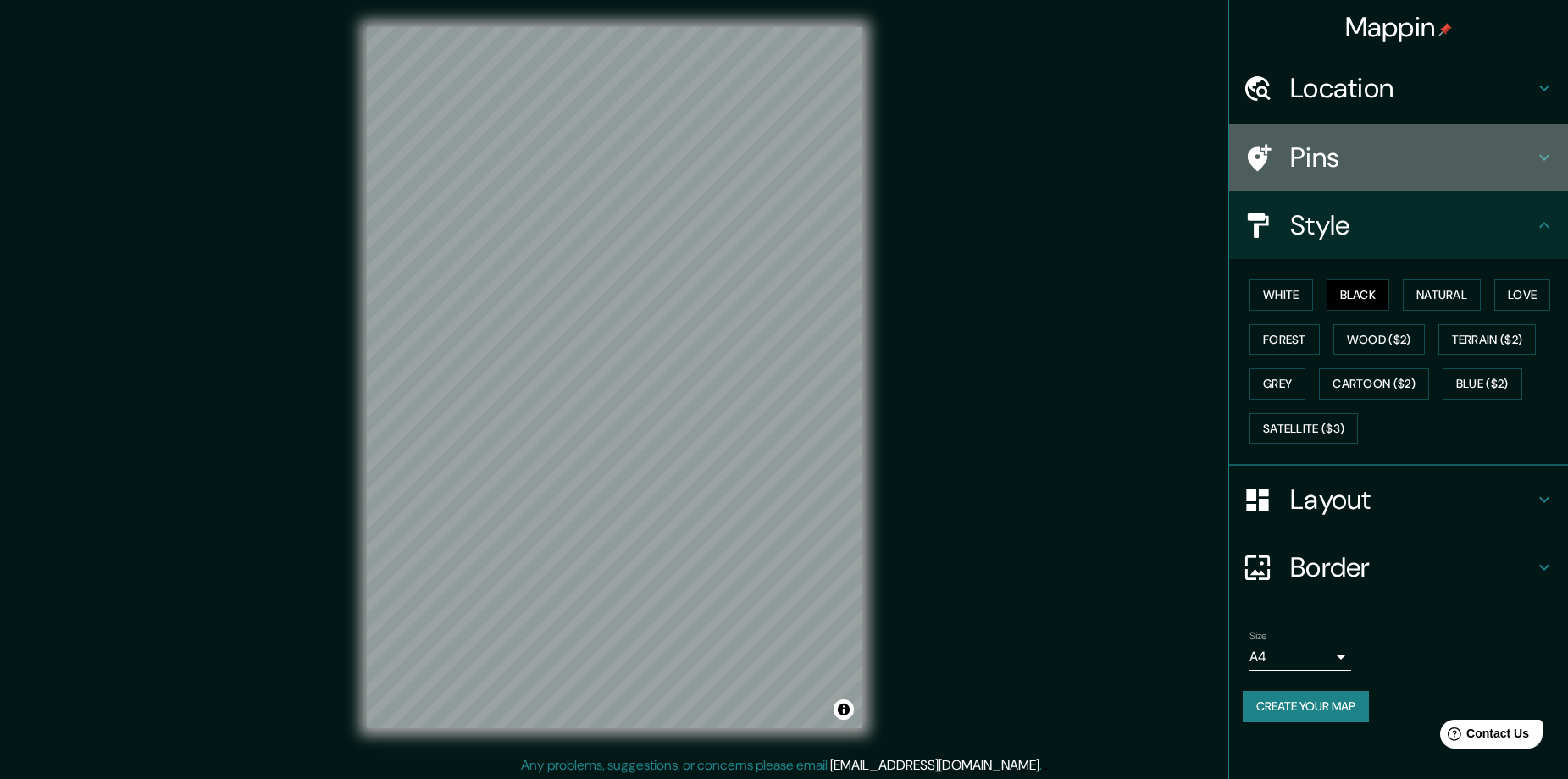
click at [1382, 152] on h4 "Pins" at bounding box center [1411, 158] width 244 height 34
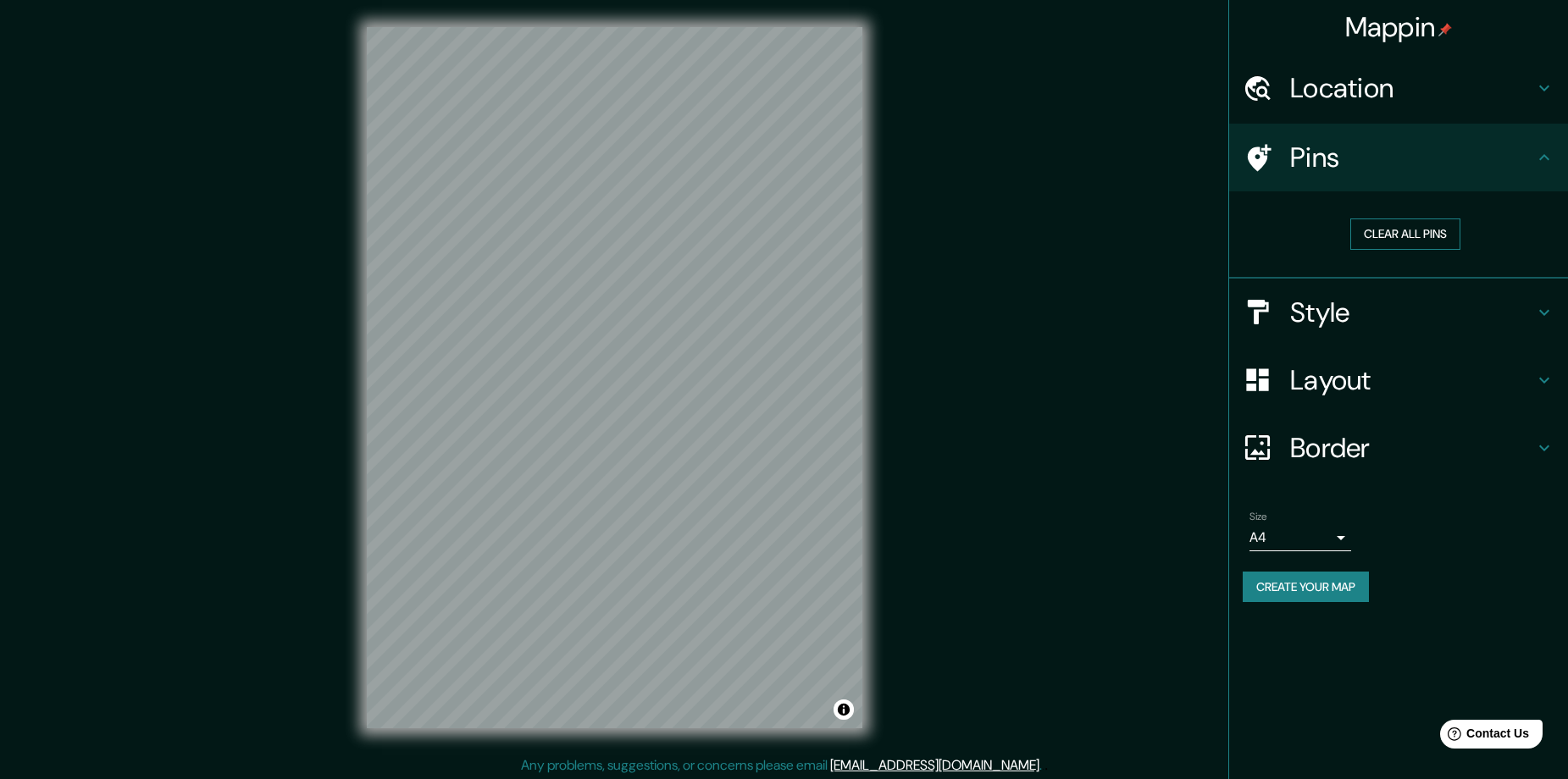
click at [1403, 221] on button "Clear all pins" at bounding box center [1405, 233] width 110 height 31
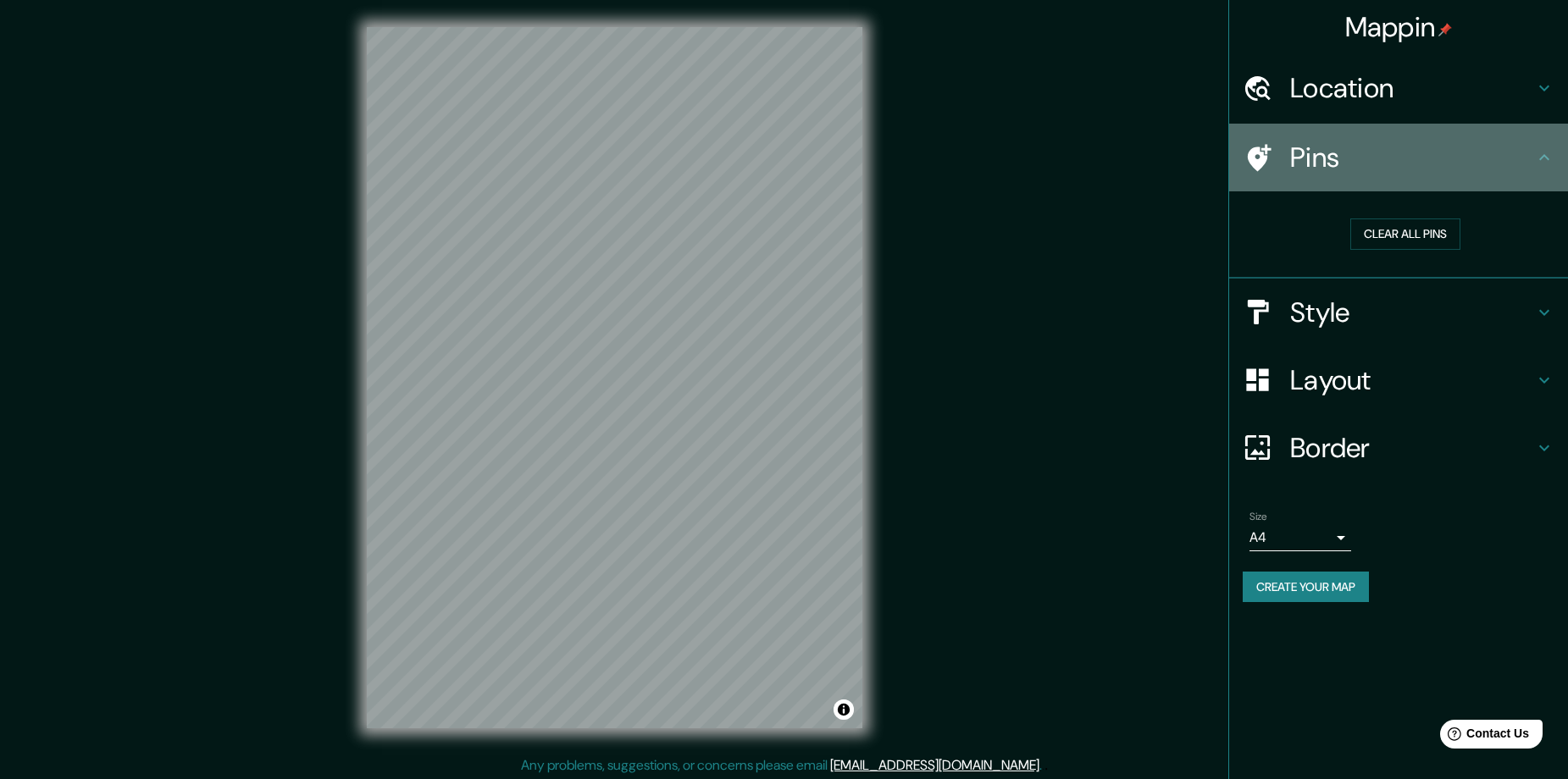
click at [1432, 156] on h4 "Pins" at bounding box center [1411, 158] width 244 height 34
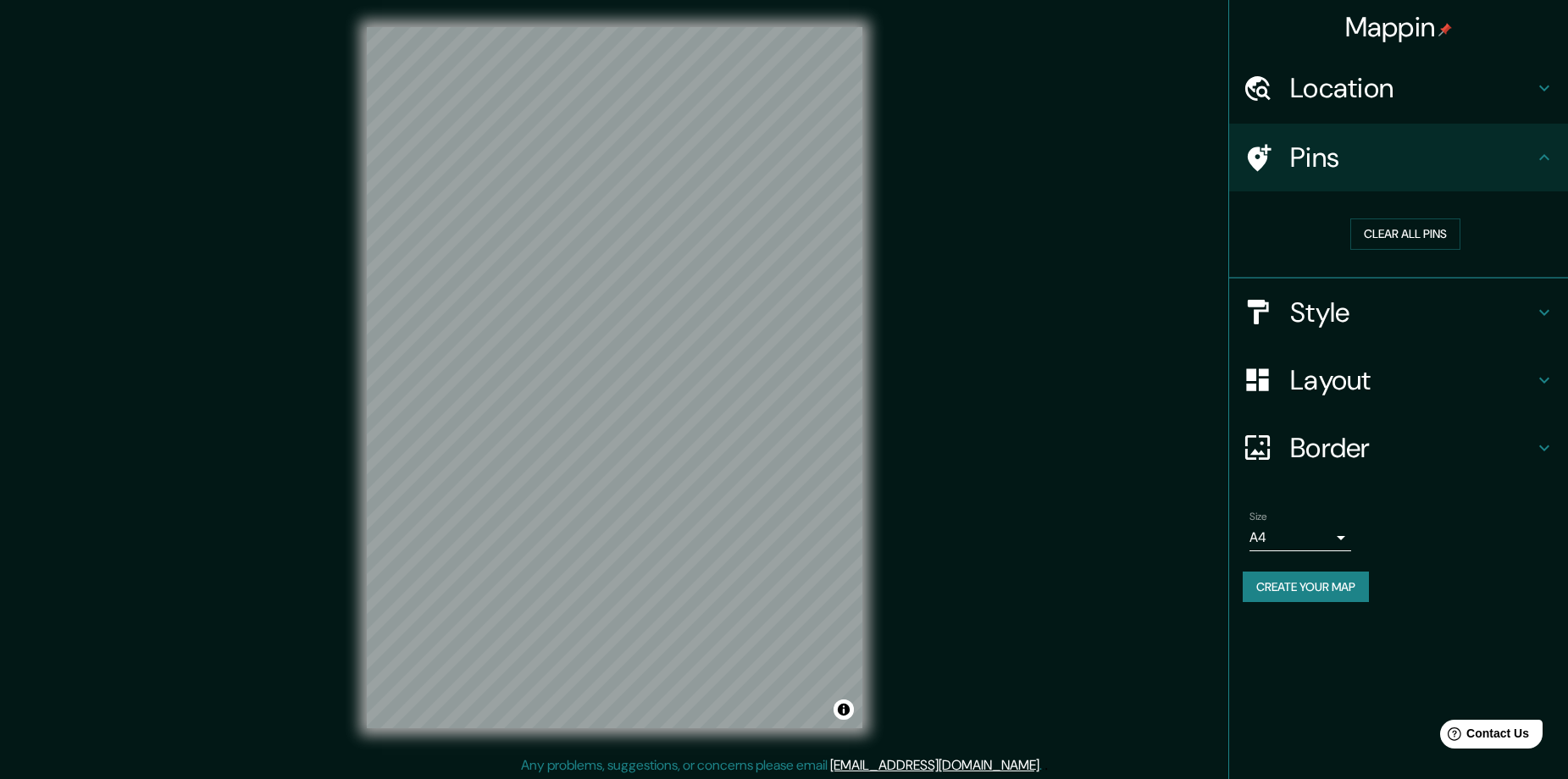
click at [1383, 375] on h4 "Layout" at bounding box center [1411, 380] width 244 height 34
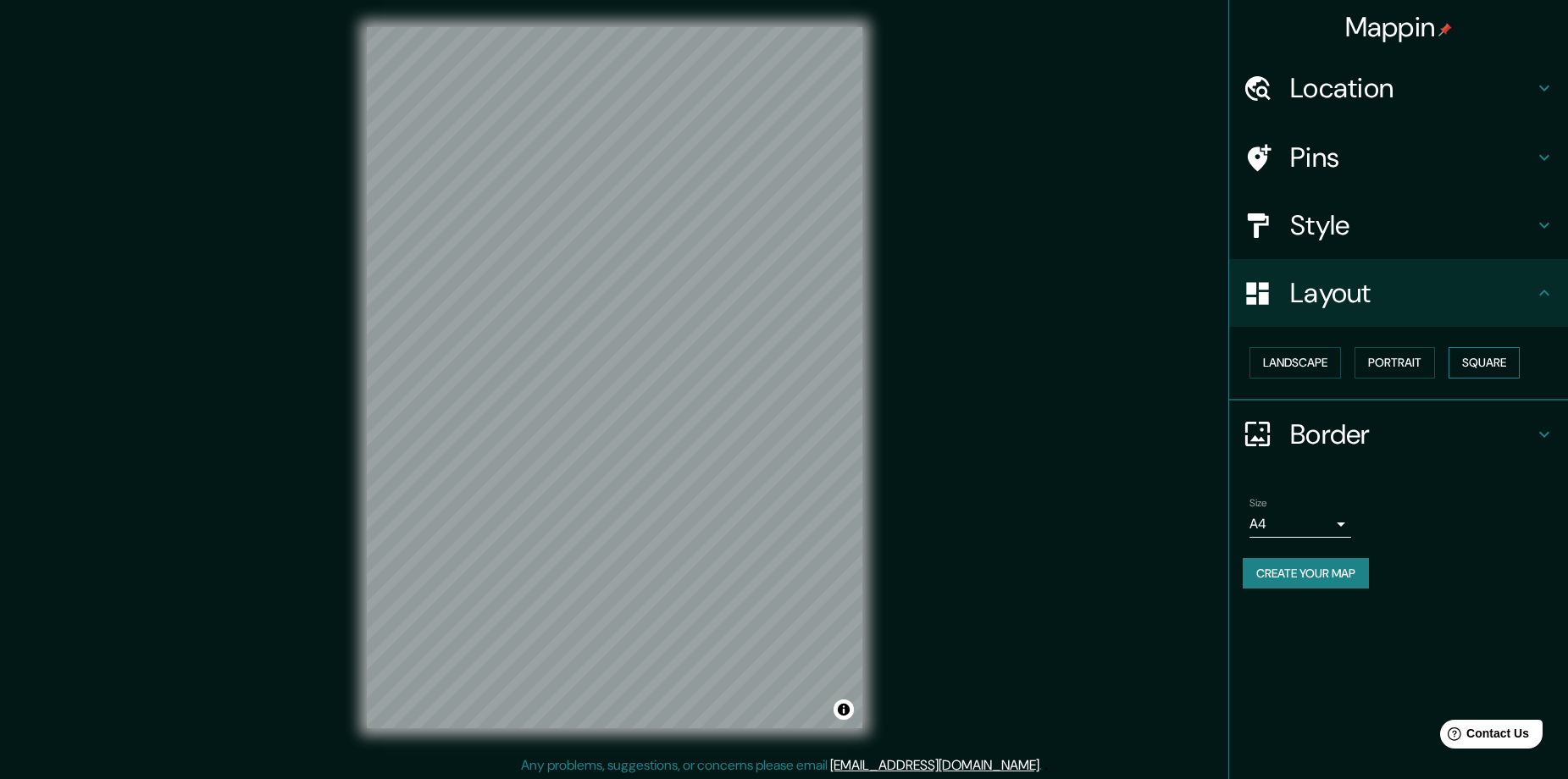
click at [1466, 361] on button "Square" at bounding box center [1484, 362] width 71 height 31
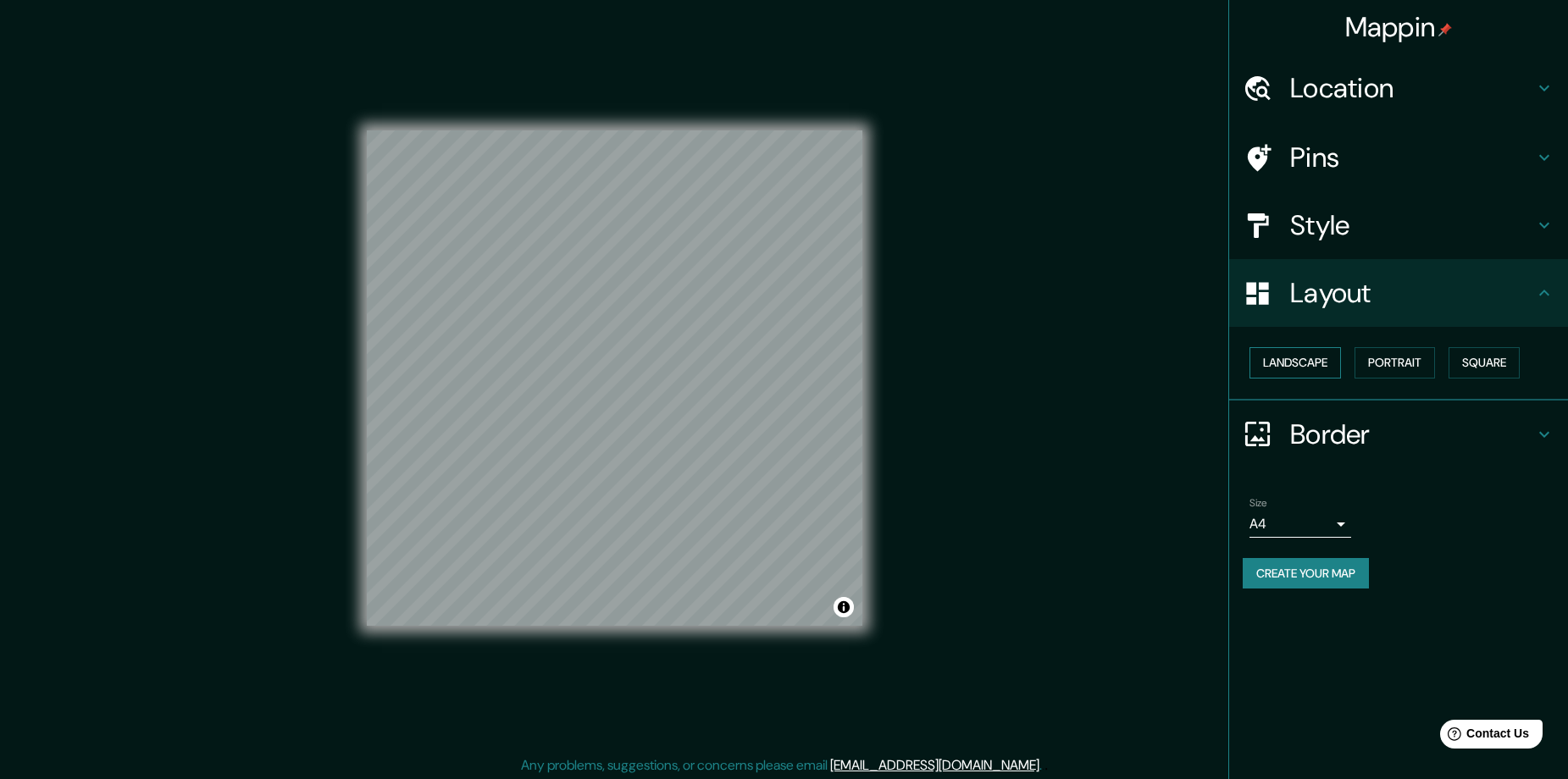
click at [1328, 356] on button "Landscape" at bounding box center [1295, 362] width 91 height 31
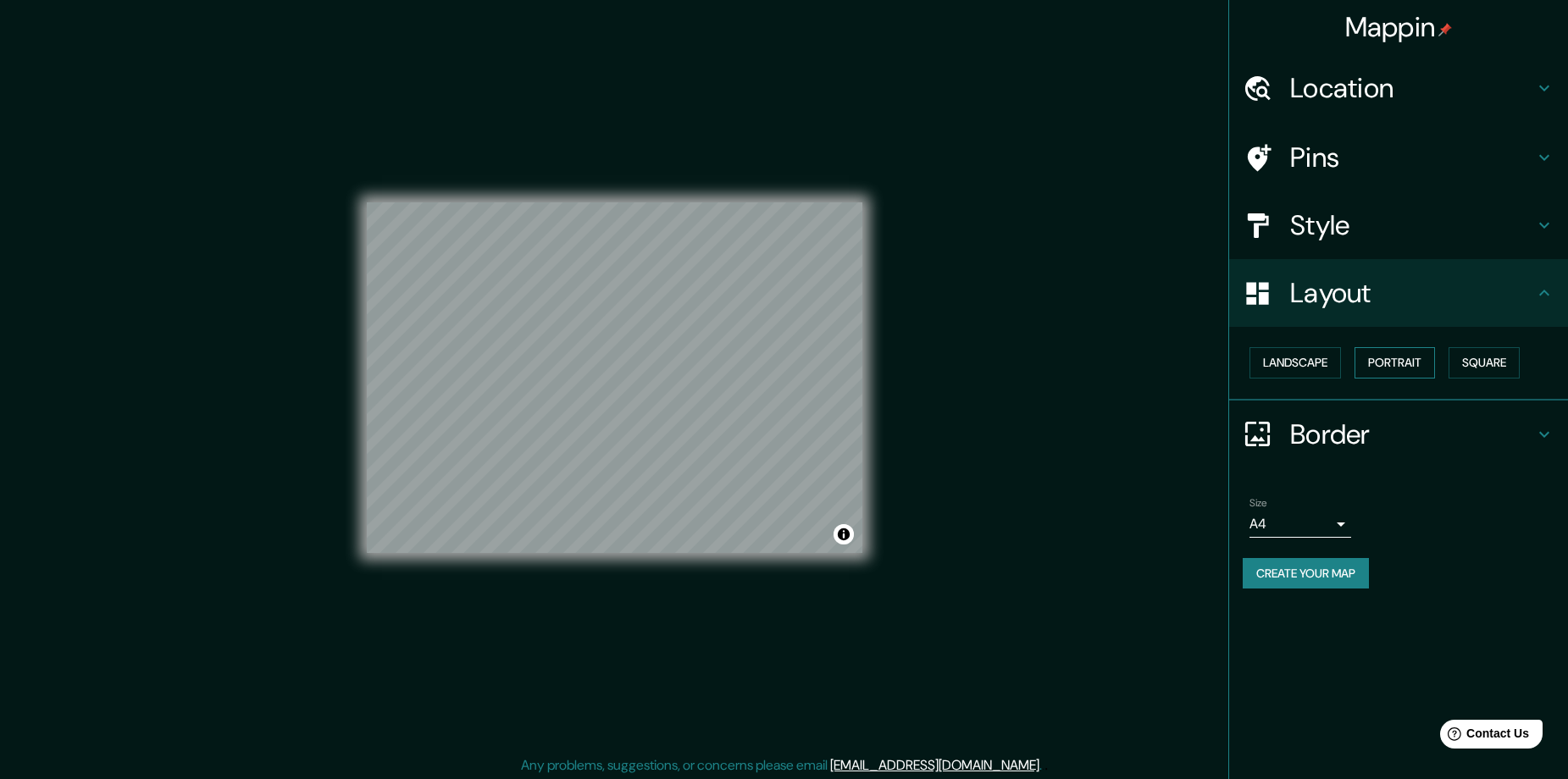
click at [1412, 358] on button "Portrait" at bounding box center [1394, 362] width 81 height 31
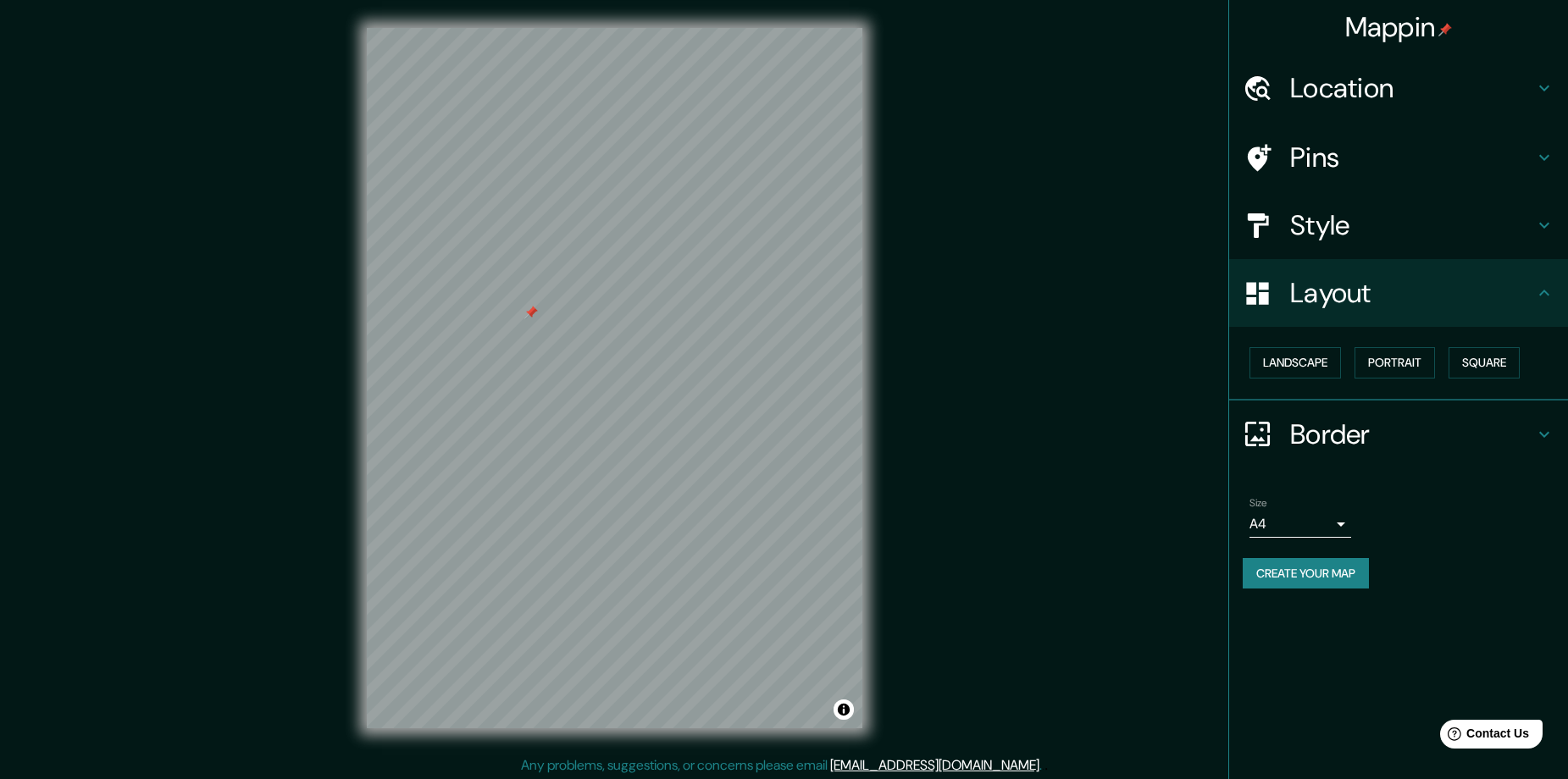
click at [1340, 200] on div "Style" at bounding box center [1398, 225] width 339 height 67
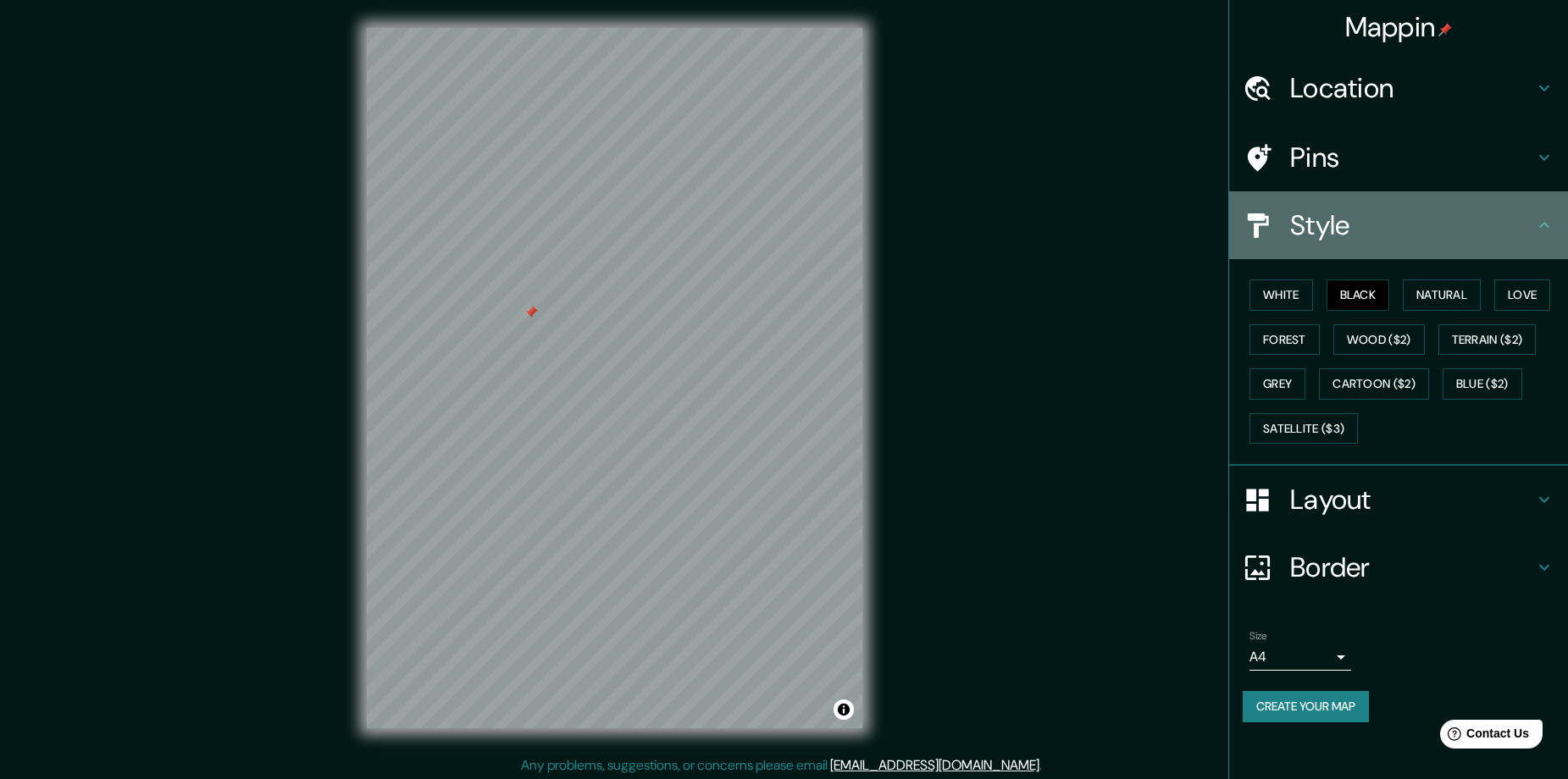
click at [1340, 200] on div "Style" at bounding box center [1398, 225] width 339 height 67
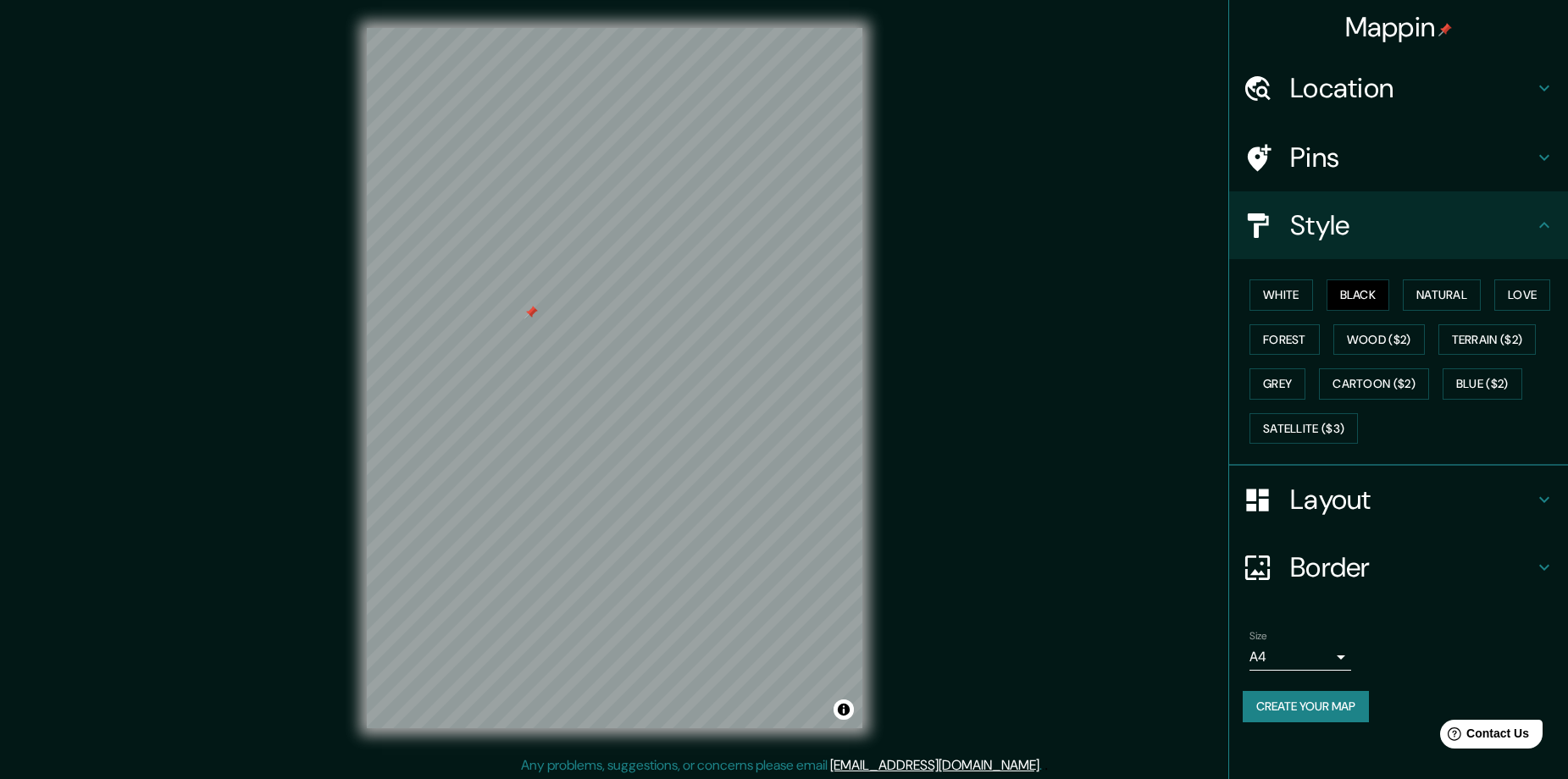
click at [1345, 153] on h4 "Pins" at bounding box center [1411, 158] width 244 height 34
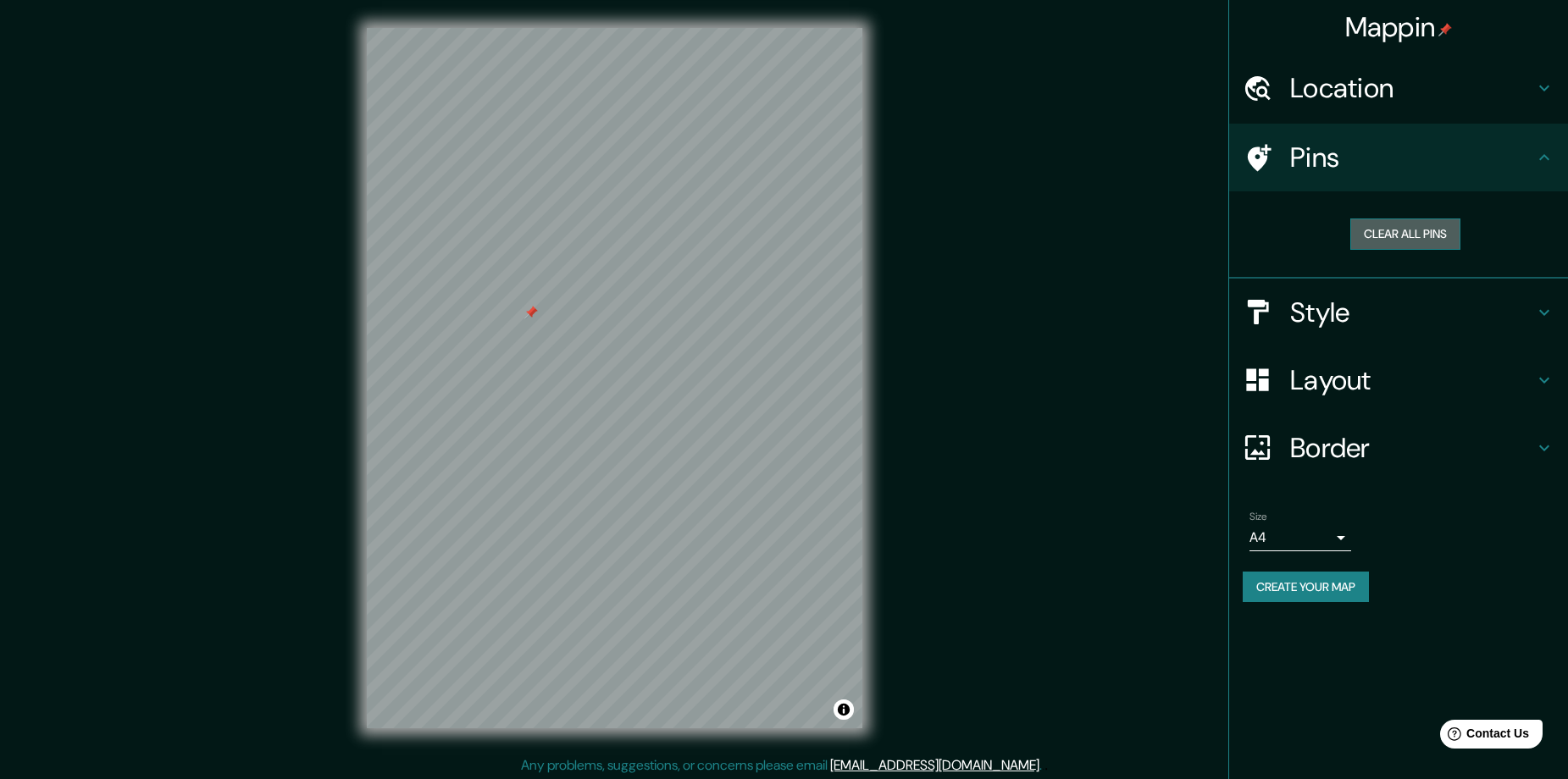
click at [1397, 225] on button "Clear all pins" at bounding box center [1405, 233] width 110 height 31
click at [1319, 589] on button "Create your map" at bounding box center [1305, 586] width 126 height 31
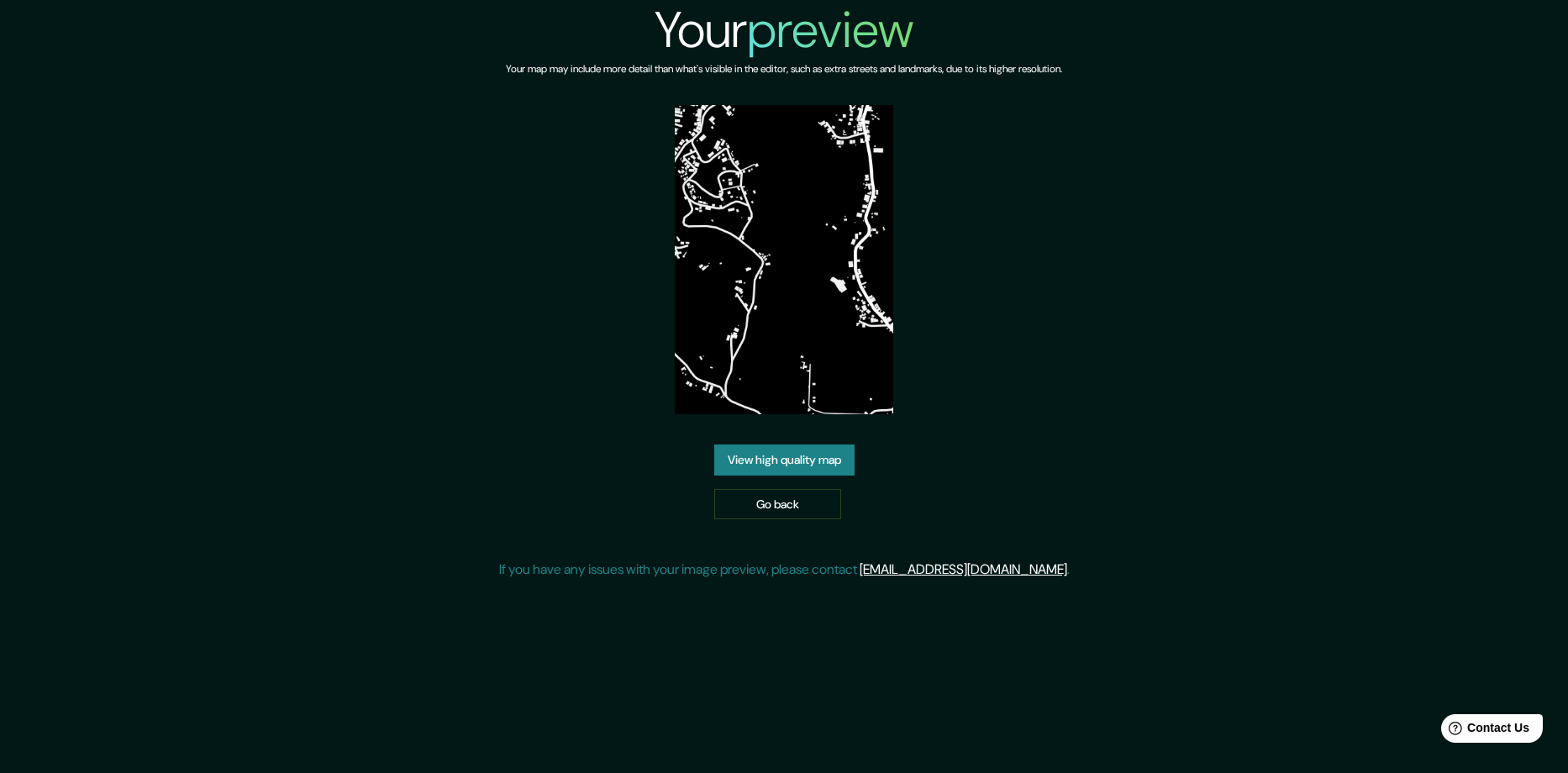
click at [835, 468] on link "View high quality map" at bounding box center [784, 459] width 140 height 31
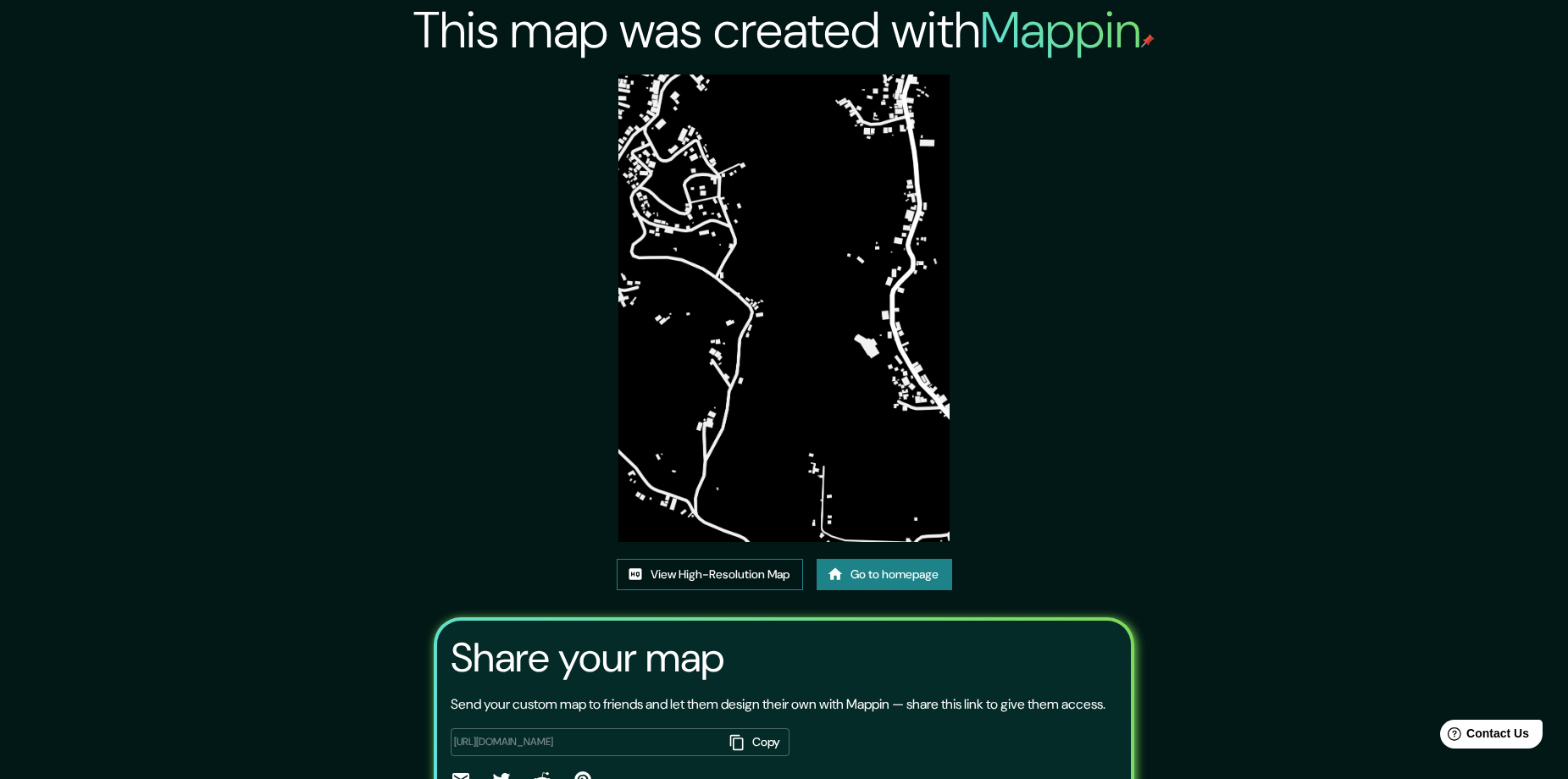
click at [691, 584] on link "View High-Resolution Map" at bounding box center [710, 574] width 186 height 31
click at [894, 574] on link "Go to homepage" at bounding box center [884, 574] width 136 height 31
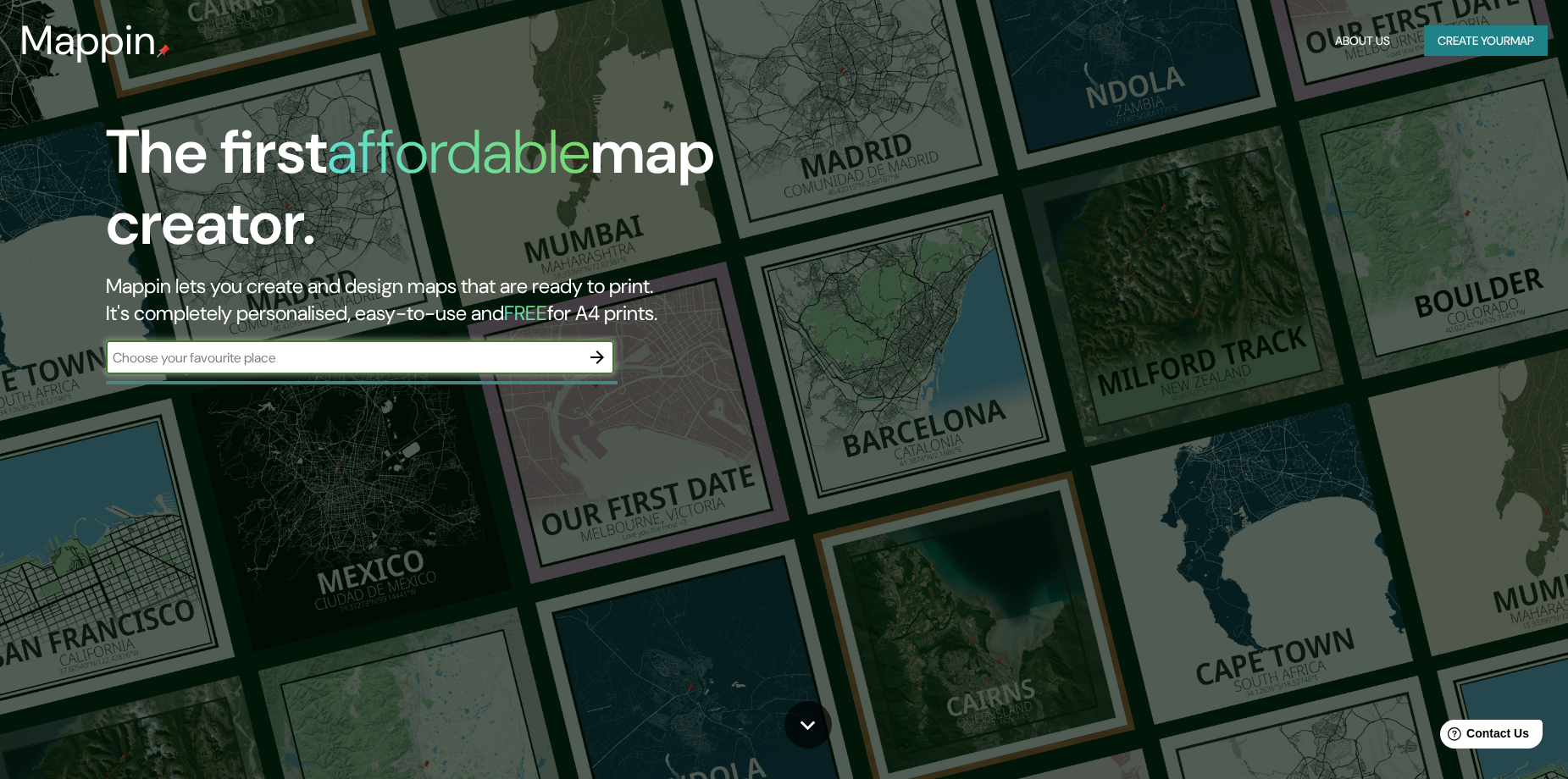
drag, startPoint x: 608, startPoint y: 362, endPoint x: 596, endPoint y: 370, distance: 14.4
click at [596, 370] on div "The first affordable map creator. Mappin lets you create and design maps that a…" at bounding box center [497, 253] width 941 height 274
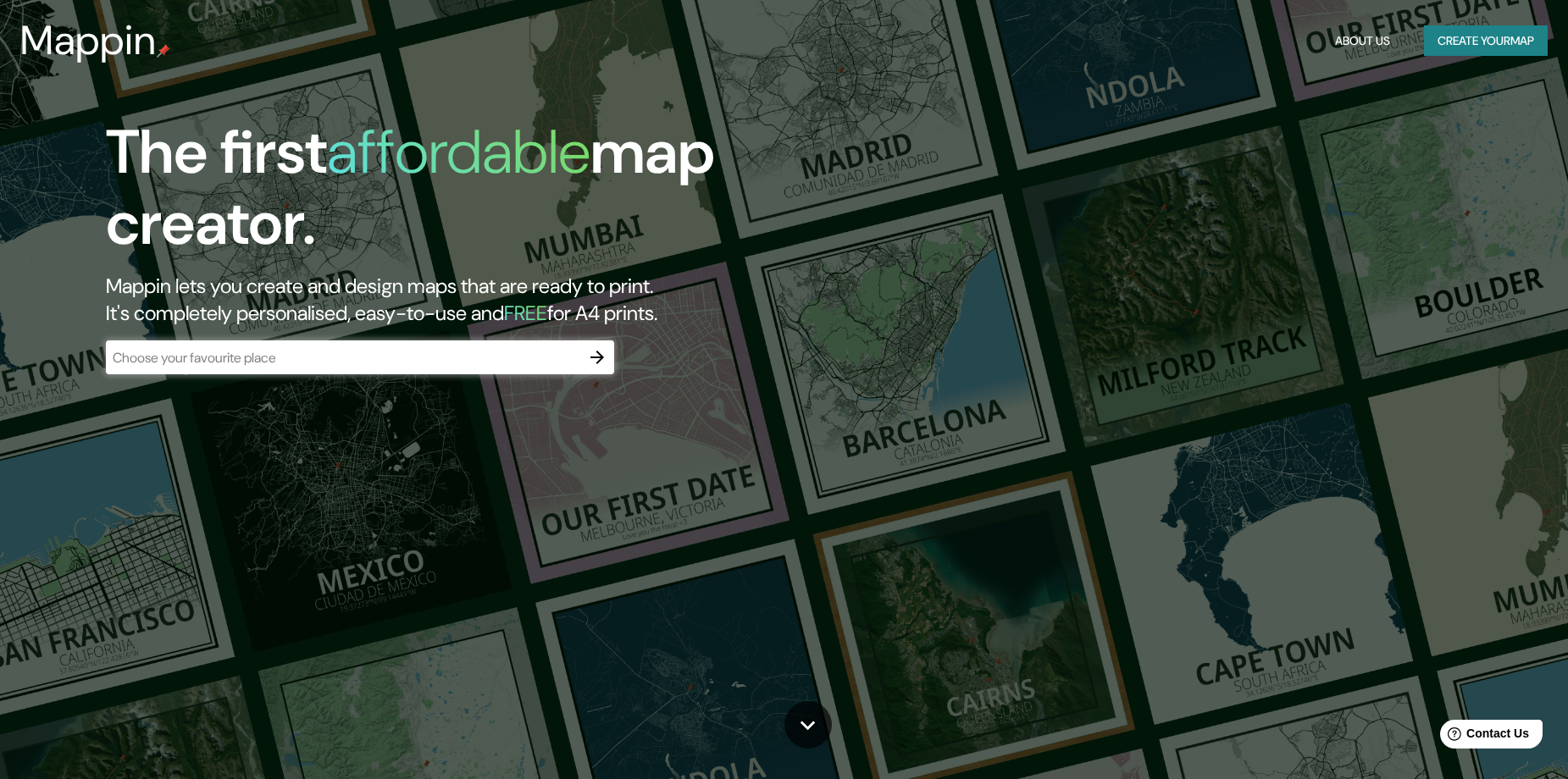
click at [591, 374] on div "​" at bounding box center [360, 359] width 508 height 37
click at [601, 360] on icon "button" at bounding box center [597, 357] width 13 height 13
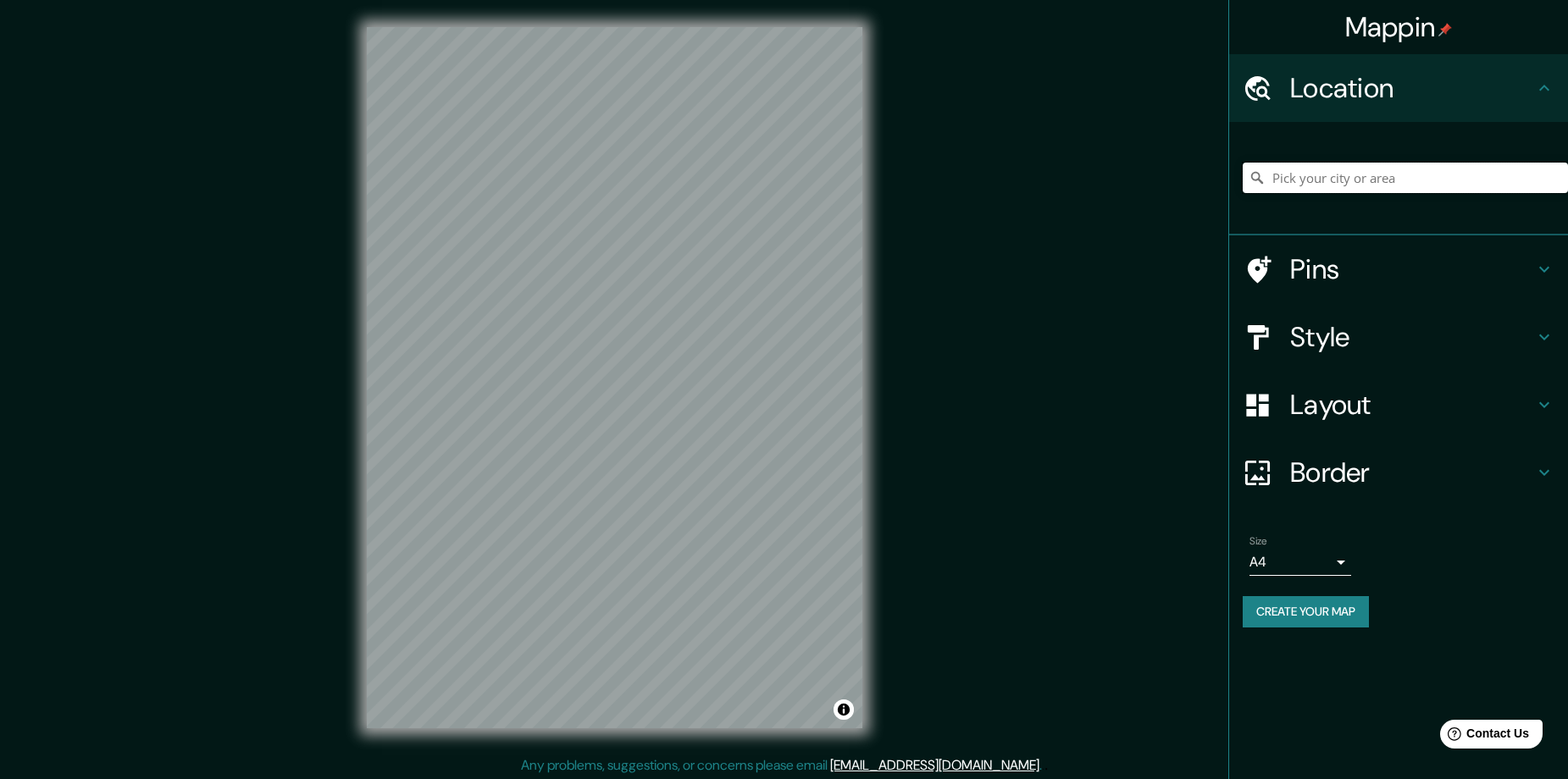
click at [1465, 174] on input "Pick your city or area" at bounding box center [1405, 177] width 326 height 30
paste input "Popayán, [GEOGRAPHIC_DATA], [GEOGRAPHIC_DATA]"
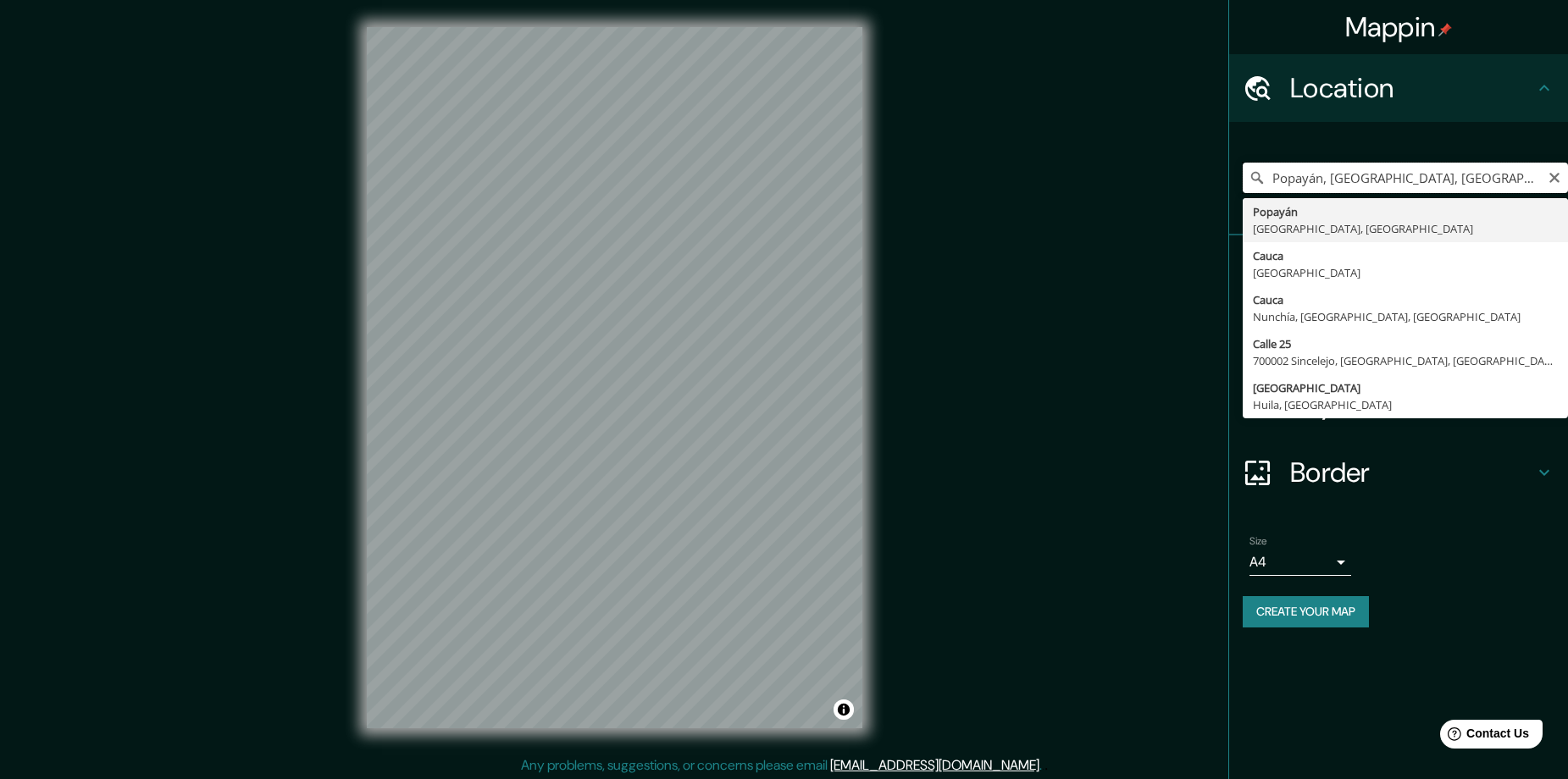
type input "Popayán, [GEOGRAPHIC_DATA], [GEOGRAPHIC_DATA]"
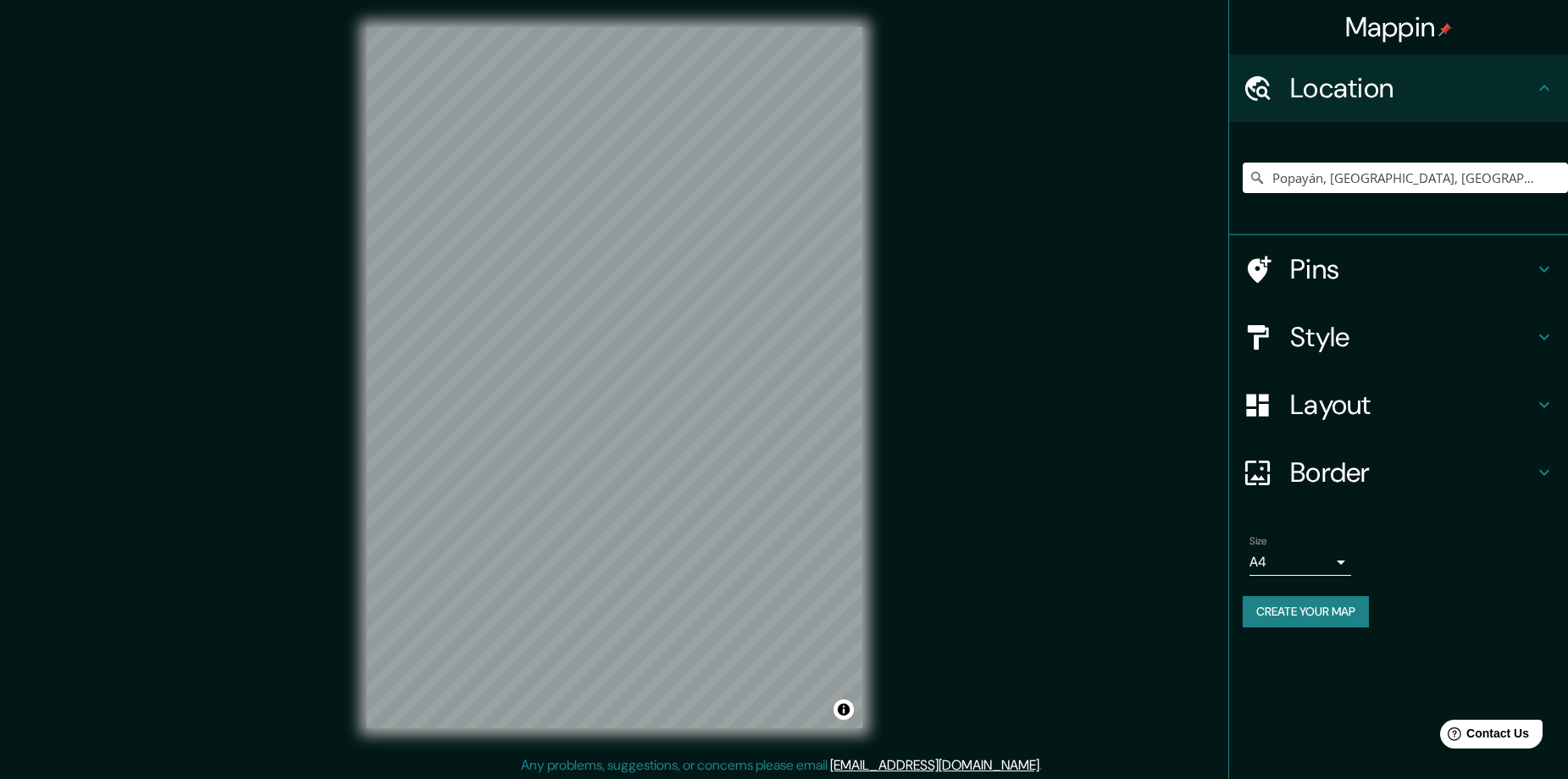
click at [1305, 350] on h4 "Style" at bounding box center [1411, 337] width 244 height 34
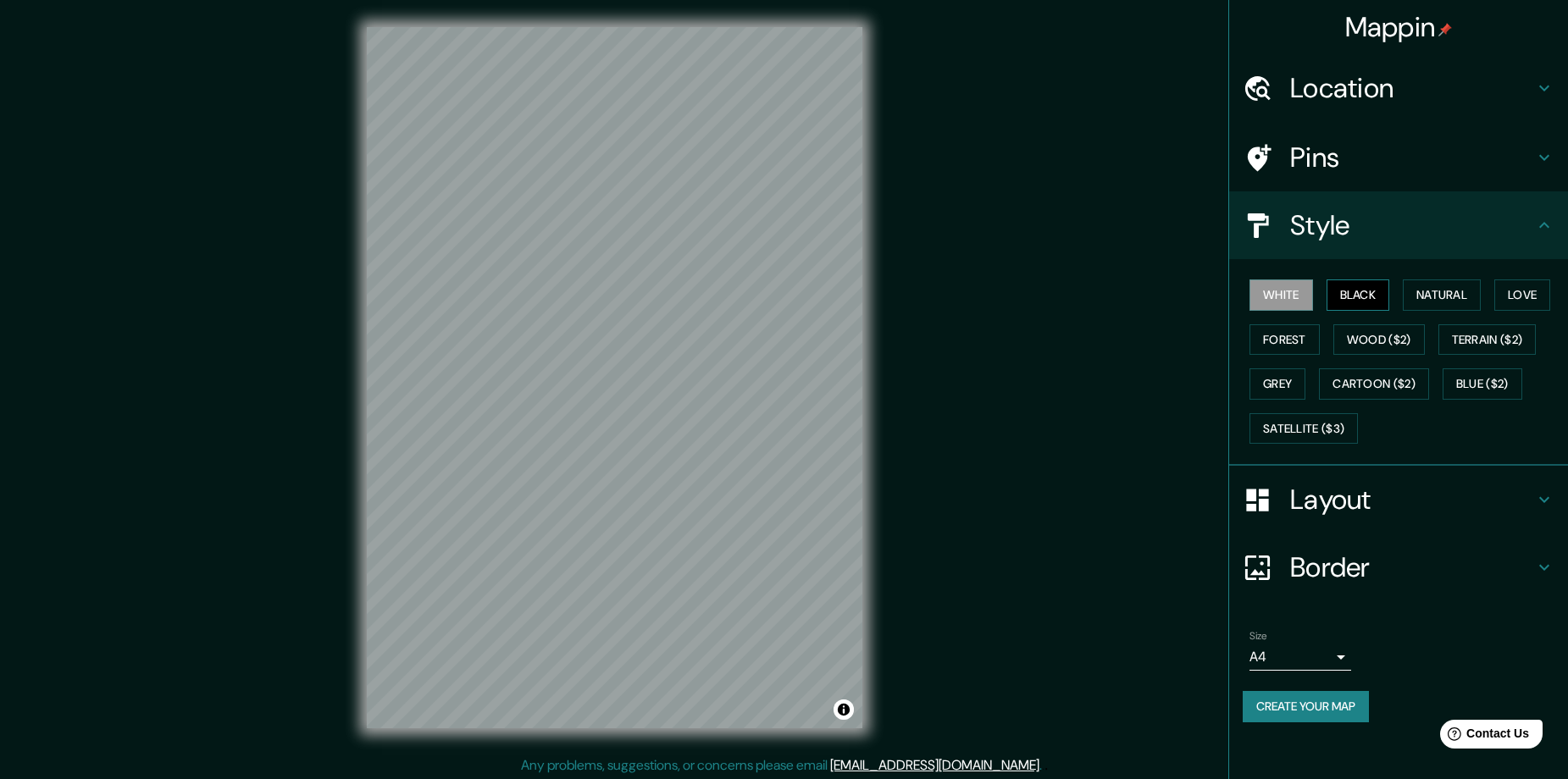
click at [1357, 305] on button "Black" at bounding box center [1357, 294] width 64 height 31
click at [1248, 704] on button "Create your map" at bounding box center [1305, 706] width 126 height 31
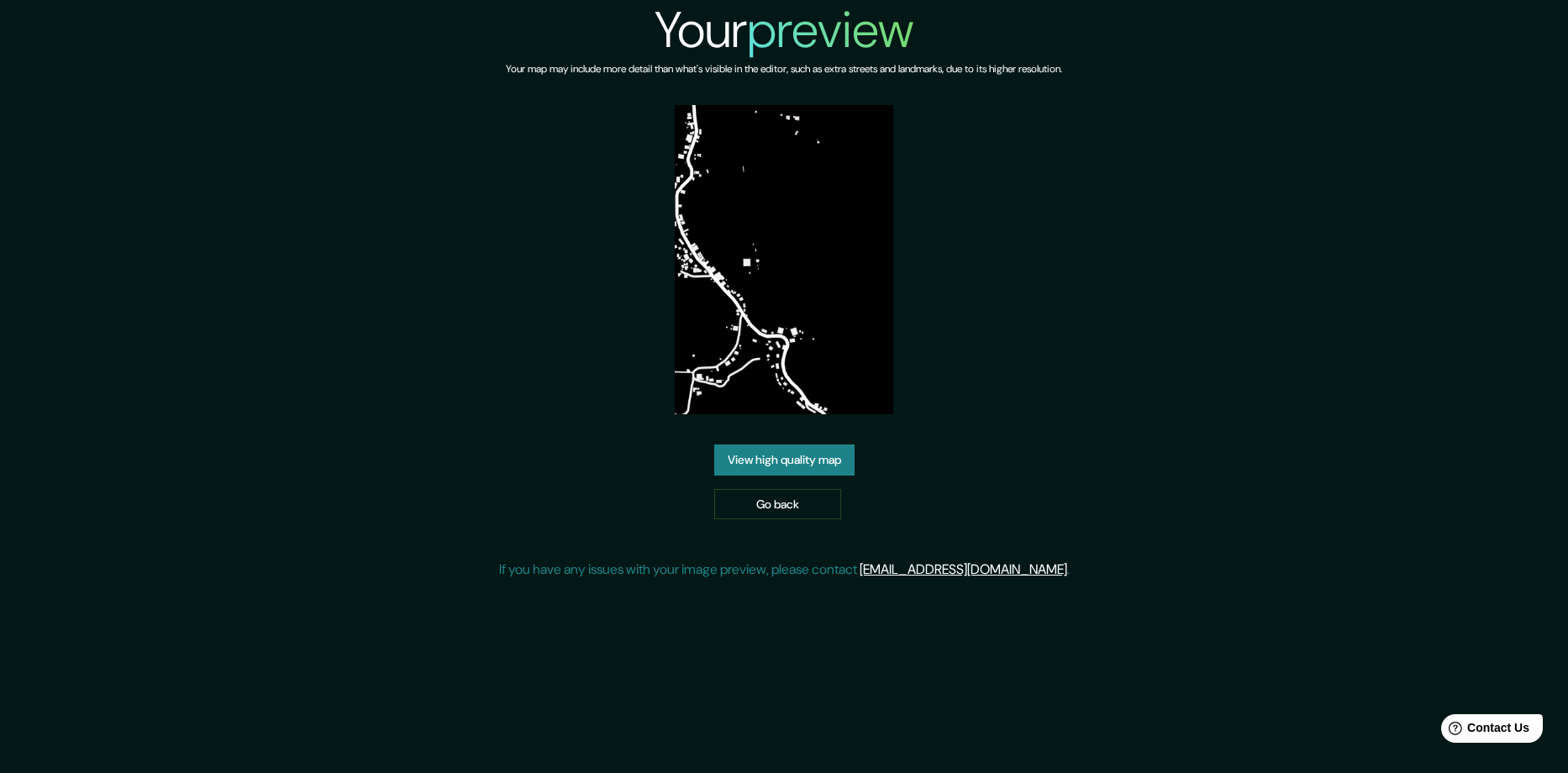
click at [768, 444] on link "View high quality map" at bounding box center [784, 459] width 140 height 31
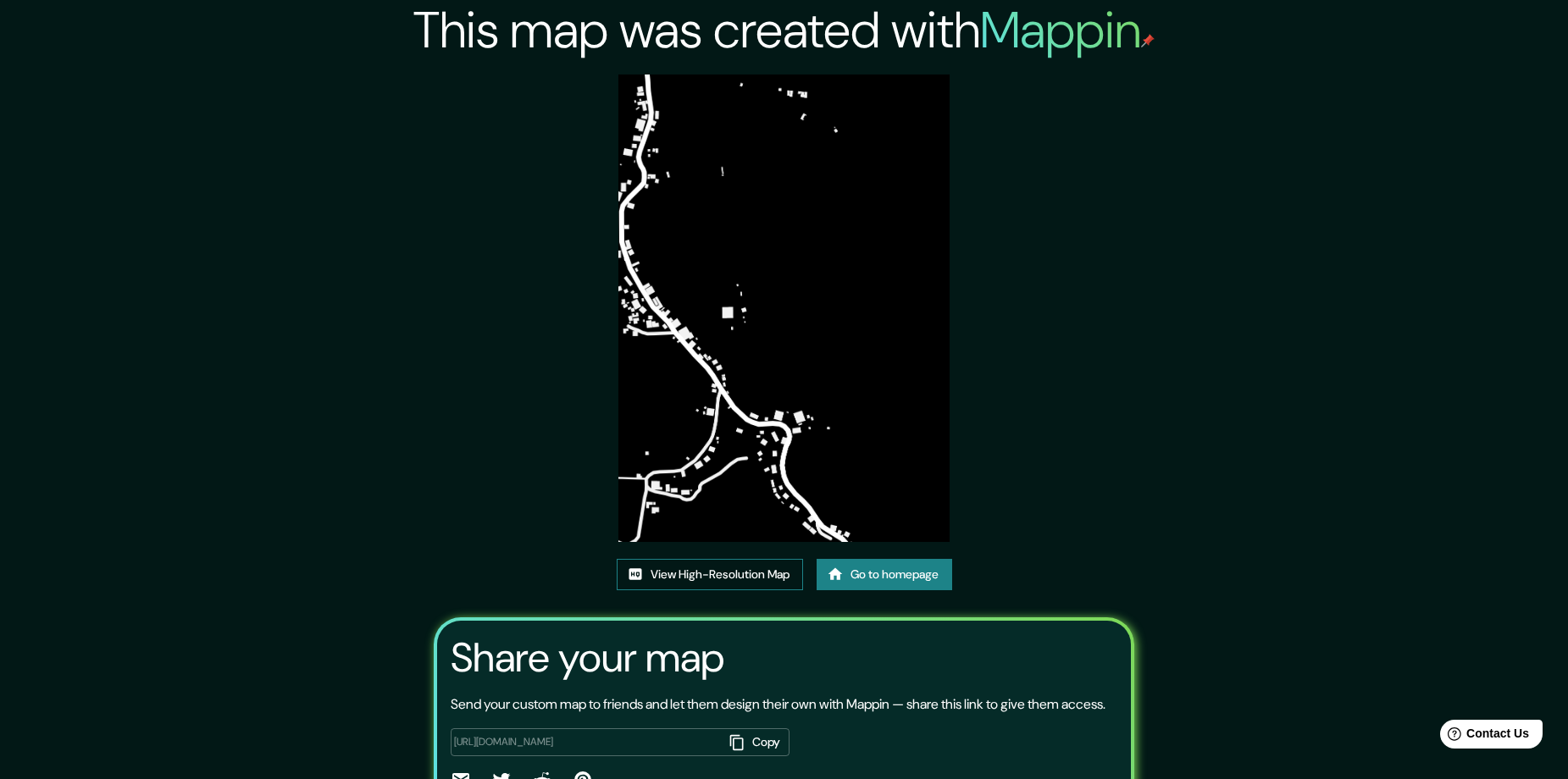
click at [760, 578] on link "View High-Resolution Map" at bounding box center [710, 574] width 186 height 31
click at [886, 584] on link "Go to homepage" at bounding box center [884, 574] width 136 height 31
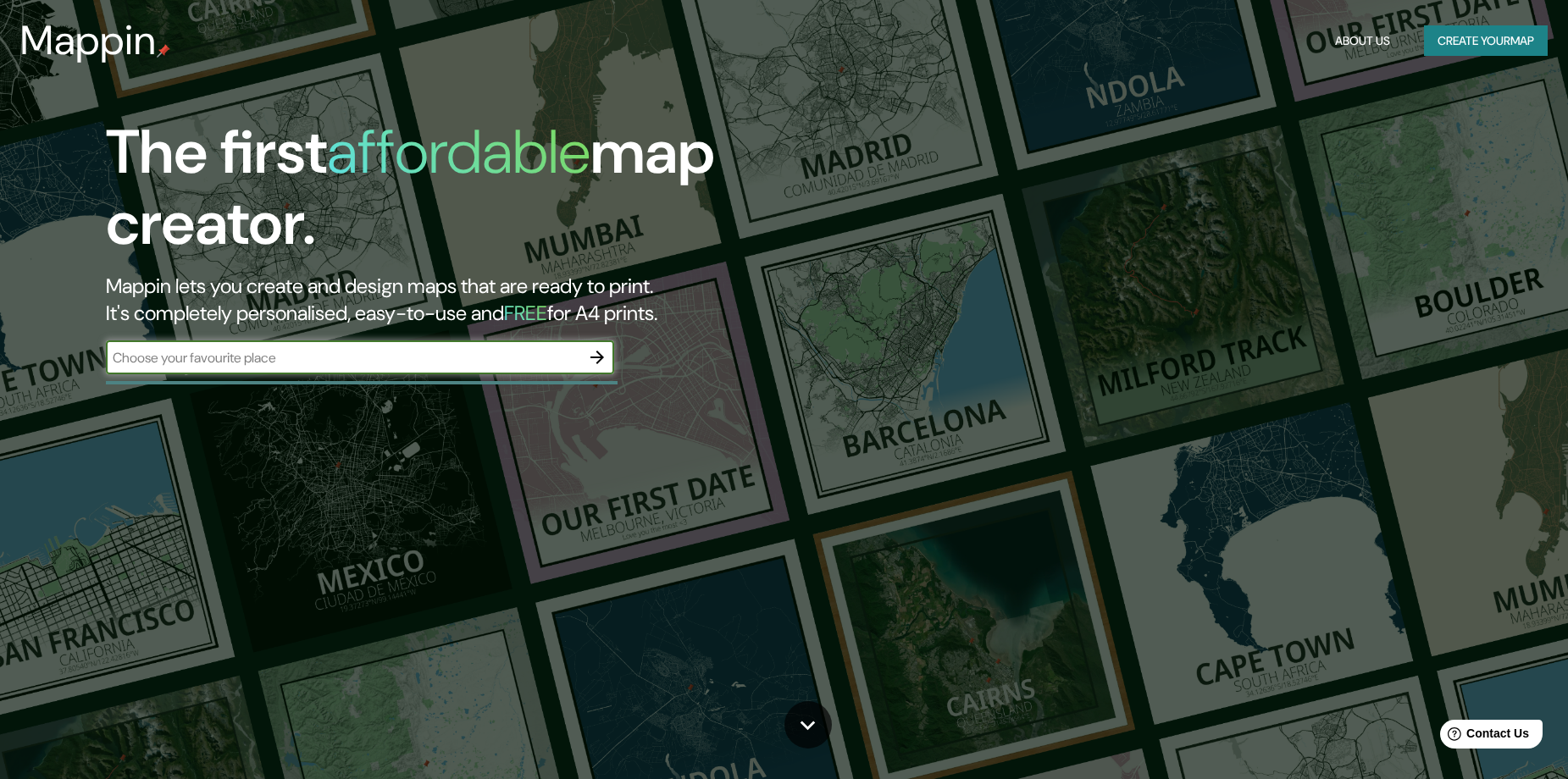
click at [606, 357] on icon "button" at bounding box center [596, 357] width 20 height 20
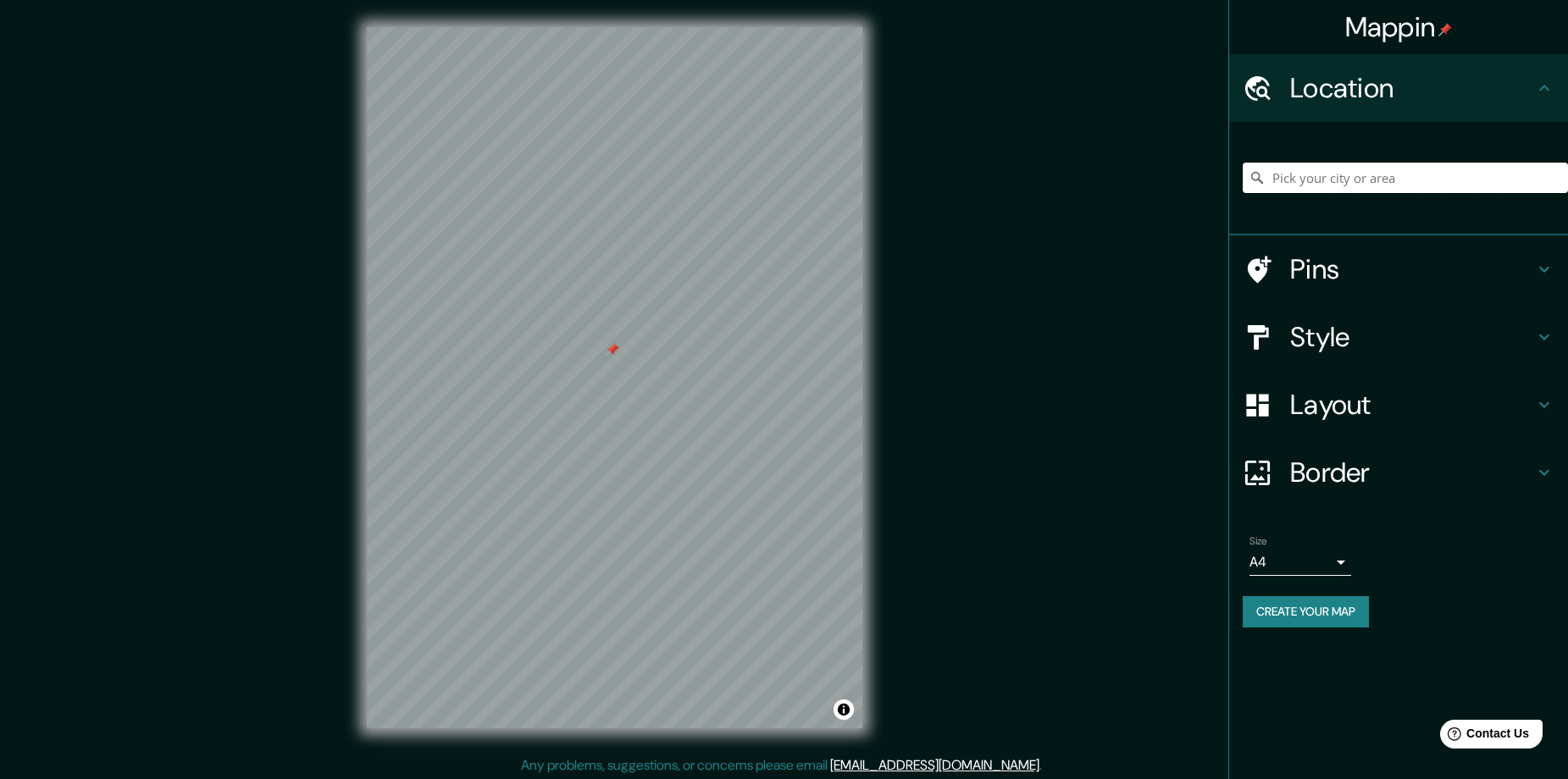
click at [1400, 188] on input "Pick your city or area" at bounding box center [1405, 177] width 326 height 30
click at [1374, 176] on input "Pick your city or area" at bounding box center [1405, 177] width 326 height 30
paste input "Popayán, [GEOGRAPHIC_DATA], [GEOGRAPHIC_DATA]"
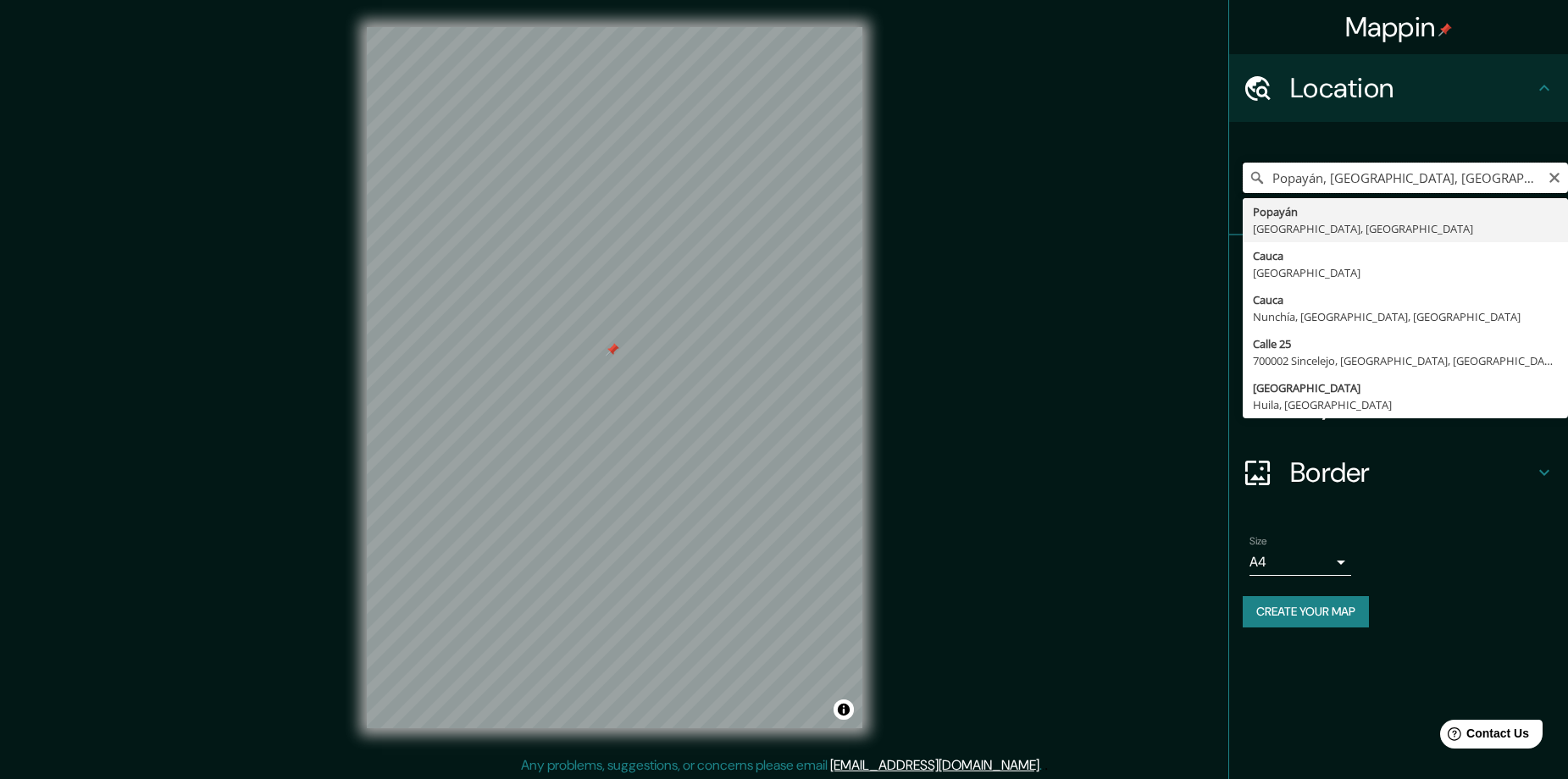
type input "Popayán, [GEOGRAPHIC_DATA], [GEOGRAPHIC_DATA]"
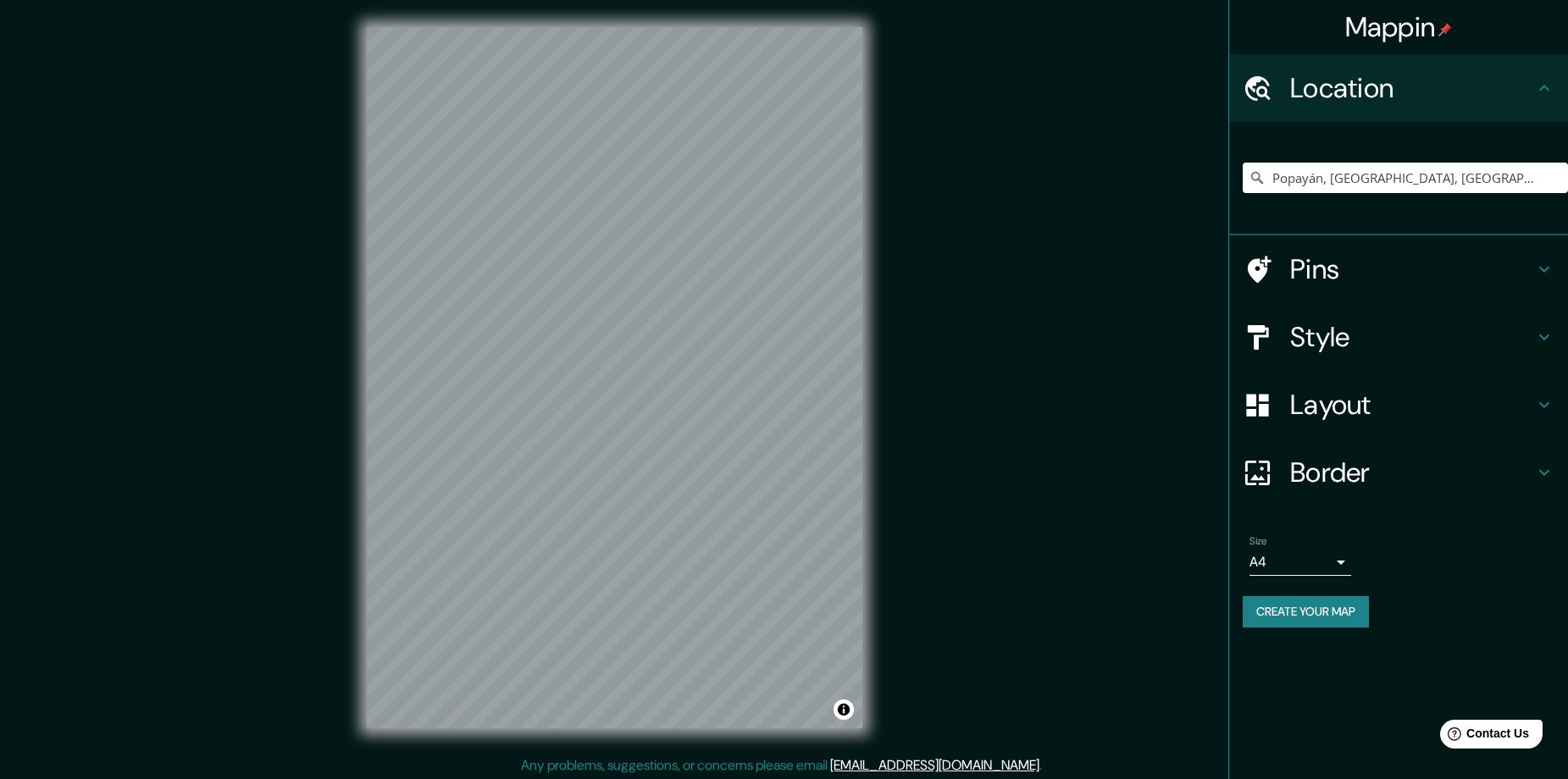
click at [1373, 333] on h4 "Style" at bounding box center [1411, 337] width 244 height 34
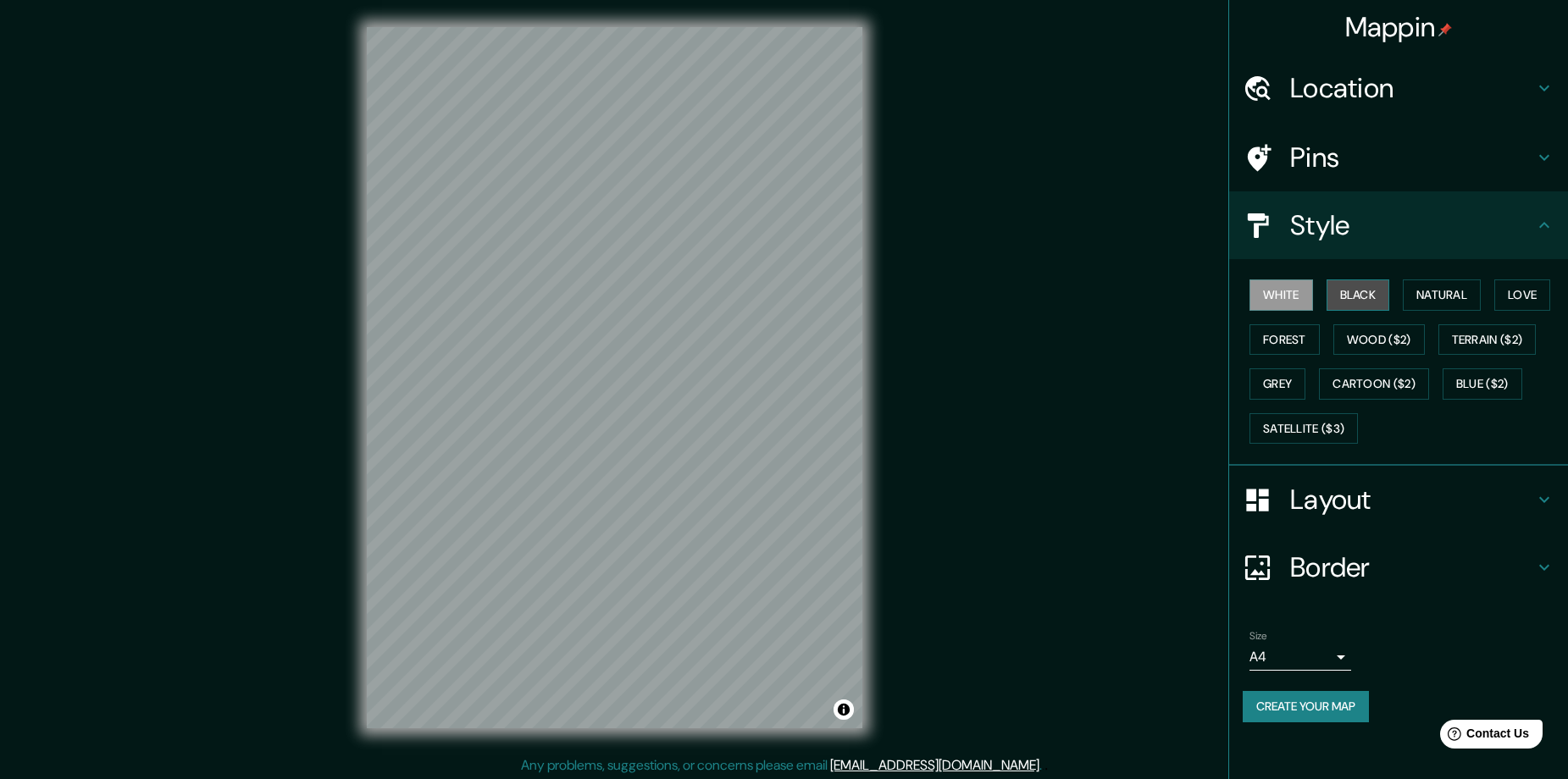
click at [1372, 305] on button "Black" at bounding box center [1357, 294] width 64 height 31
click at [1393, 169] on h4 "Pins" at bounding box center [1411, 158] width 244 height 34
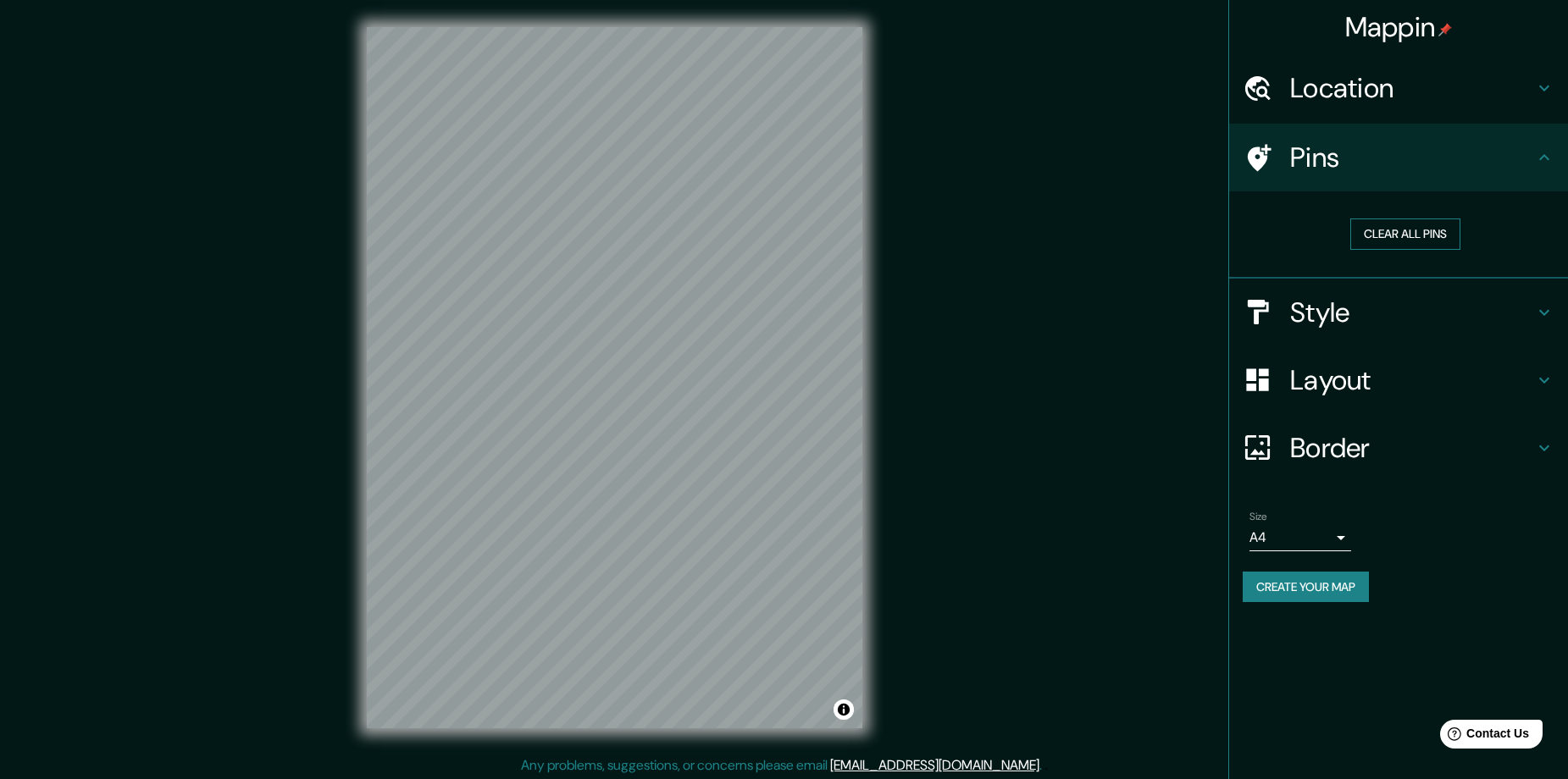
click at [1397, 222] on button "Clear all pins" at bounding box center [1405, 233] width 110 height 31
click at [888, 490] on div "© Mapbox © OpenStreetMap Improve this map" at bounding box center [614, 378] width 550 height 755
click at [1337, 587] on button "Create your map" at bounding box center [1305, 586] width 126 height 31
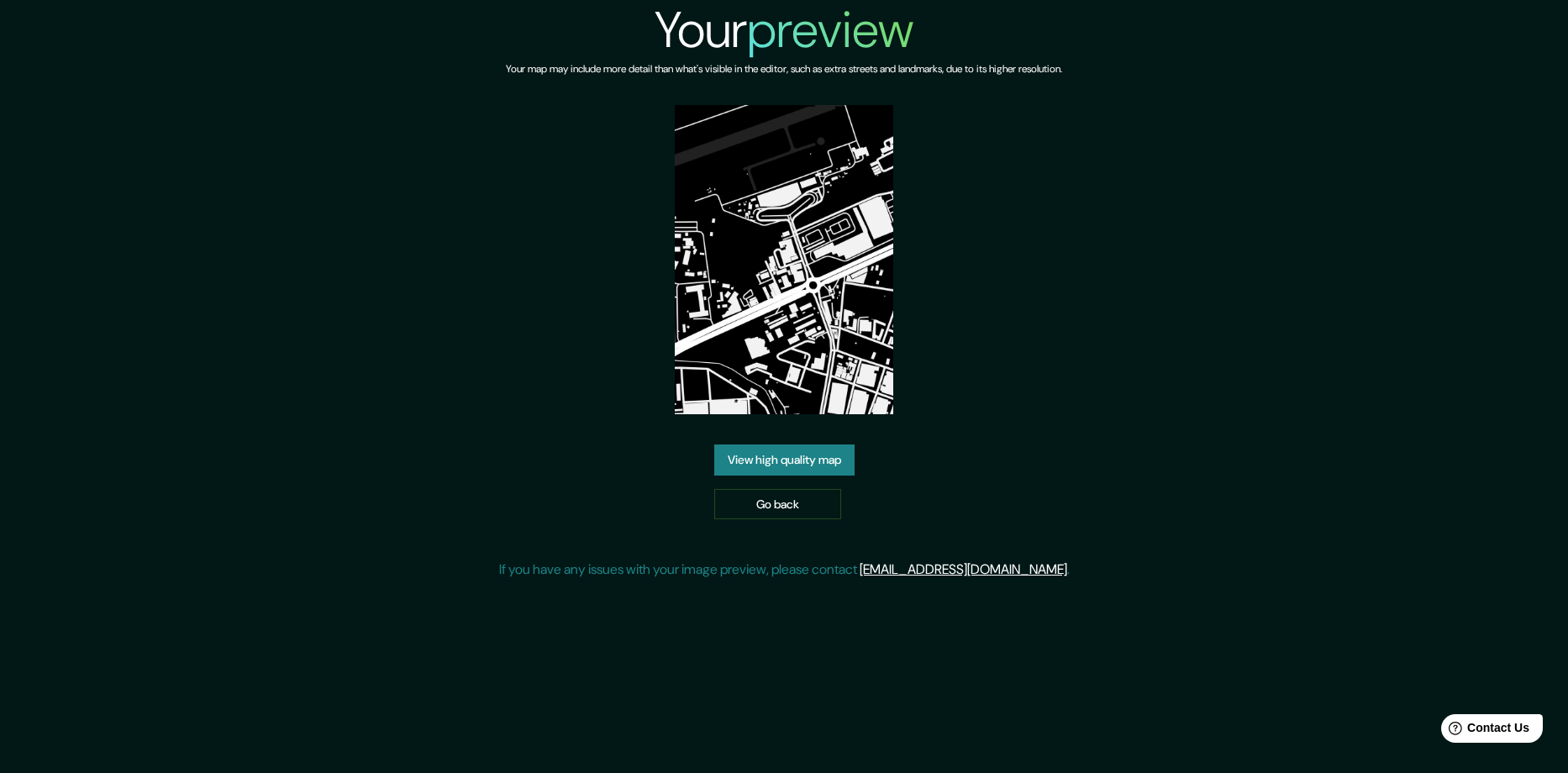
click at [797, 450] on link "View high quality map" at bounding box center [784, 459] width 140 height 31
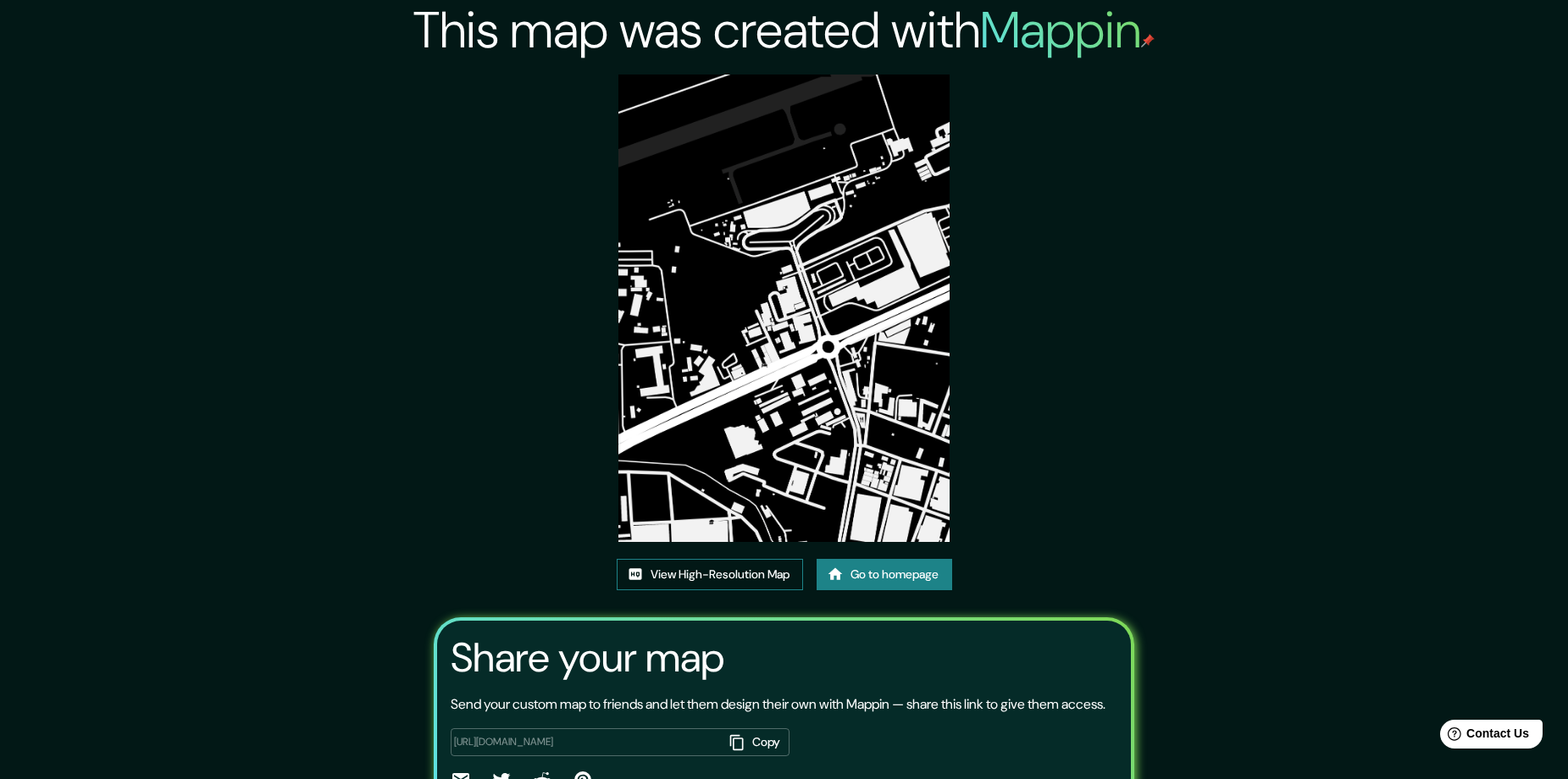
click at [755, 583] on link "View High-Resolution Map" at bounding box center [710, 574] width 186 height 31
